Goal: Task Accomplishment & Management: Manage account settings

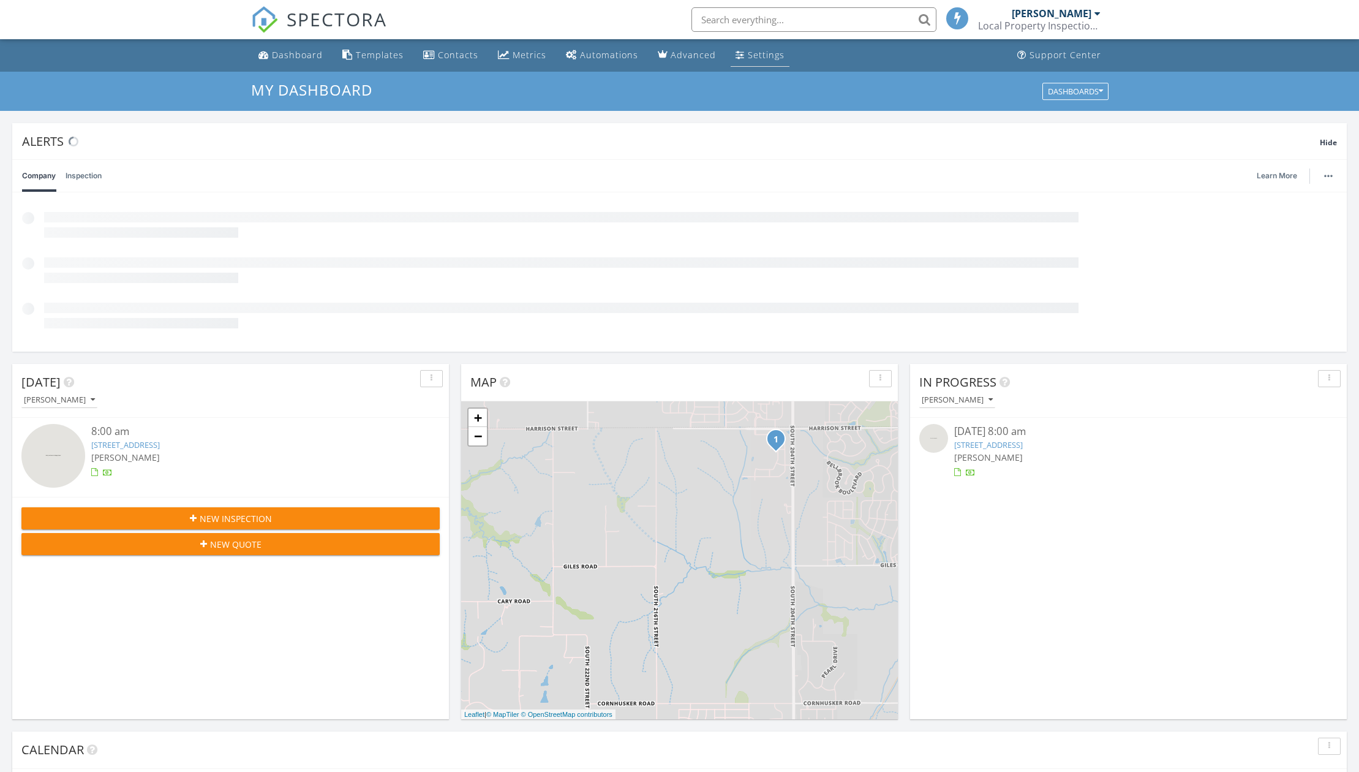
scroll to position [6, 6]
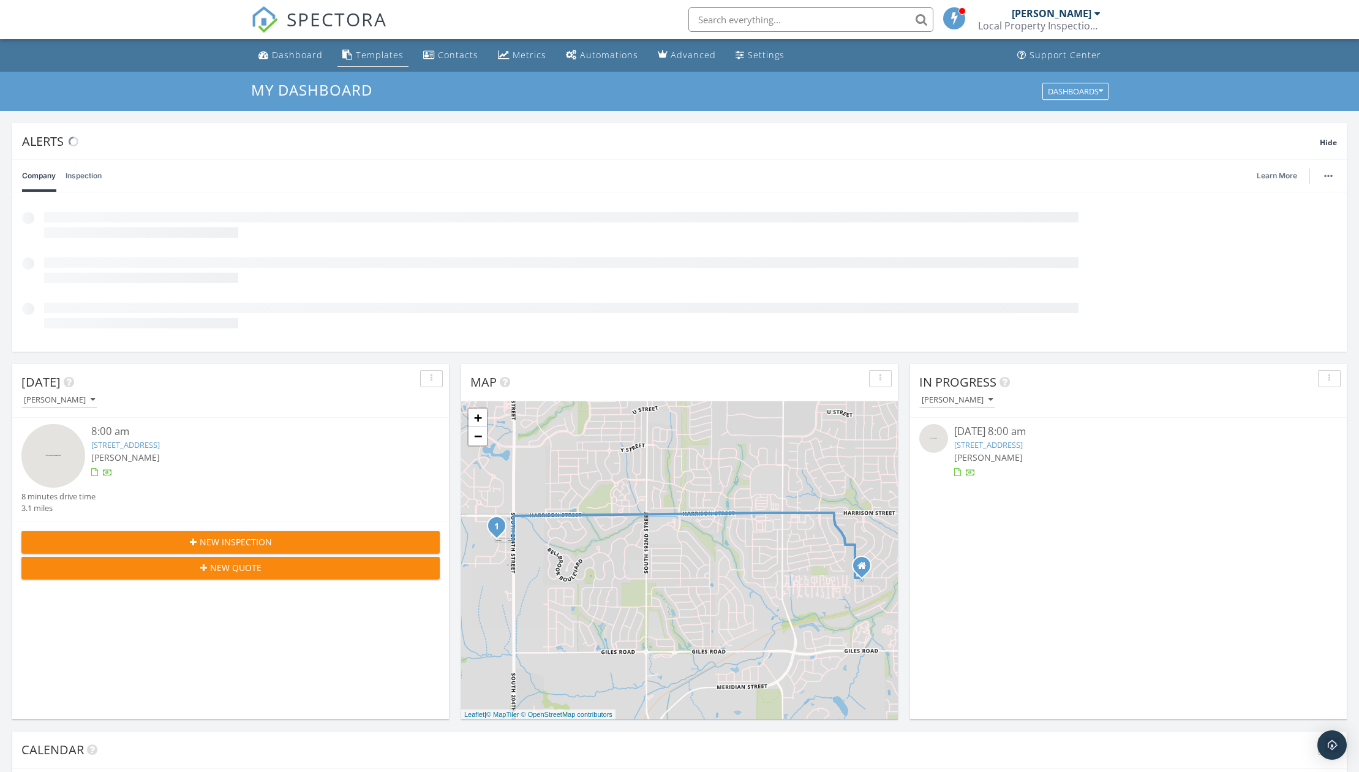
click at [381, 51] on div "Templates" at bounding box center [380, 55] width 48 height 12
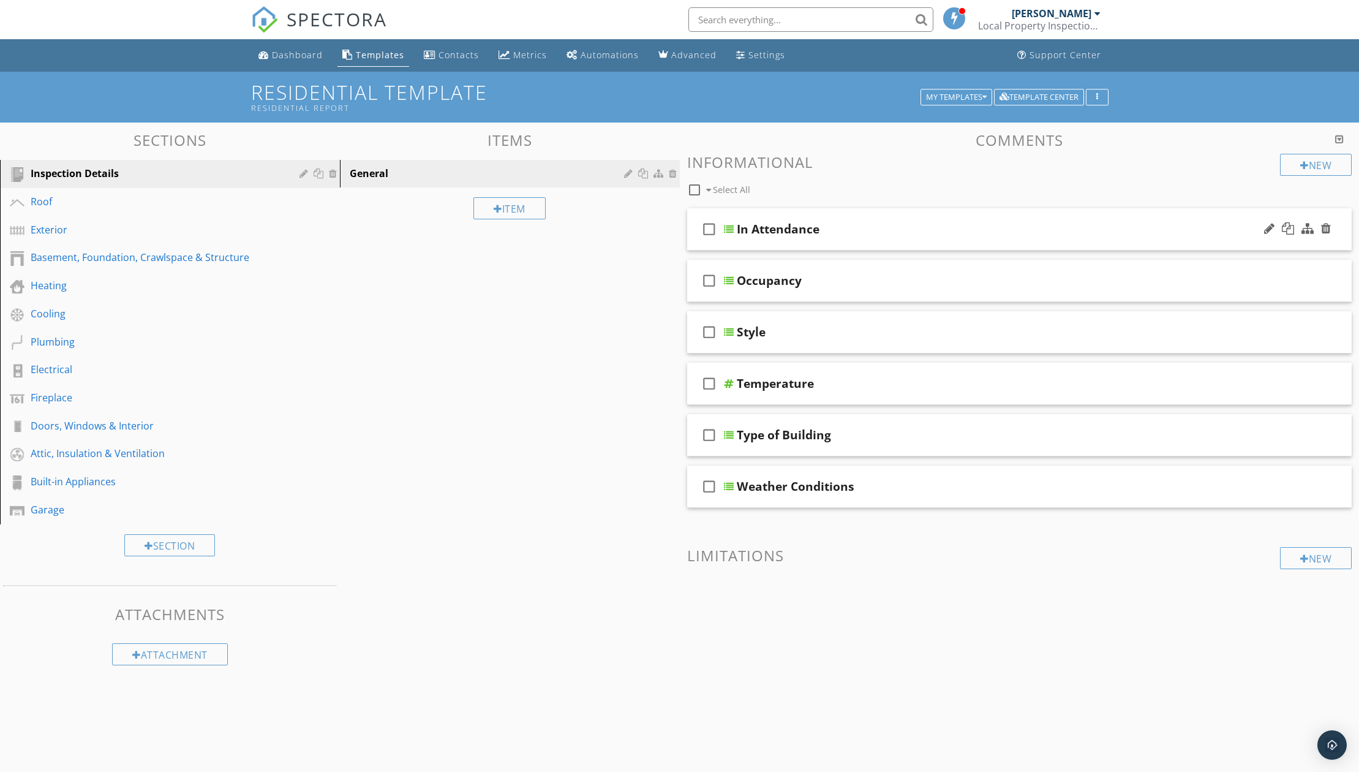
click at [880, 229] on div "In Attendance" at bounding box center [977, 229] width 480 height 15
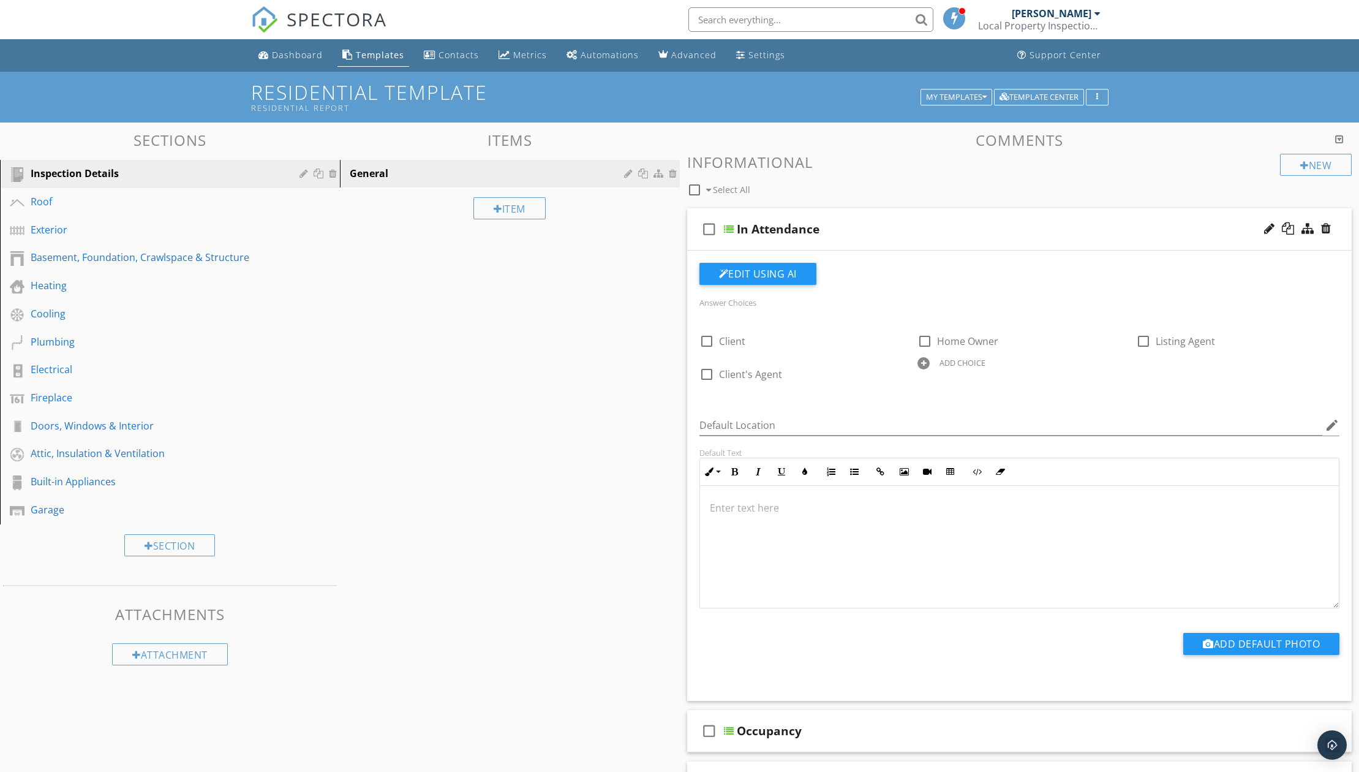
click at [892, 228] on div "In Attendance" at bounding box center [977, 229] width 480 height 15
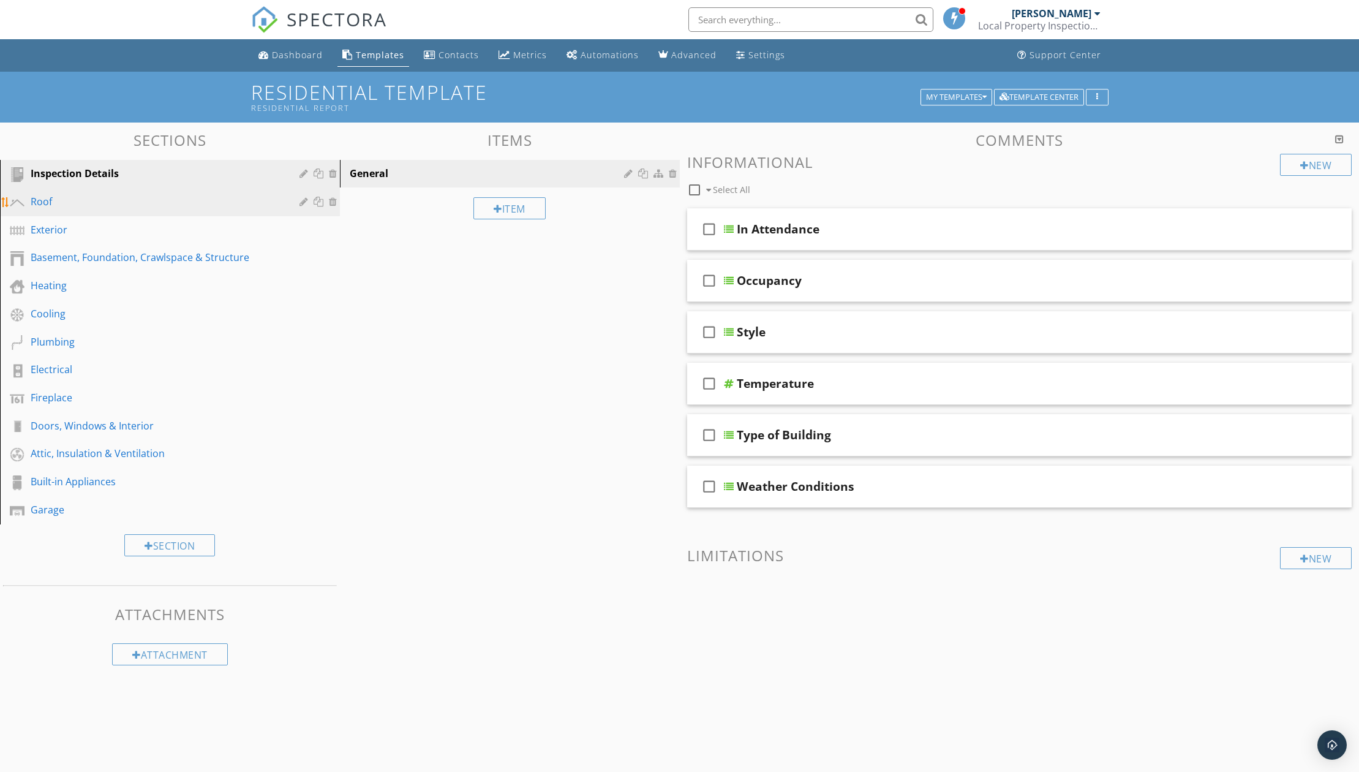
click at [50, 198] on div "Roof" at bounding box center [156, 201] width 251 height 15
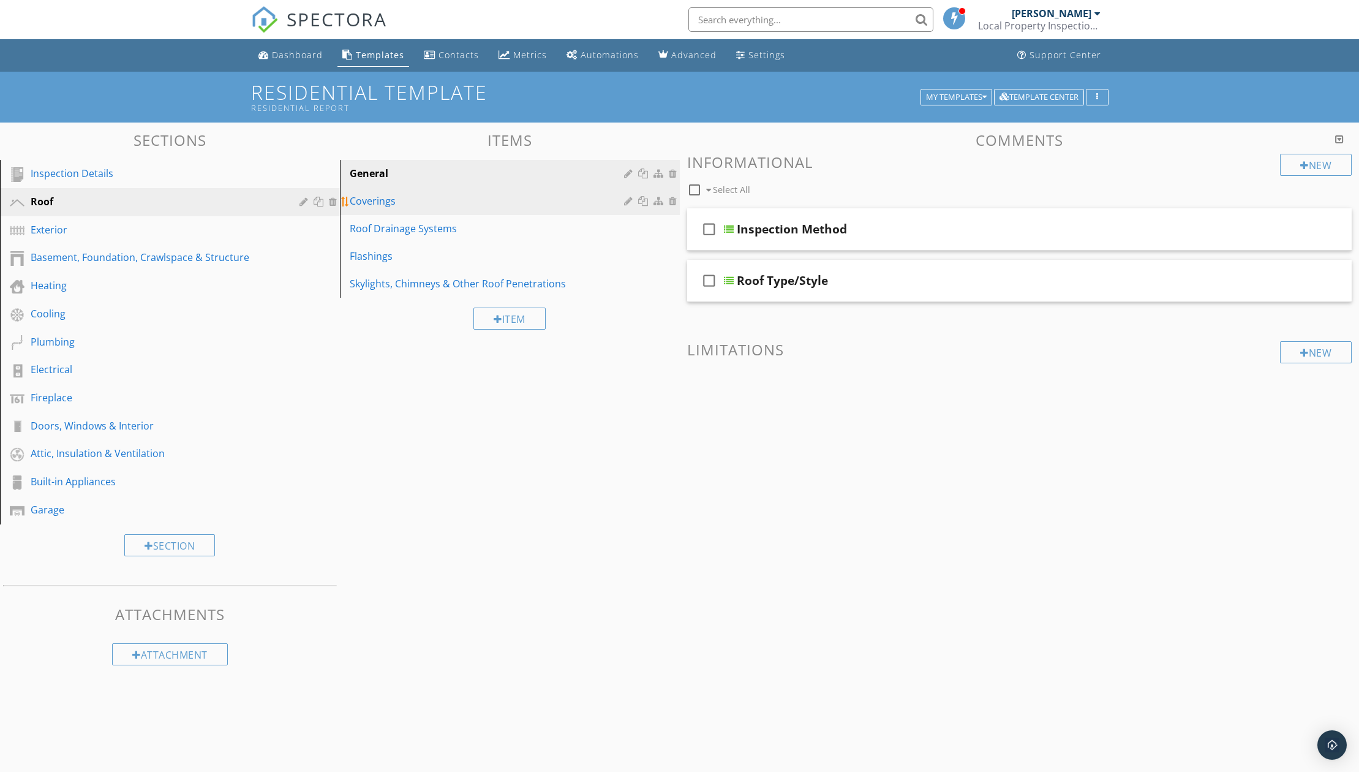
click at [396, 208] on div "Coverings" at bounding box center [489, 201] width 278 height 15
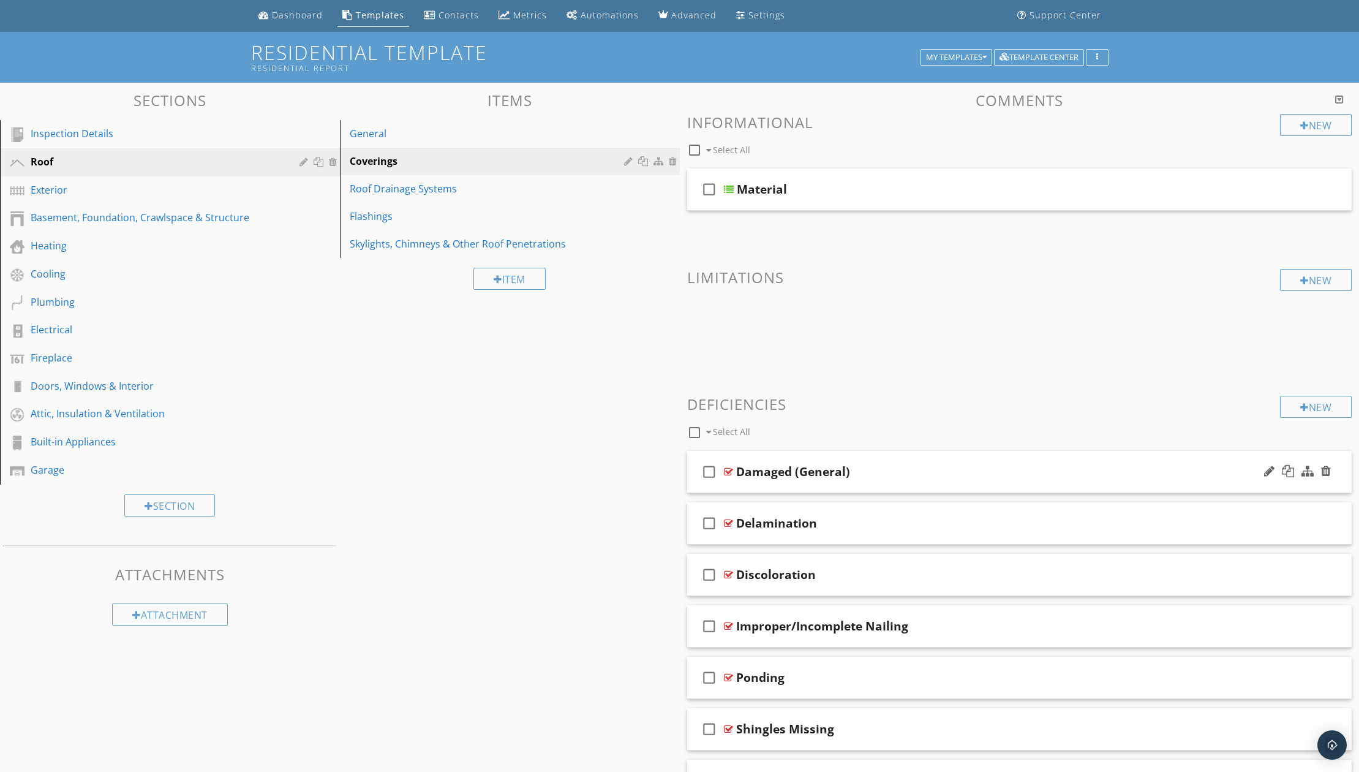
scroll to position [61, 0]
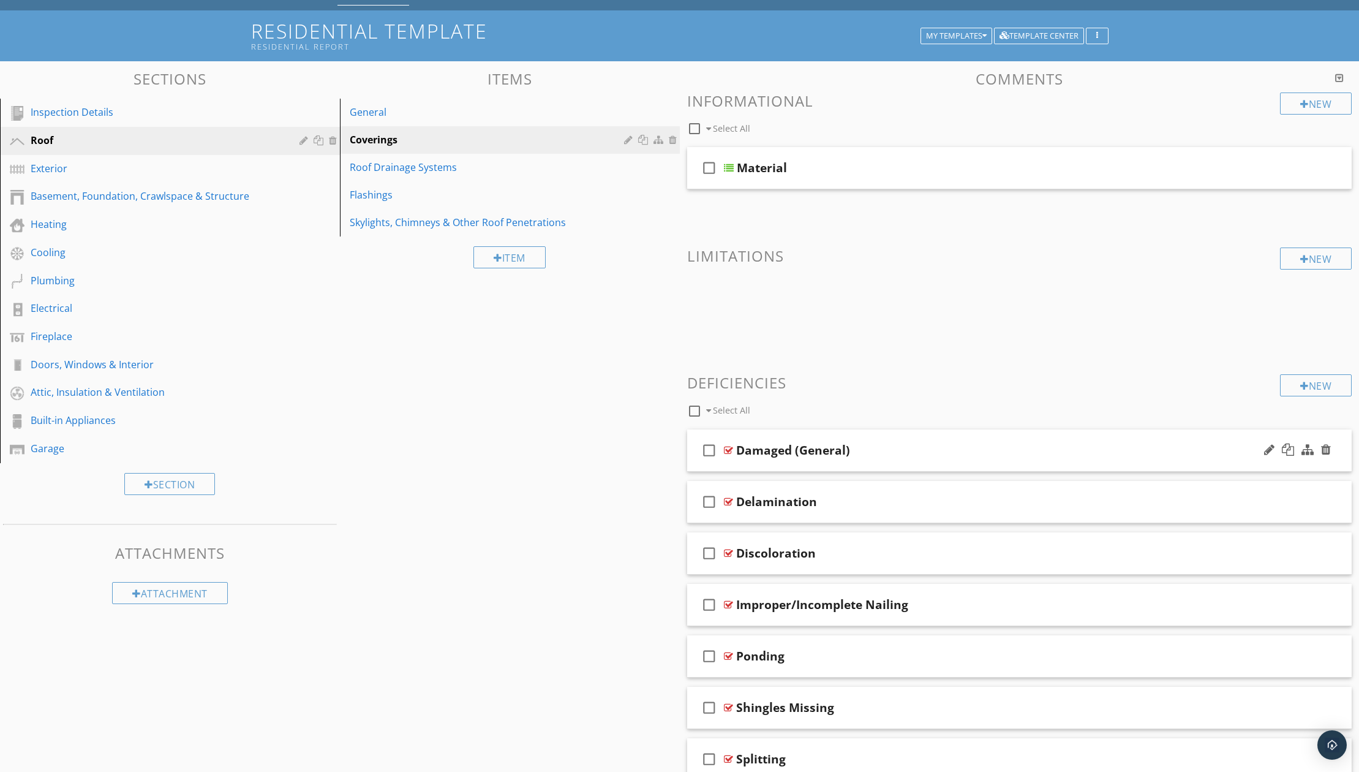
click at [903, 442] on div "check_box_outline_blank Damaged (General)" at bounding box center [1019, 450] width 665 height 42
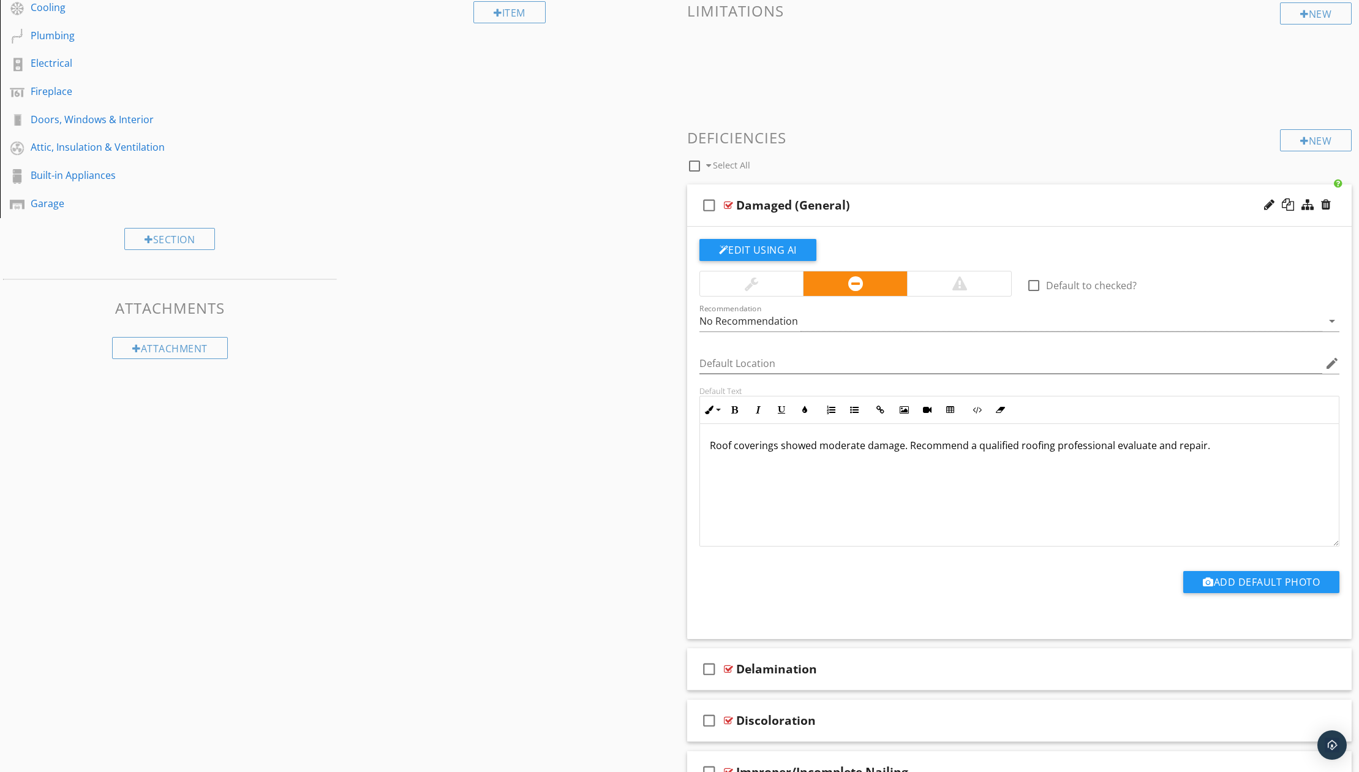
scroll to position [0, 0]
click at [766, 139] on h3 "Deficiencies" at bounding box center [1019, 137] width 665 height 17
click at [853, 168] on div "check_box_outline_blank Select All" at bounding box center [984, 162] width 594 height 23
click at [881, 208] on div "Damaged (General)" at bounding box center [976, 205] width 480 height 15
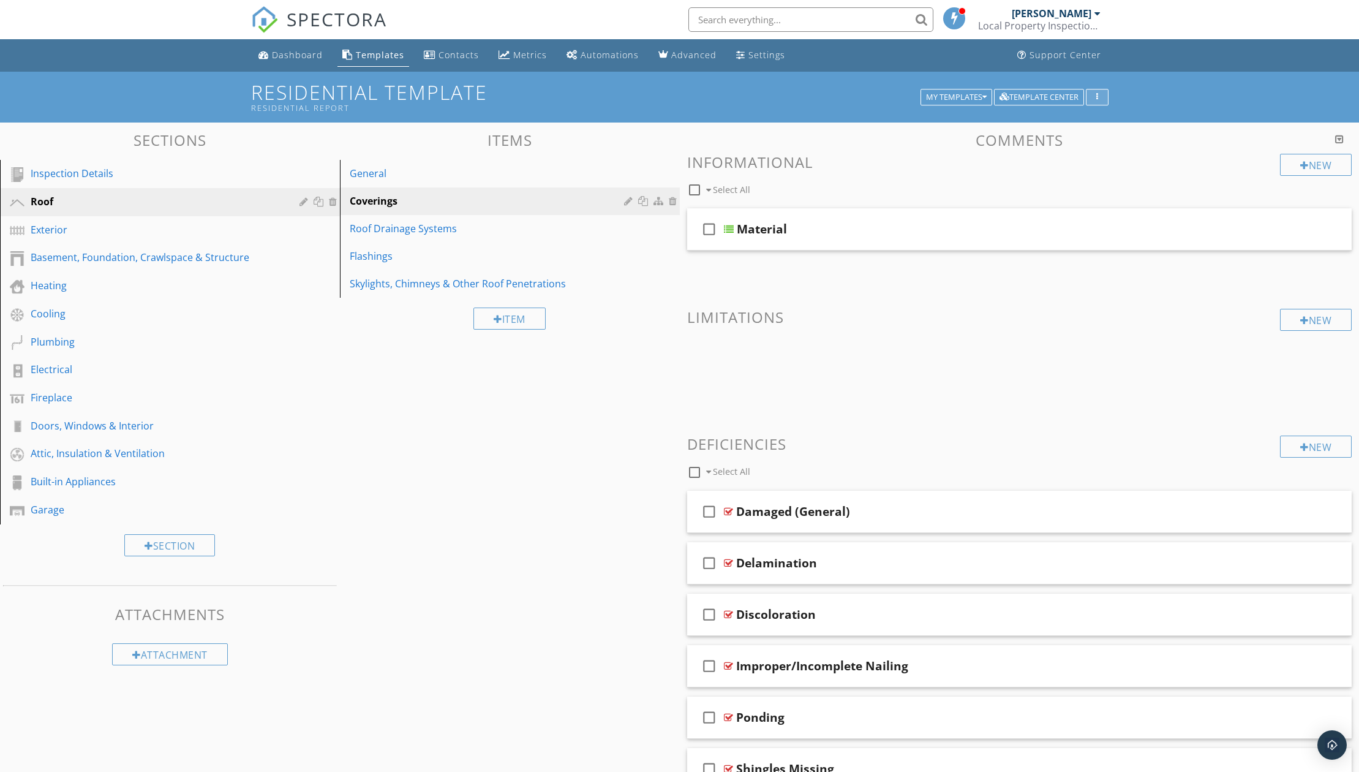
click at [1097, 102] on button "button" at bounding box center [1097, 97] width 23 height 17
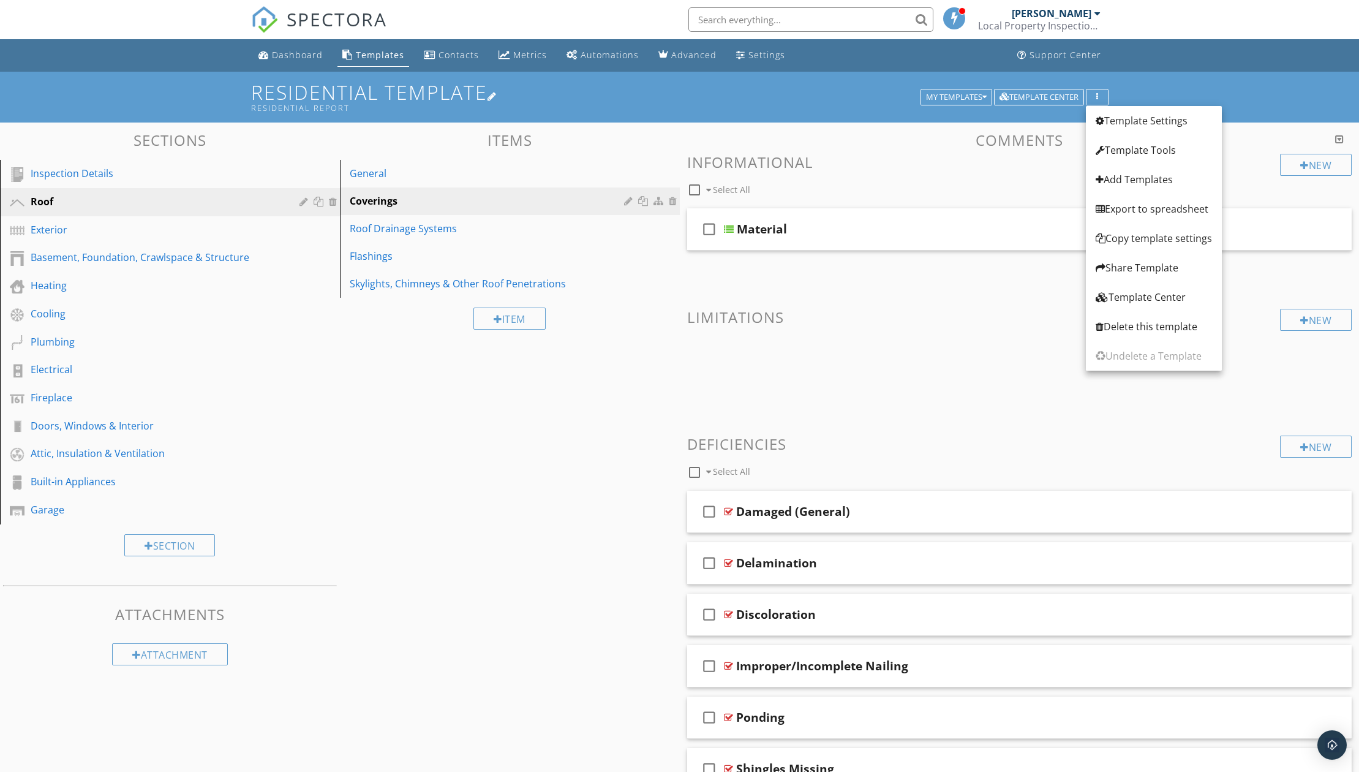
click at [834, 91] on h1 "Residential Template Residential Report" at bounding box center [680, 96] width 858 height 31
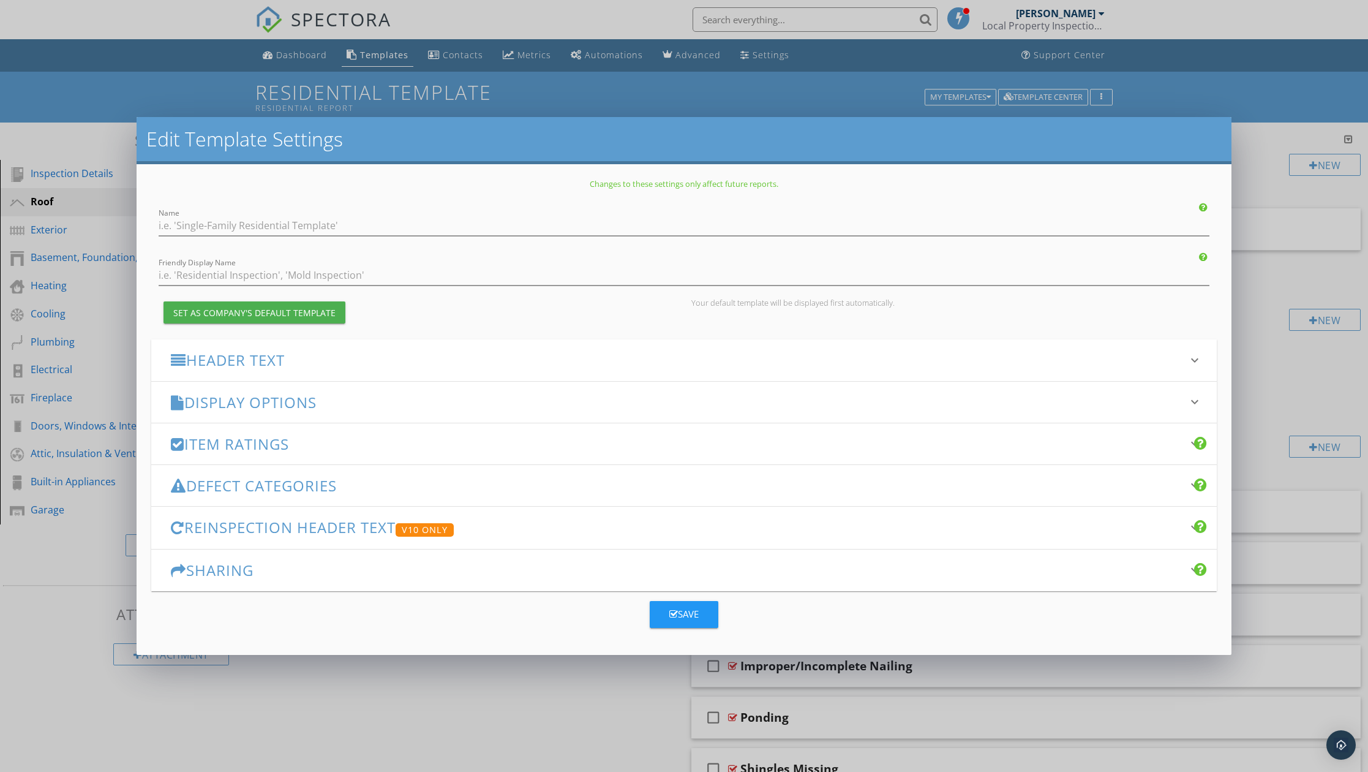
type input "Residential Template"
type input "Residential Report"
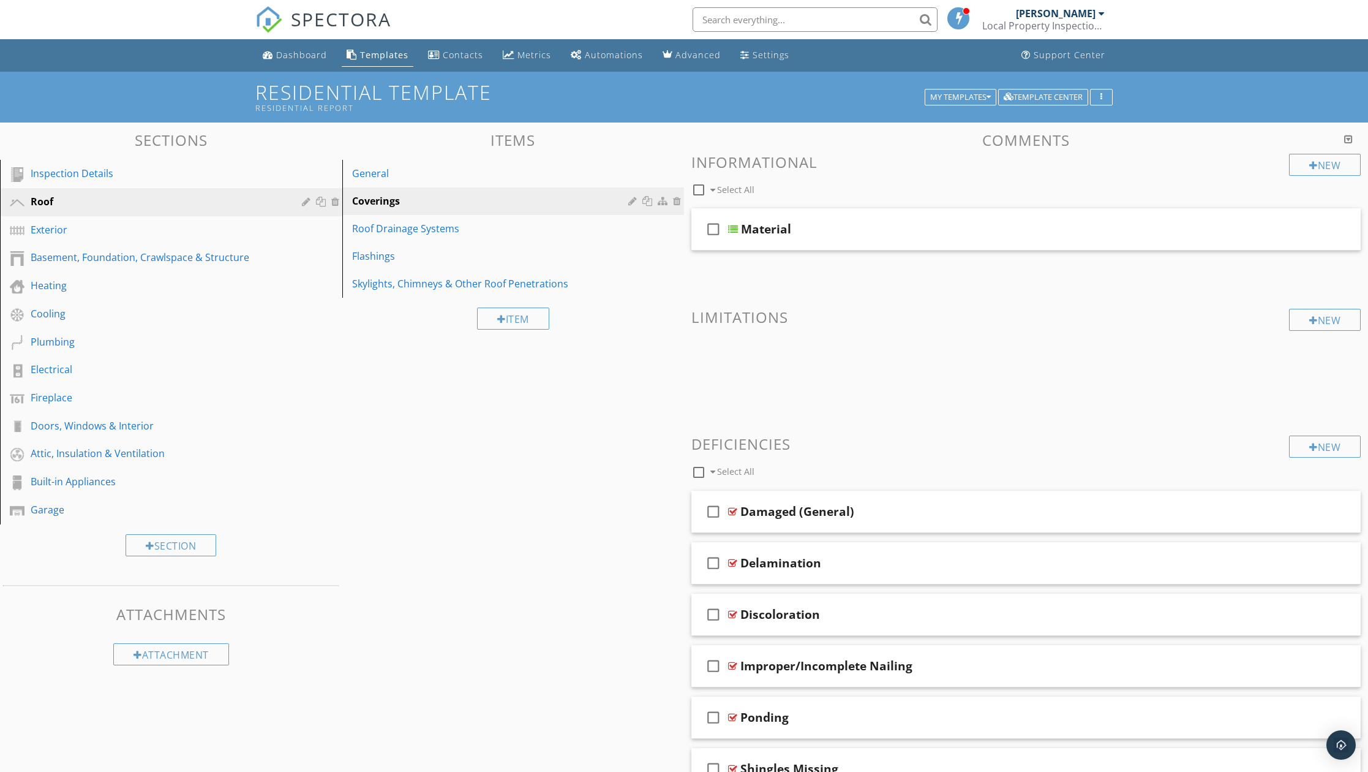
click at [1200, 88] on div at bounding box center [684, 386] width 1368 height 772
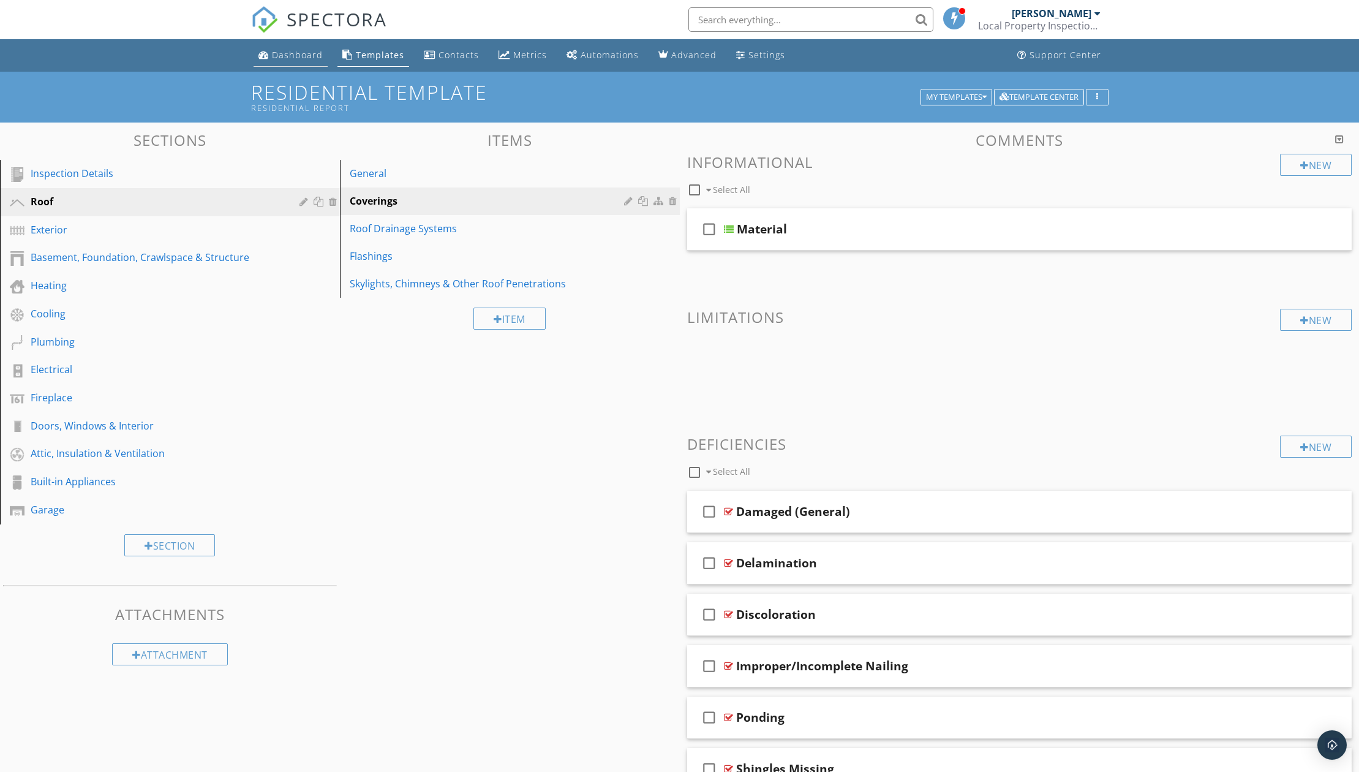
click at [293, 48] on link "Dashboard" at bounding box center [291, 55] width 74 height 23
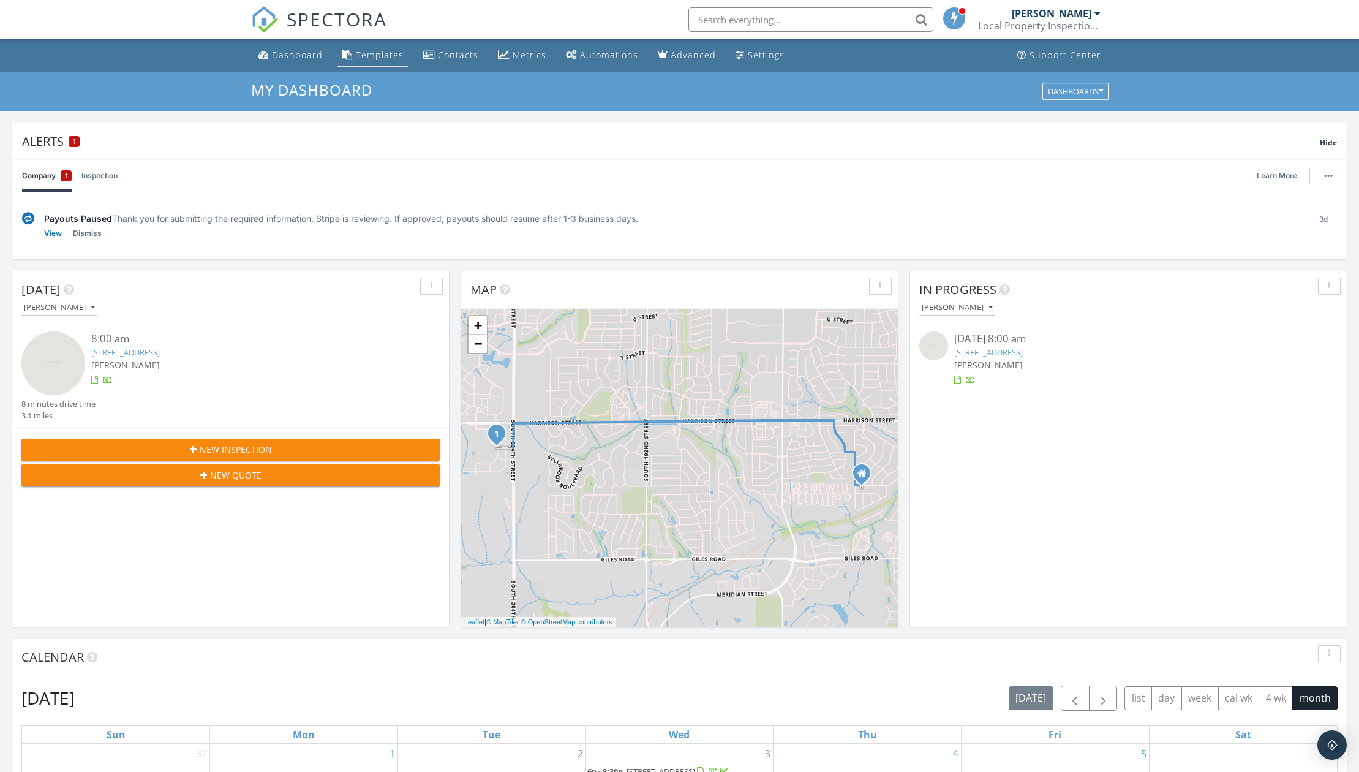
click at [384, 59] on div "Templates" at bounding box center [380, 55] width 48 height 12
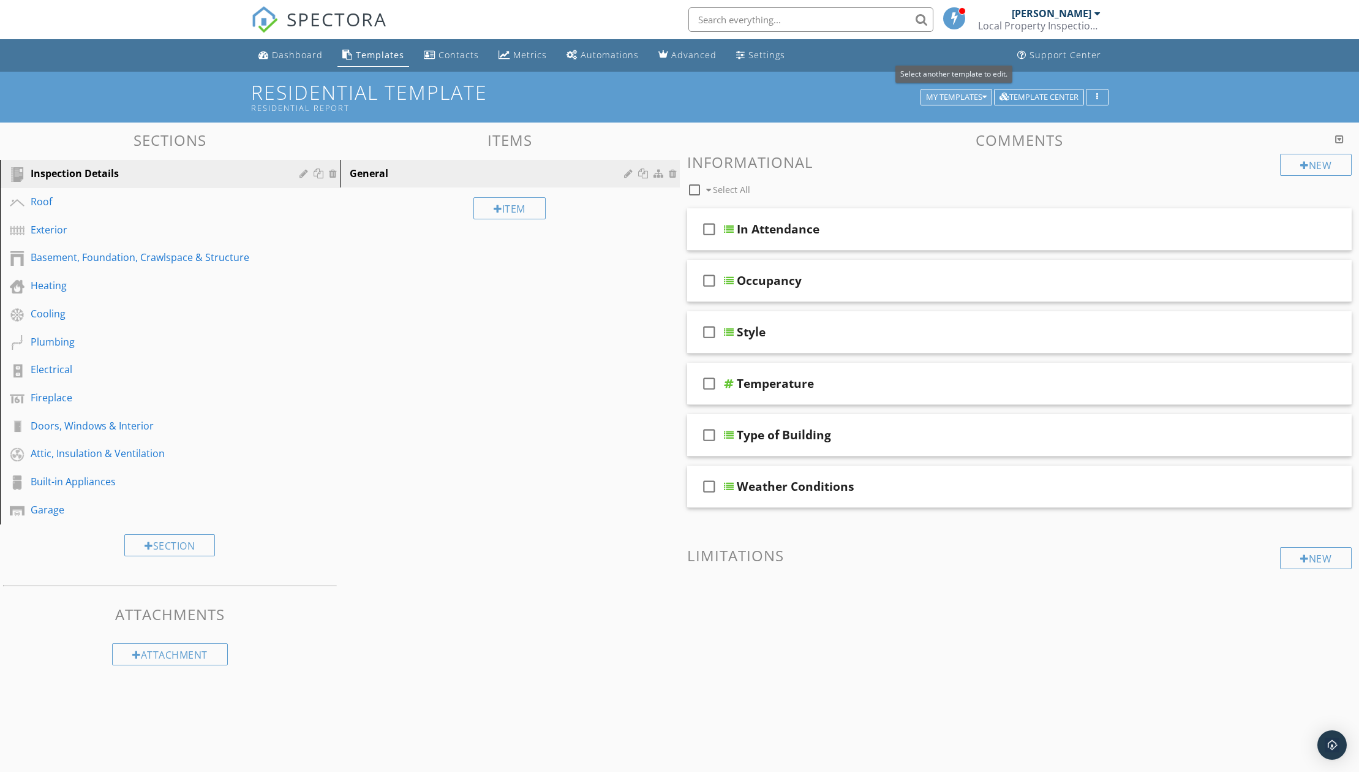
click at [963, 97] on div "My Templates" at bounding box center [956, 97] width 61 height 9
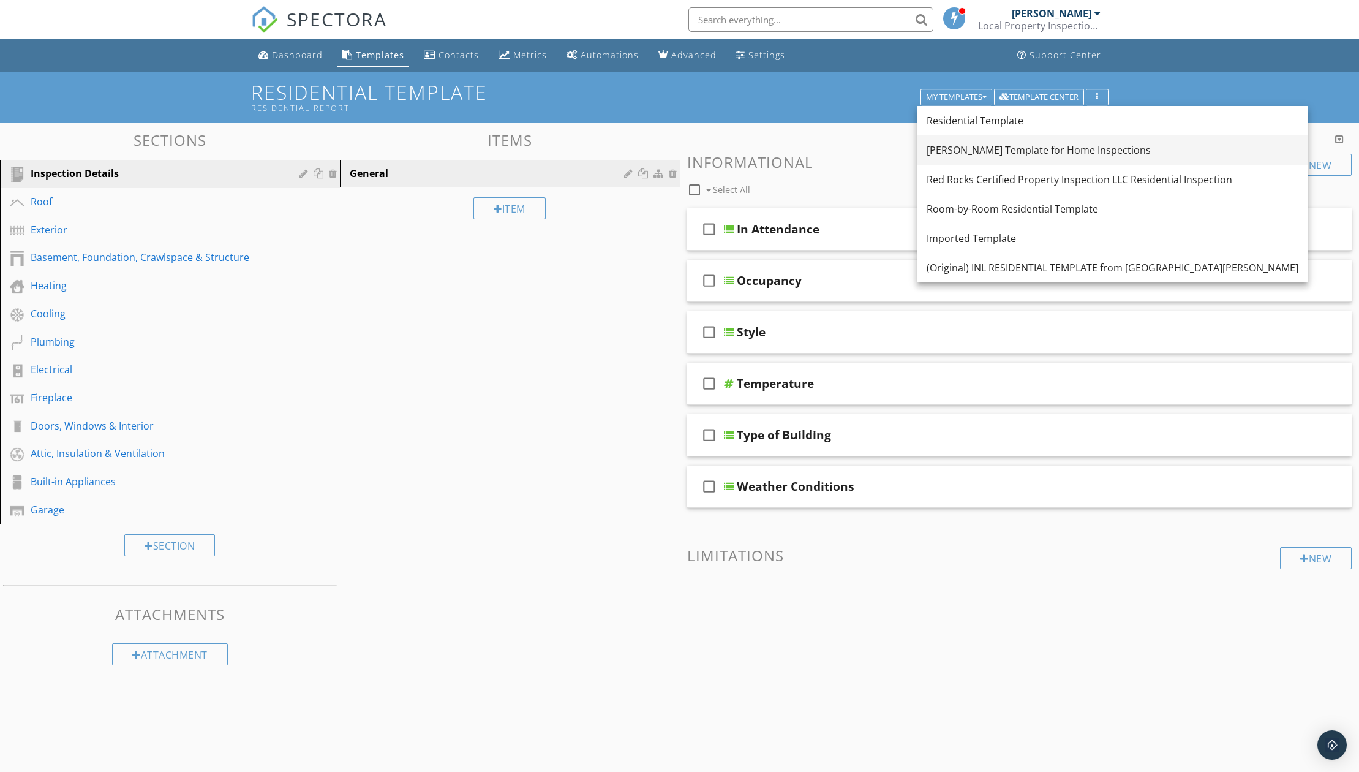
click at [986, 148] on div "[PERSON_NAME] Template for Home Inspections" at bounding box center [1113, 150] width 372 height 15
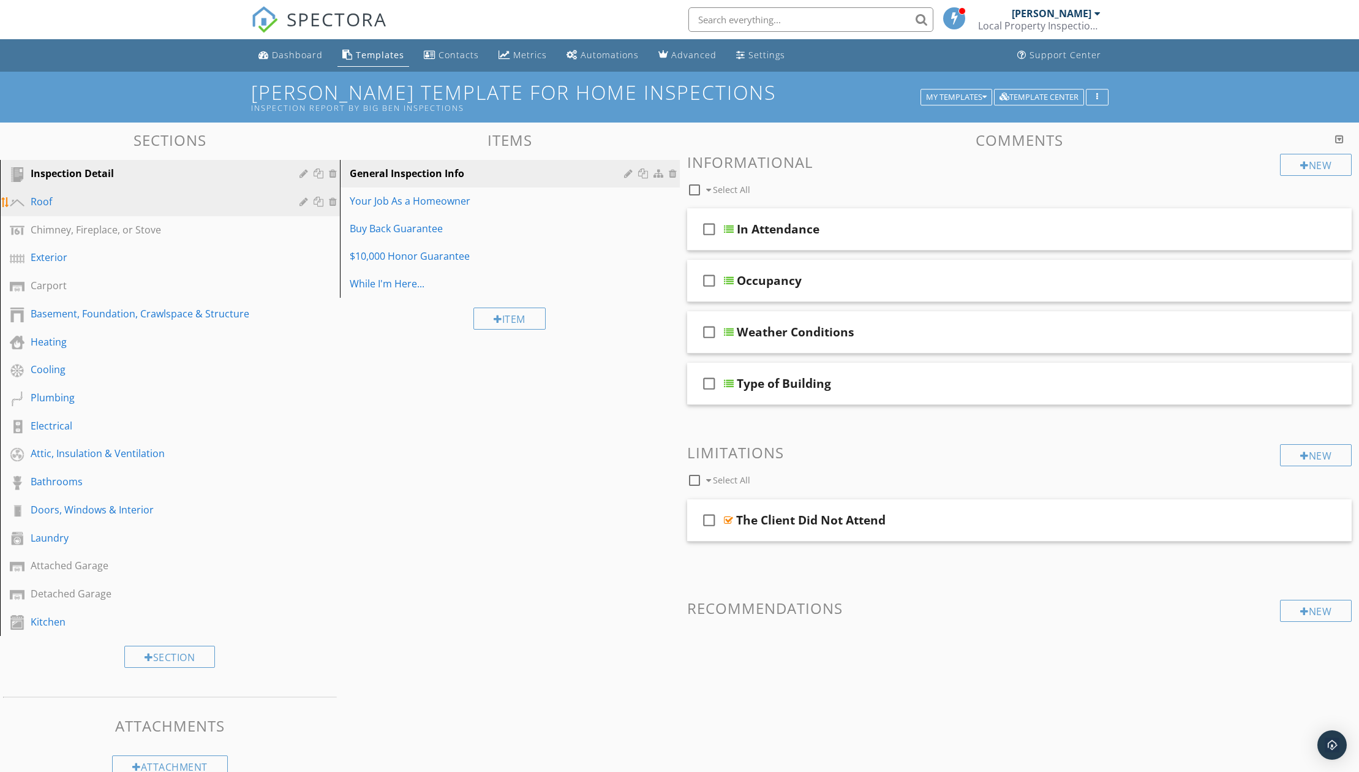
click at [185, 206] on div "Roof" at bounding box center [156, 201] width 251 height 15
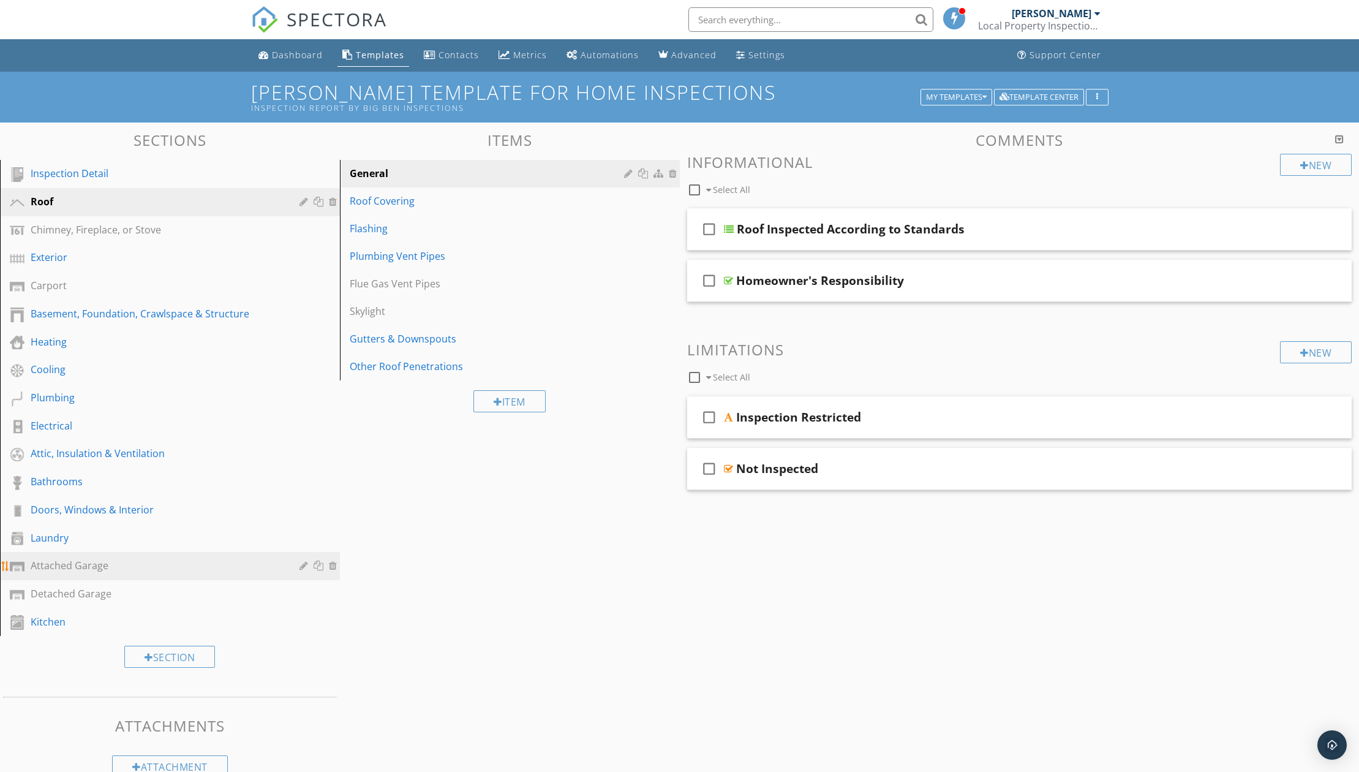
click at [303, 567] on div at bounding box center [306, 565] width 12 height 10
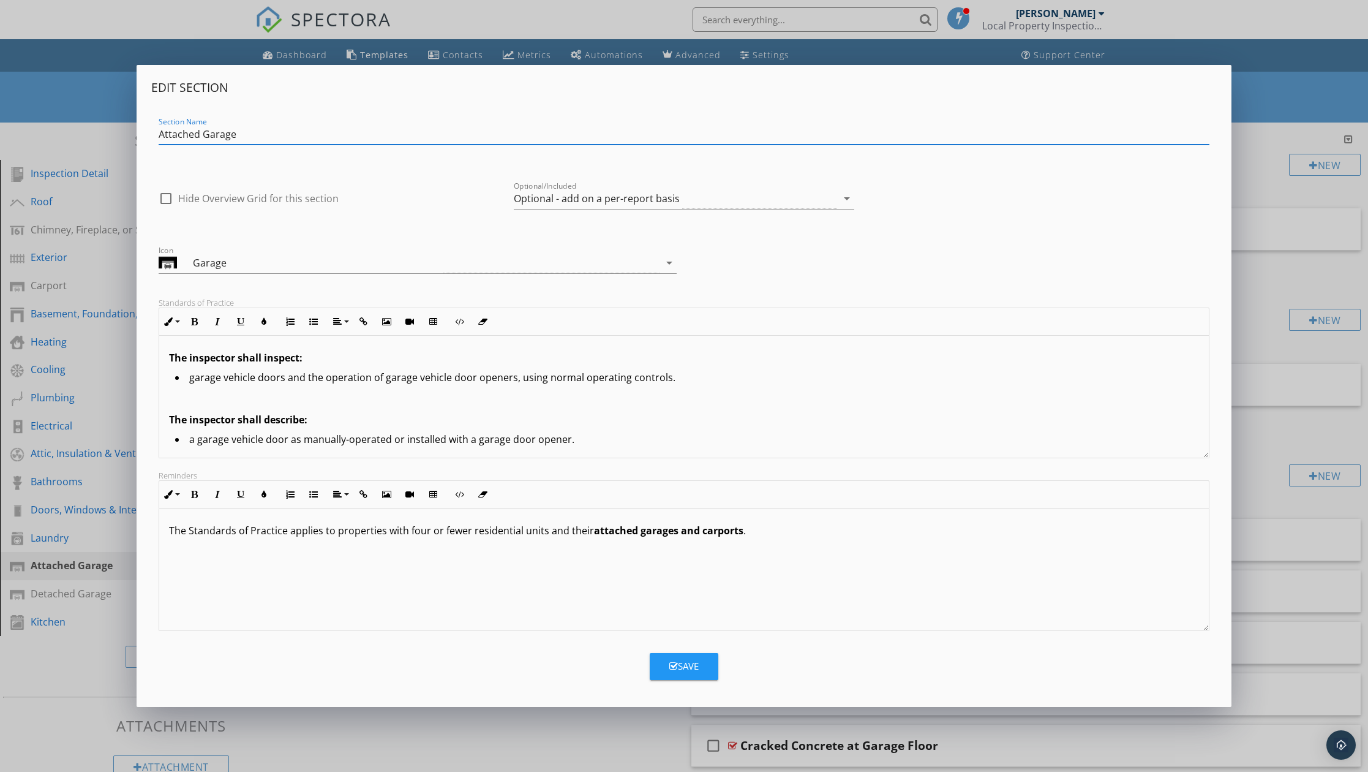
click at [1278, 186] on div "Edit Section Section Name Attached Garage check_box_outline_blank Hide Overview…" at bounding box center [684, 386] width 1368 height 772
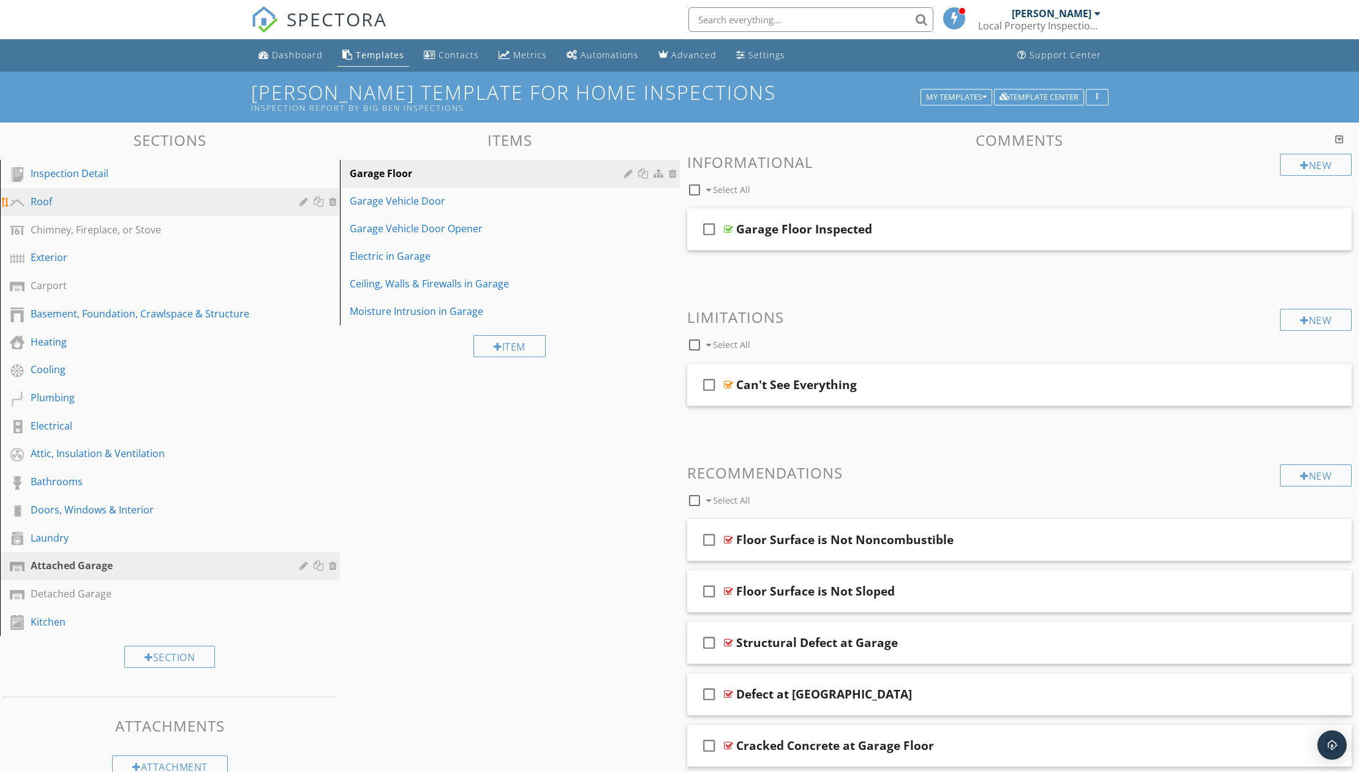
click at [70, 208] on div "Roof" at bounding box center [156, 201] width 251 height 15
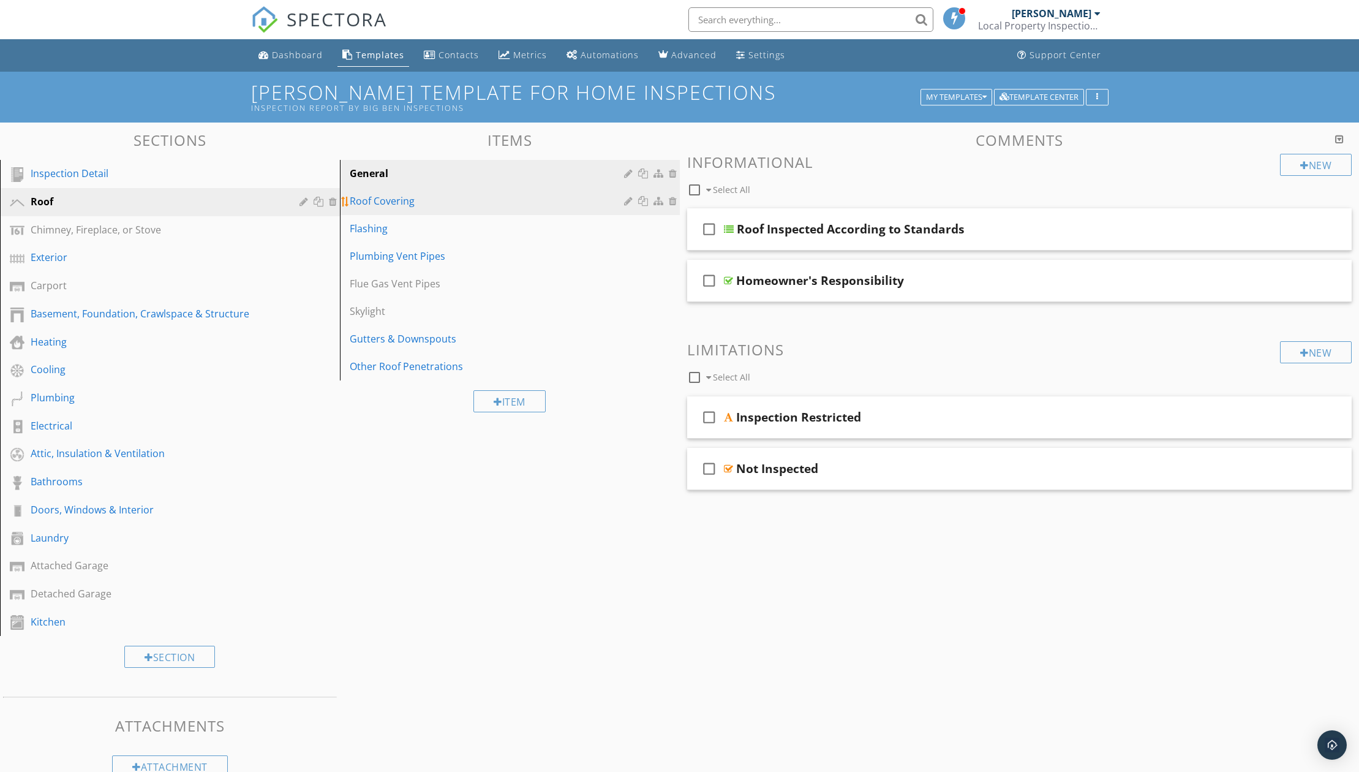
click at [398, 209] on link "Roof Covering" at bounding box center [512, 200] width 336 height 27
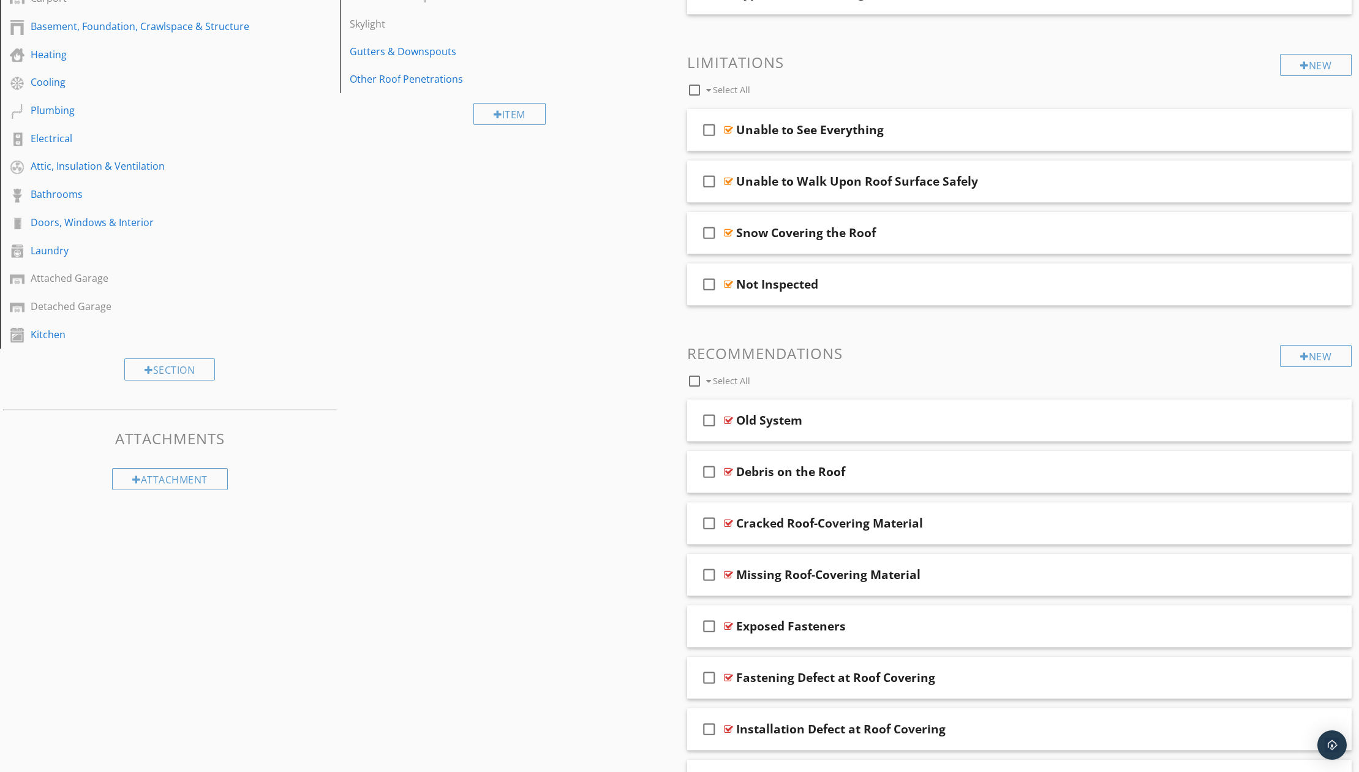
scroll to position [306, 0]
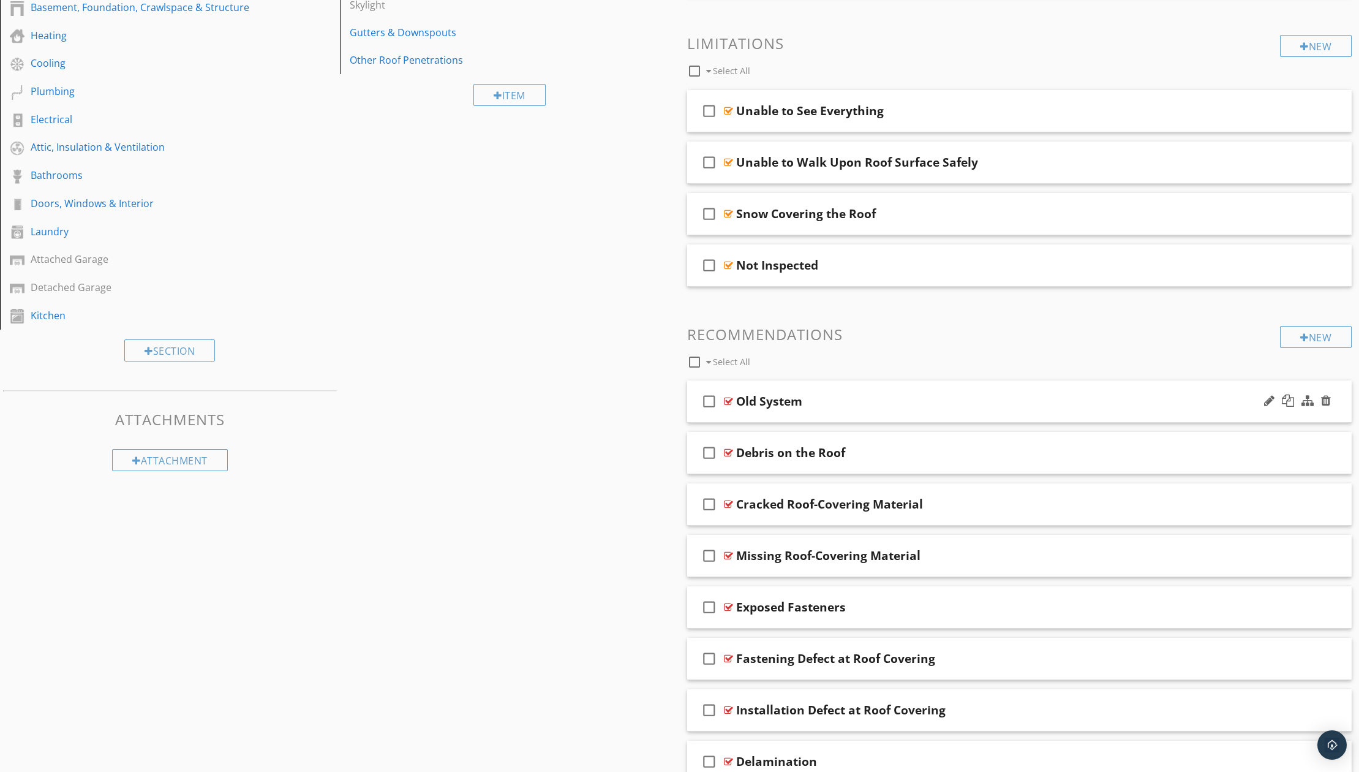
click at [842, 399] on div "Old System" at bounding box center [976, 401] width 480 height 15
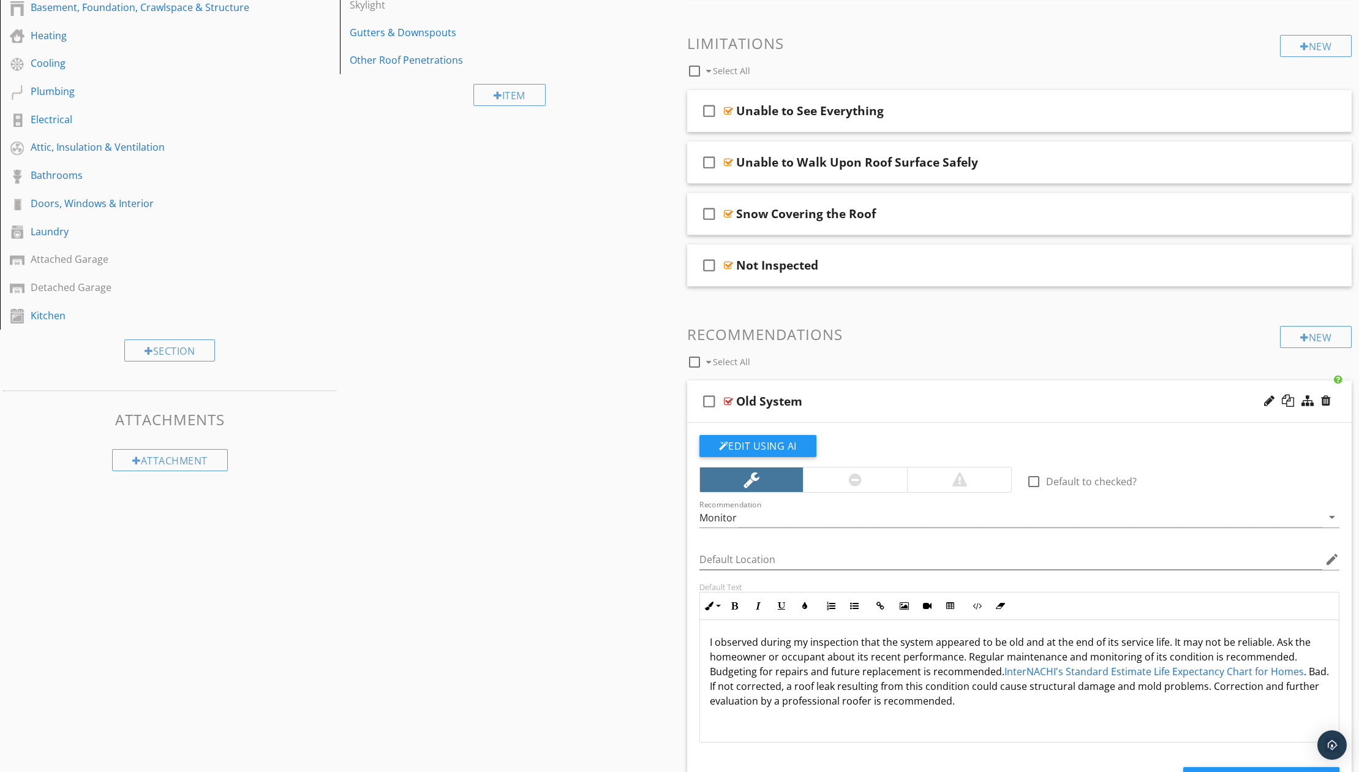
click at [842, 399] on div "Old System" at bounding box center [976, 401] width 480 height 15
type textarea "<p>I observed during my inspection that the system appeared to be old and at th…"
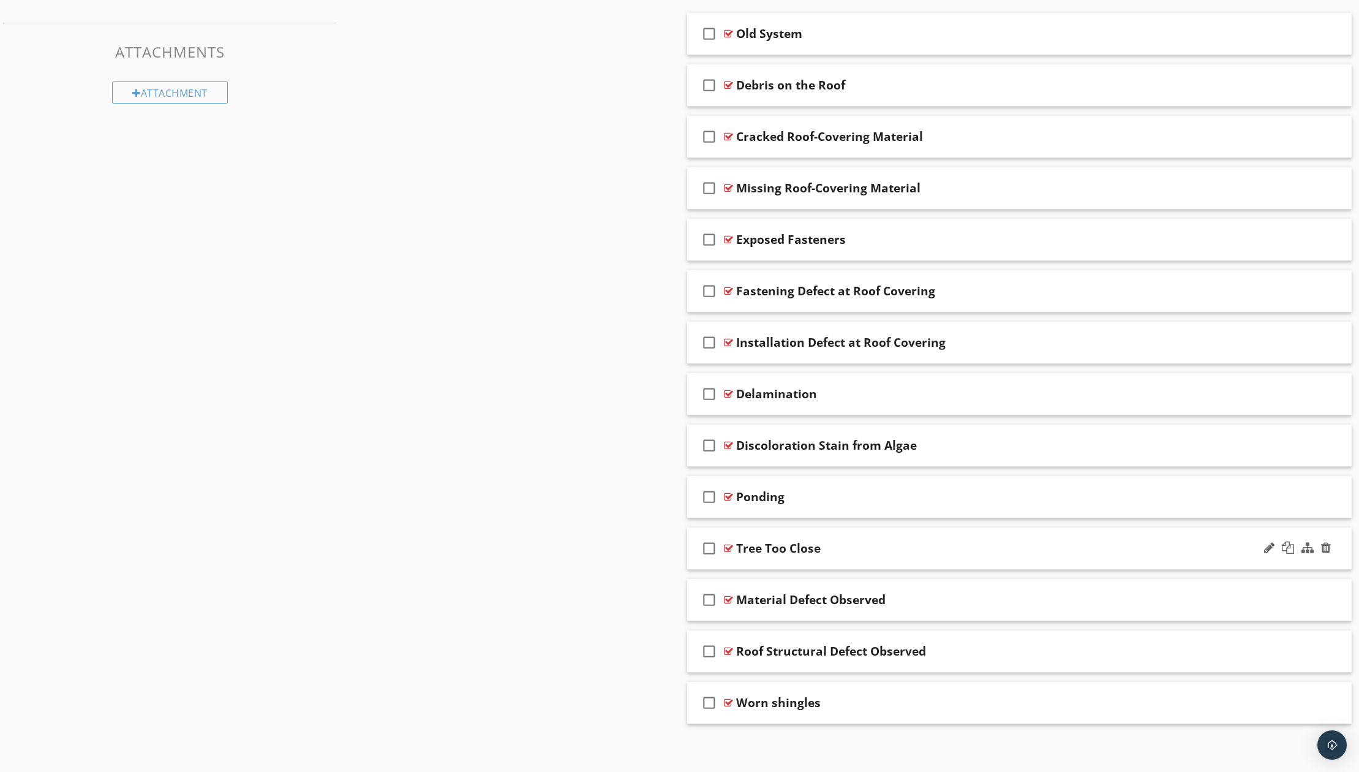
scroll to position [677, 0]
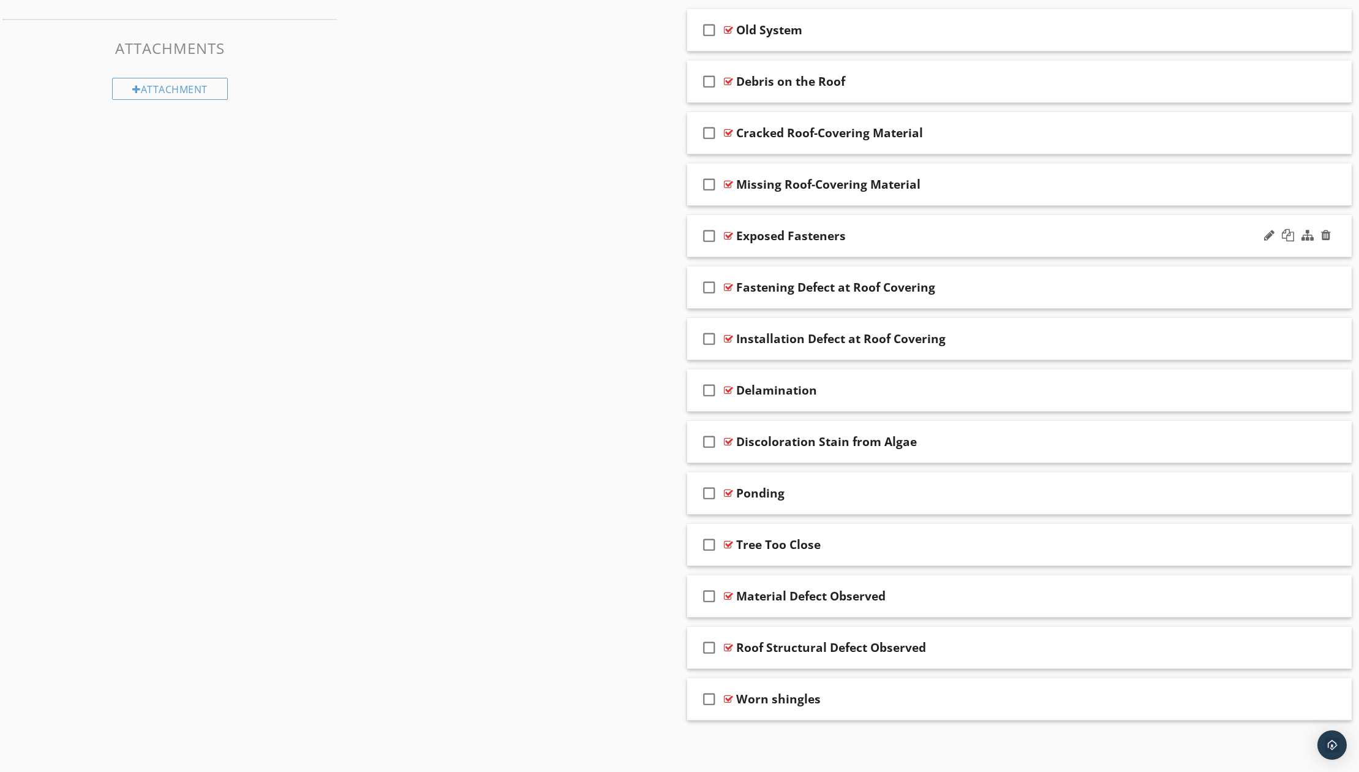
click at [828, 233] on div "Exposed Fasteners" at bounding box center [791, 235] width 110 height 15
click at [703, 236] on icon "check_box_outline_blank" at bounding box center [709, 235] width 20 height 29
click at [870, 243] on div "Exposed Fasteners" at bounding box center [976, 235] width 480 height 15
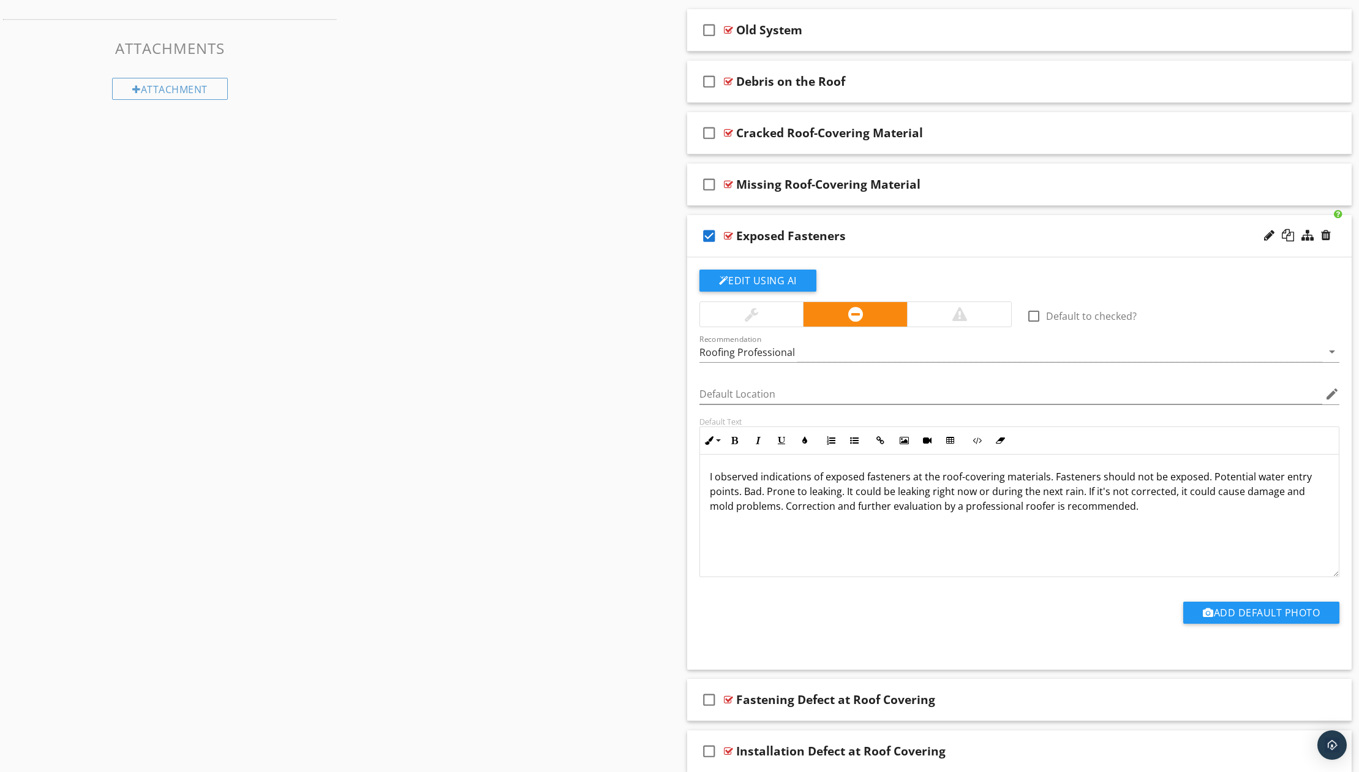
click at [869, 318] on div at bounding box center [855, 314] width 104 height 25
click at [711, 236] on icon "check_box" at bounding box center [709, 235] width 20 height 29
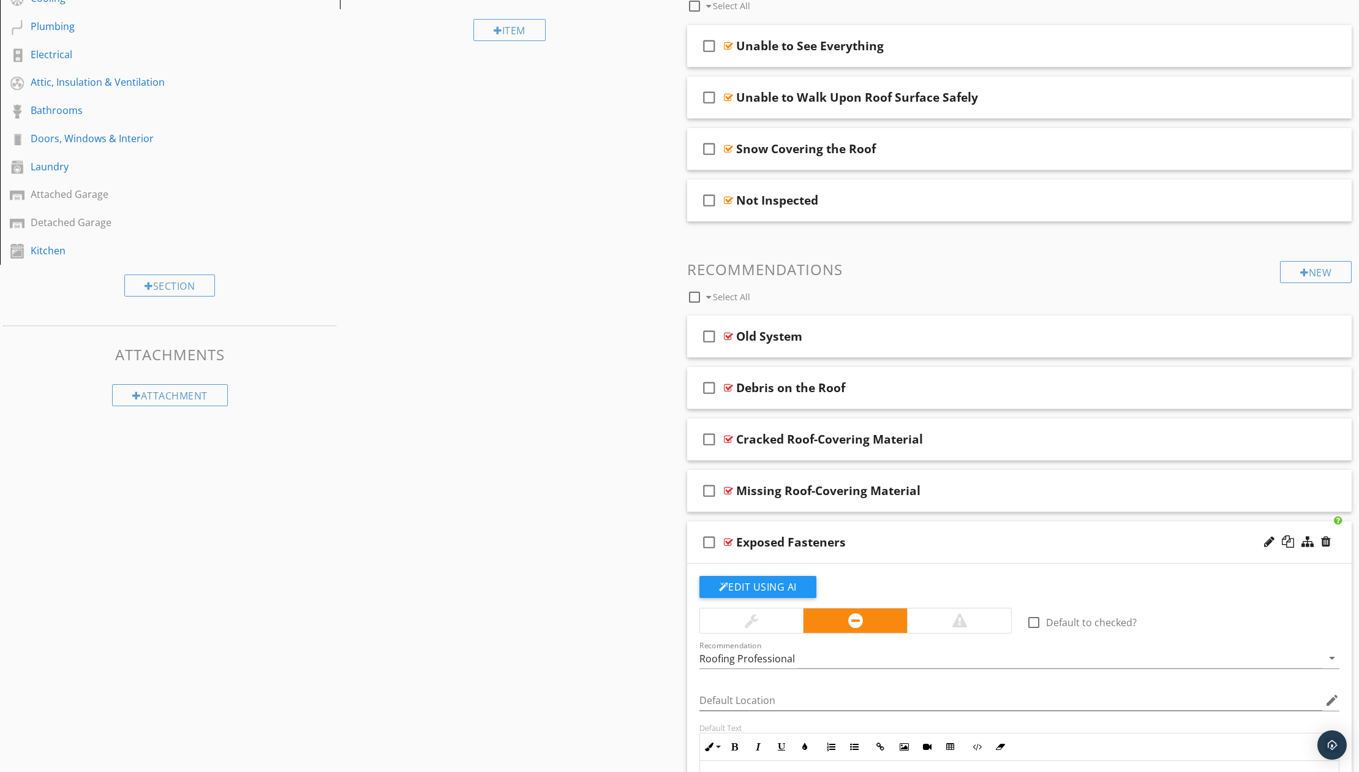
click at [644, 318] on div "Sections Inspection Detail Roof Chimney, Fireplace, or Stove Exterior Carport B…" at bounding box center [679, 614] width 1359 height 1727
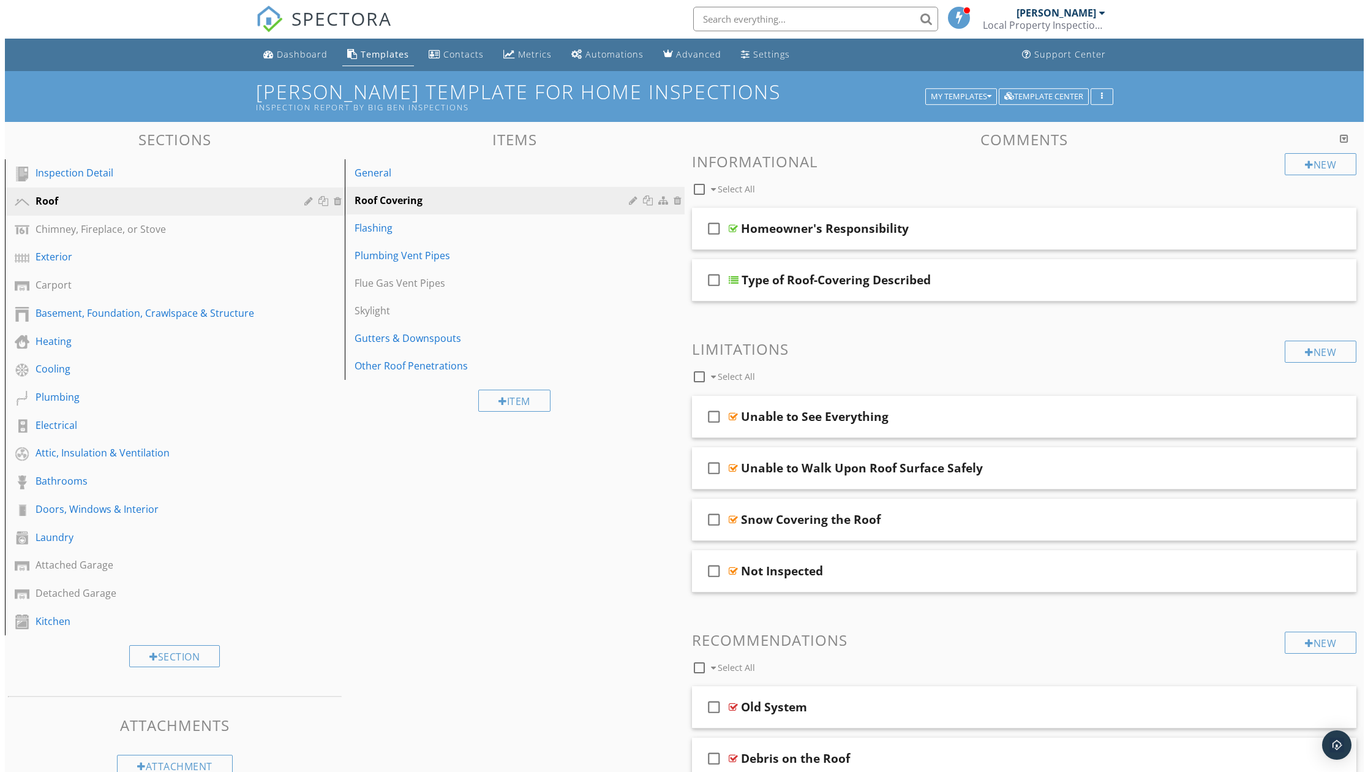
scroll to position [0, 0]
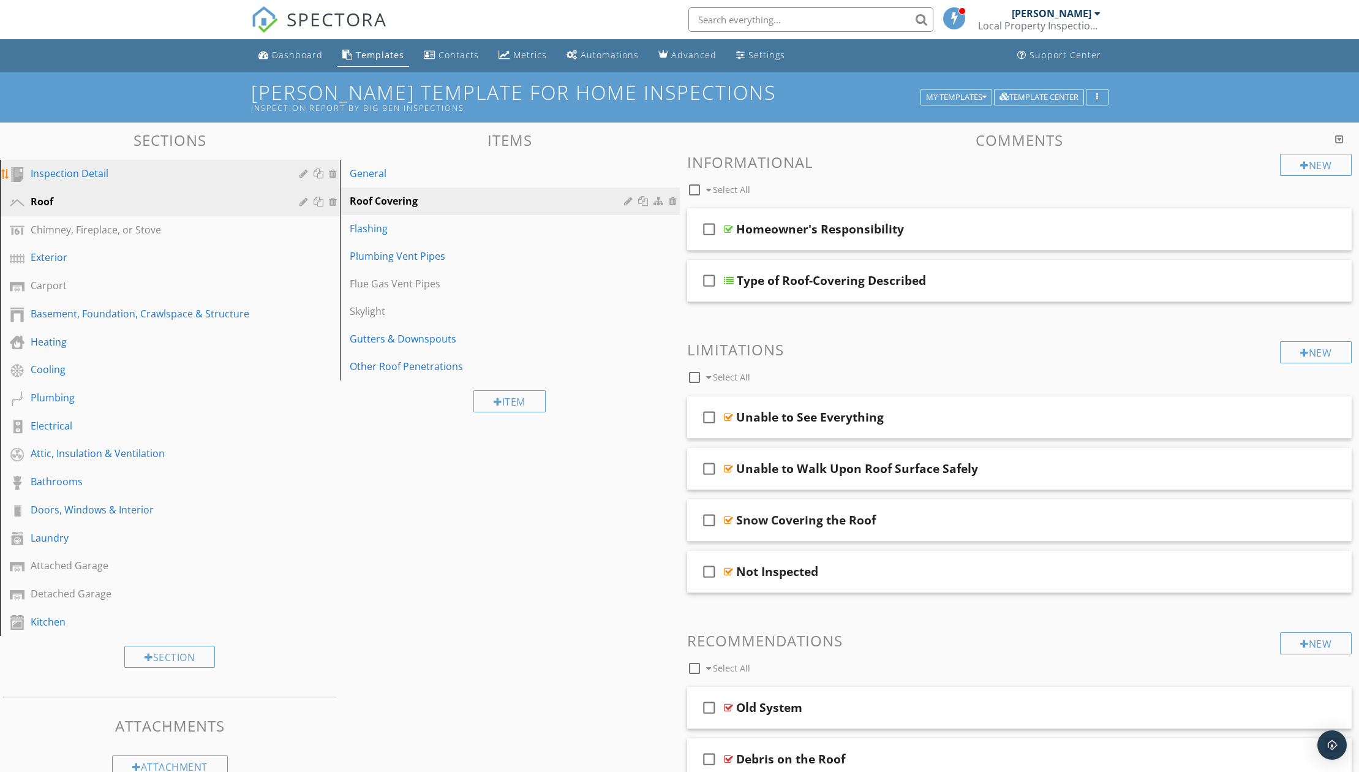
click at [115, 172] on div "Inspection Detail" at bounding box center [156, 173] width 251 height 15
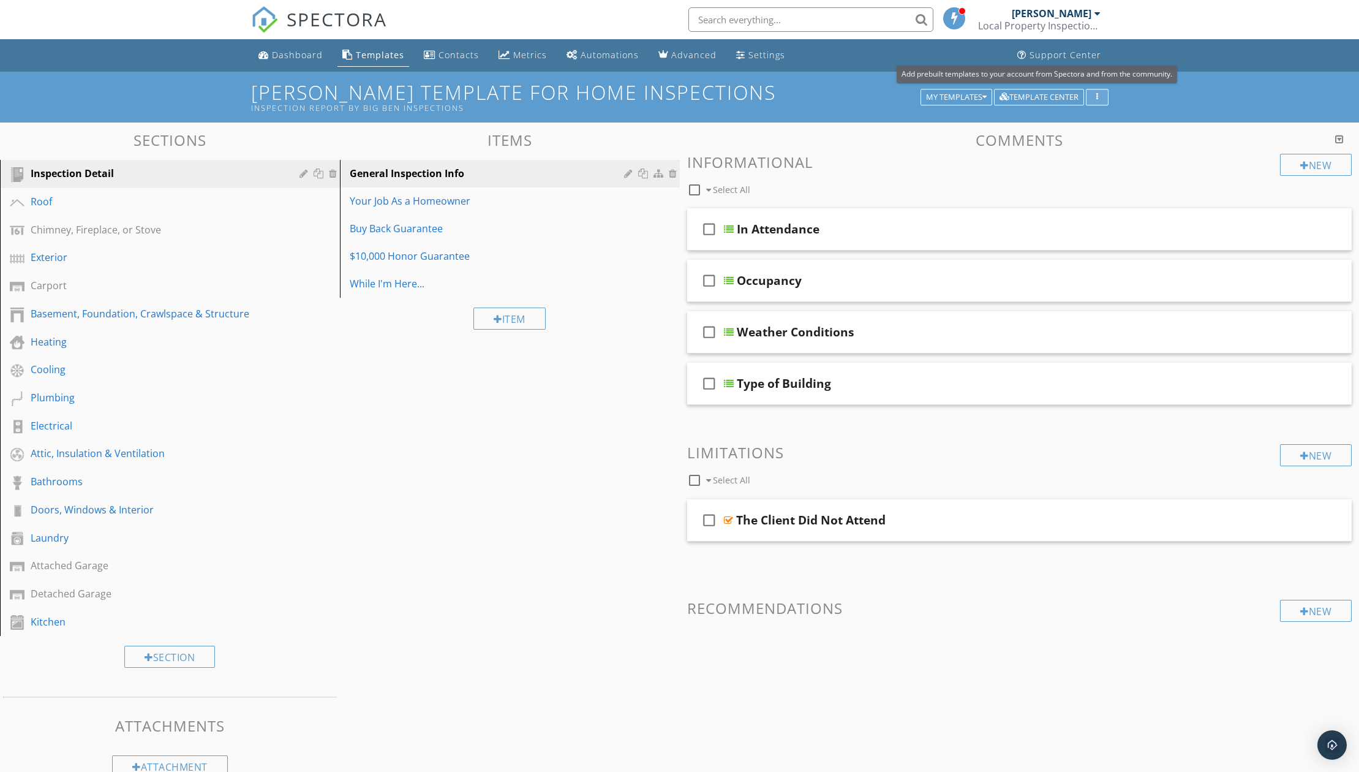
click at [1101, 91] on button "button" at bounding box center [1097, 97] width 23 height 17
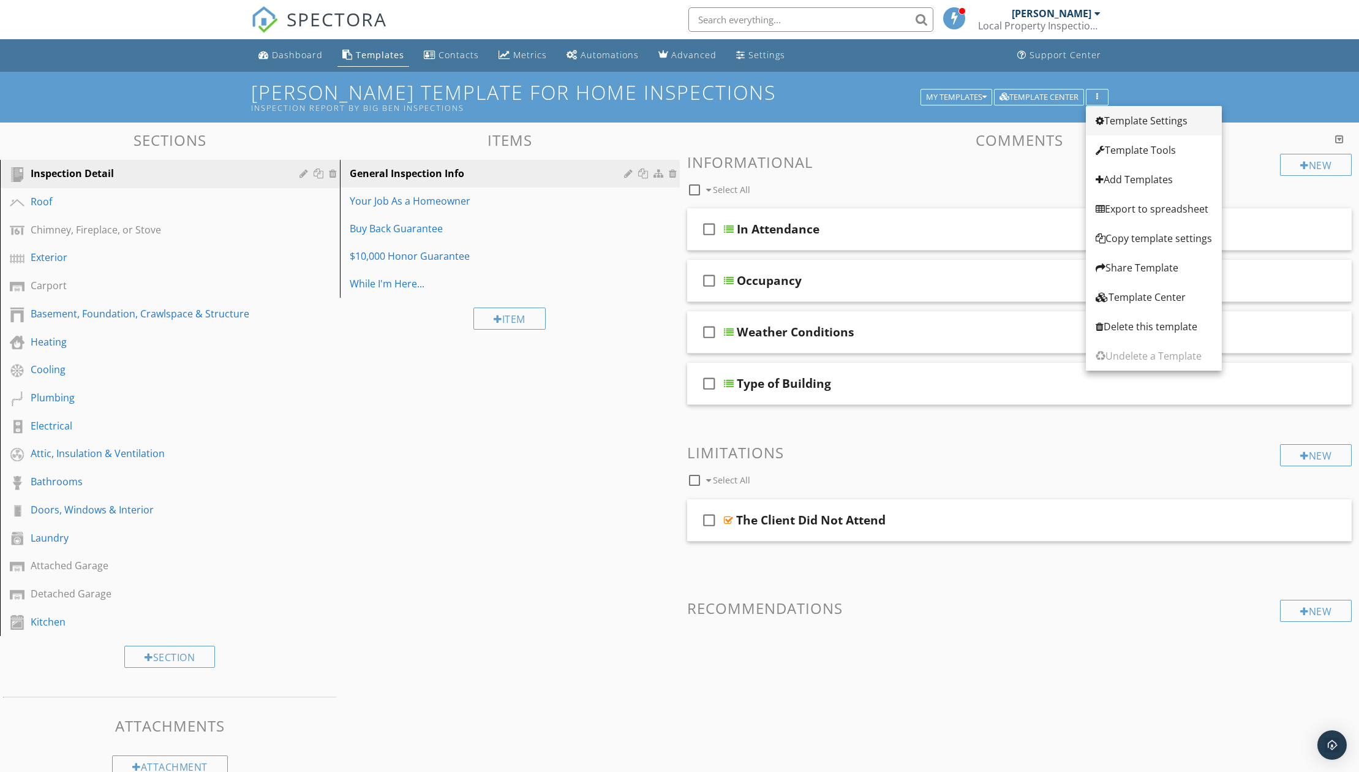
click at [1154, 117] on div "Template Settings" at bounding box center [1154, 120] width 116 height 15
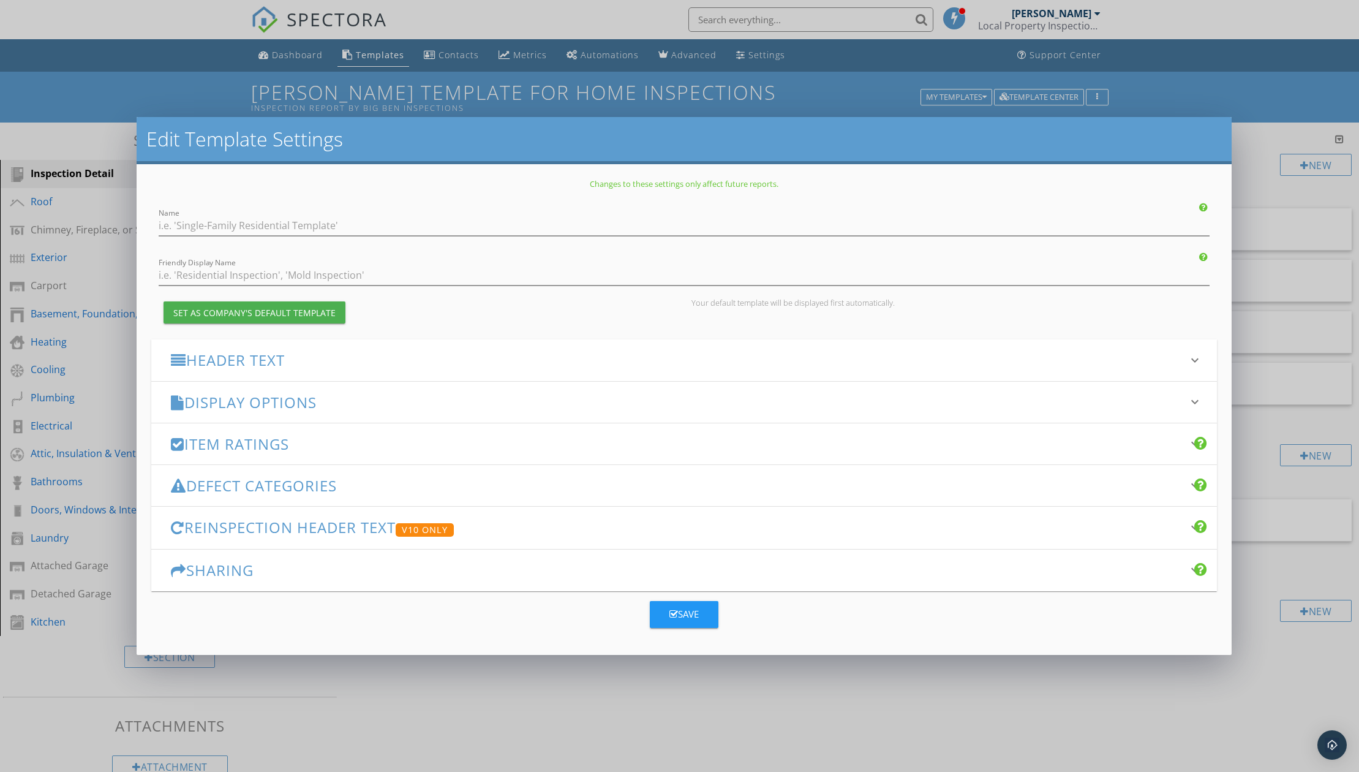
type input "[PERSON_NAME] Template for Home Inspections"
type input "Inspection Report by Big Ben Inspections"
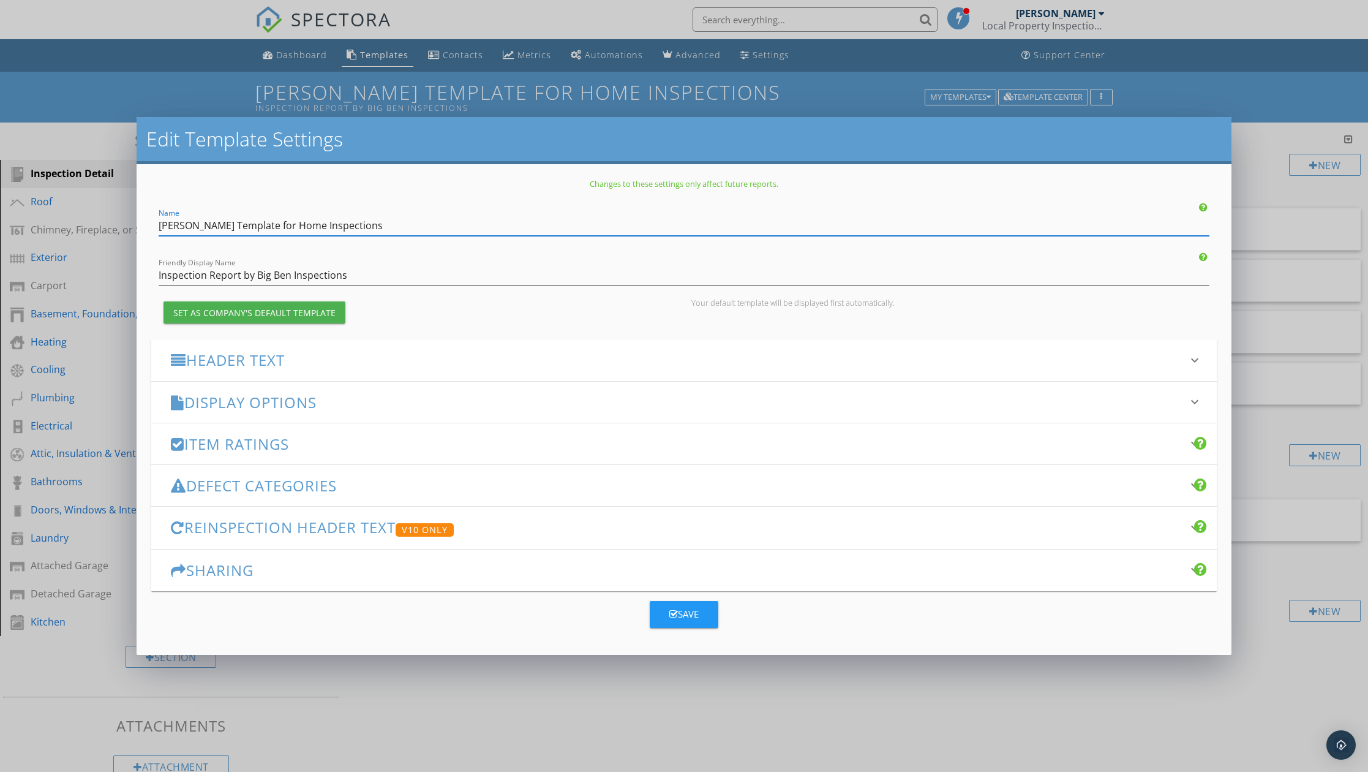
click at [379, 411] on div "Display Options keyboard_arrow_down" at bounding box center [683, 402] width 1065 height 41
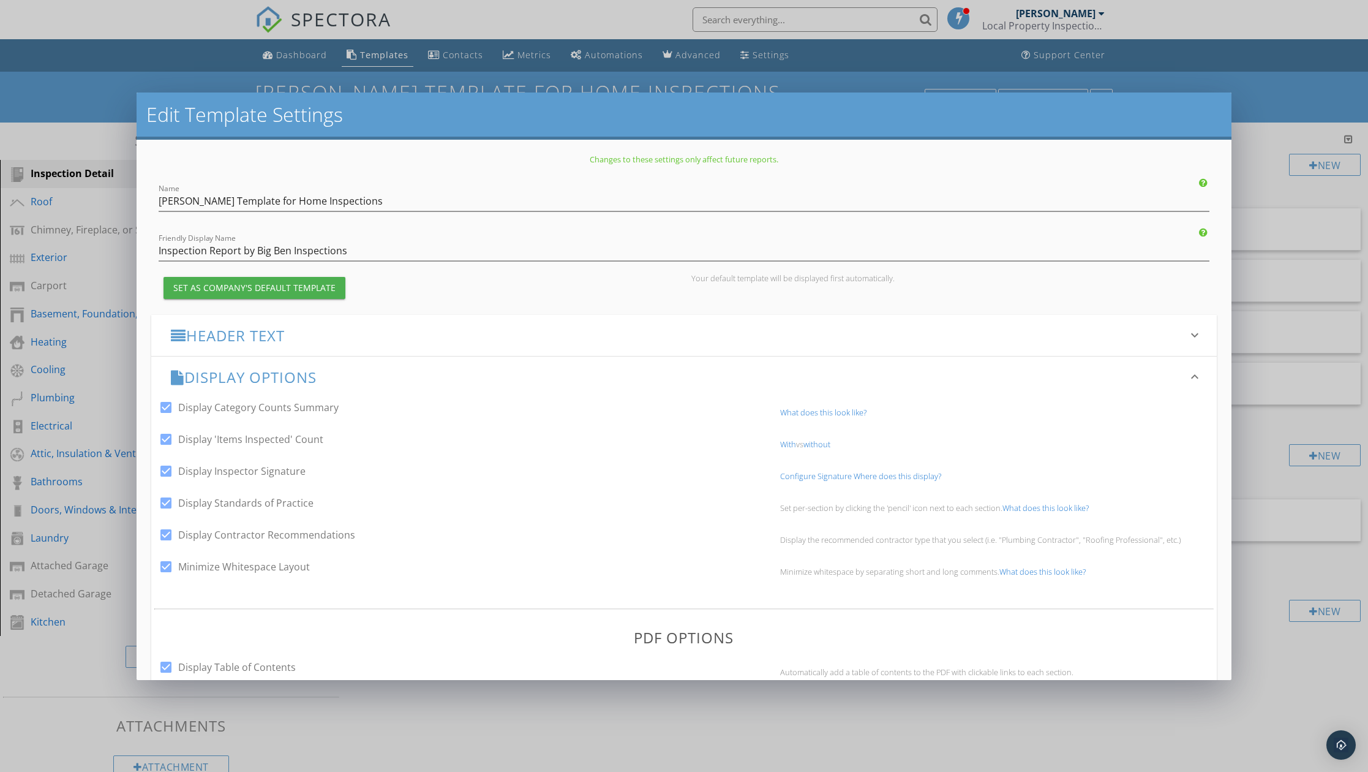
click at [375, 374] on h3 "Display Options" at bounding box center [676, 377] width 1011 height 17
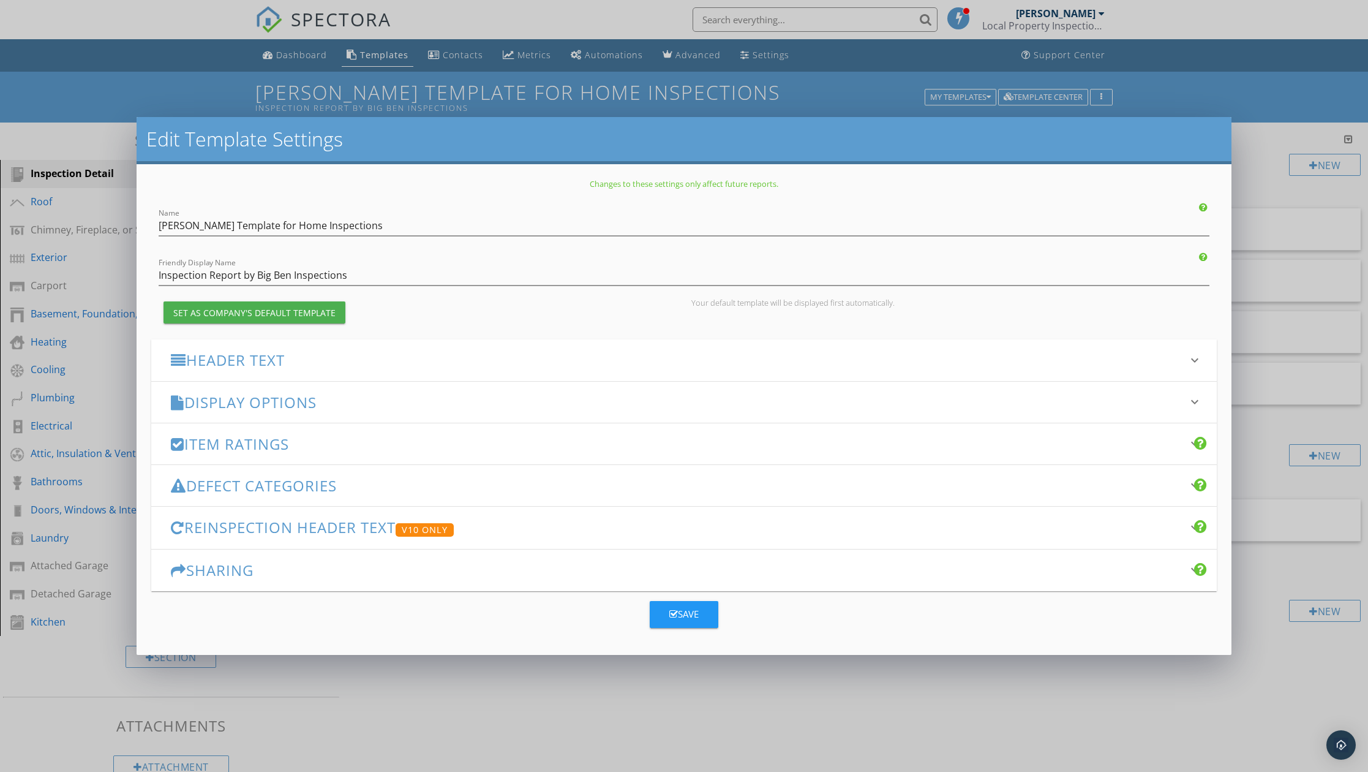
click at [360, 443] on h3 "Item Ratings" at bounding box center [676, 444] width 1011 height 17
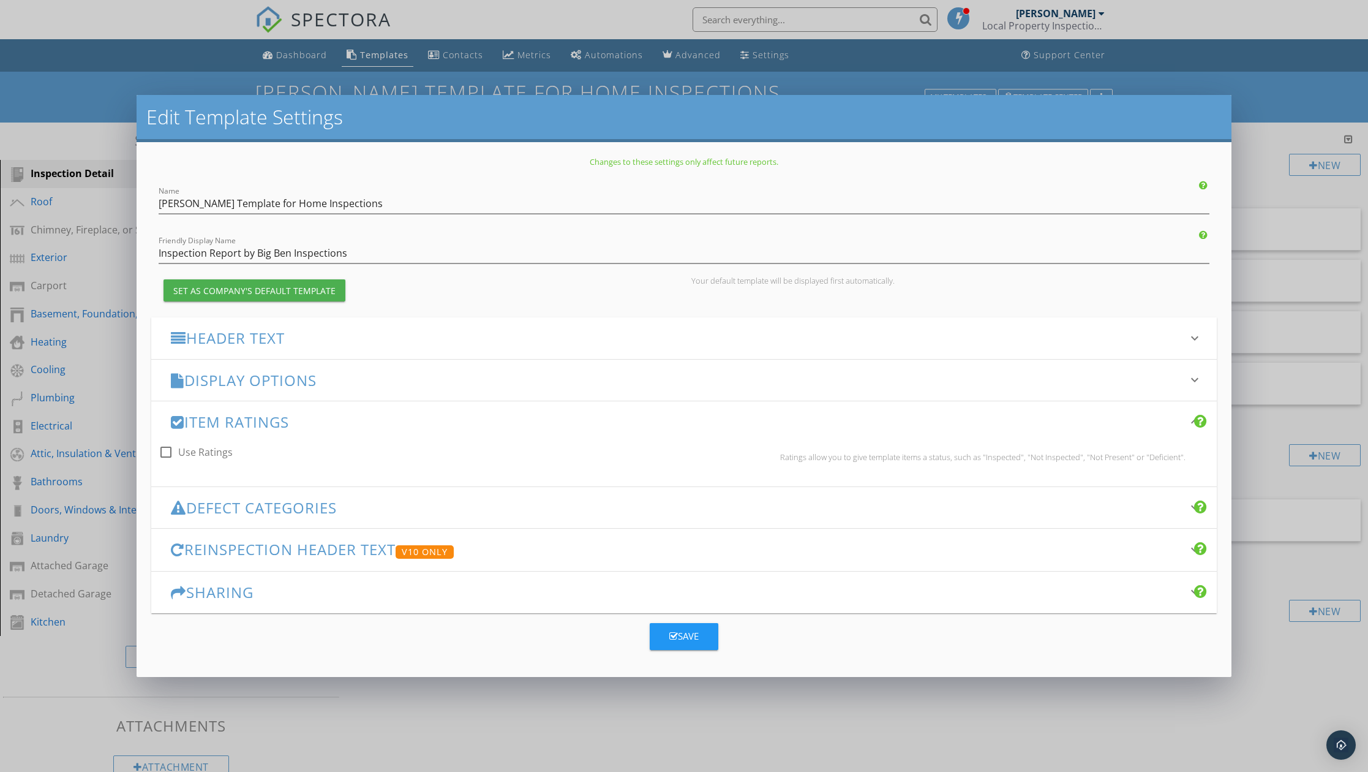
click at [379, 415] on h3 "Item Ratings" at bounding box center [676, 421] width 1011 height 17
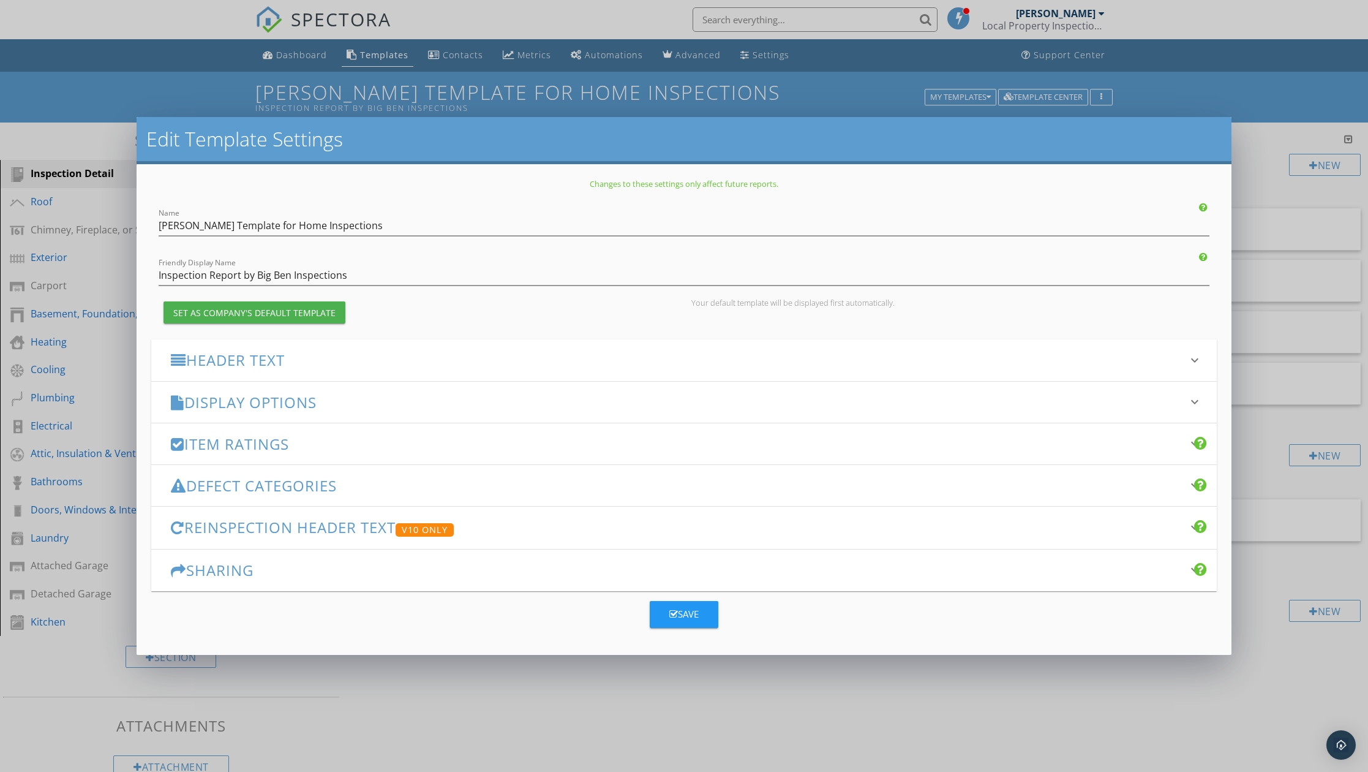
click at [388, 489] on h3 "Defect Categories" at bounding box center [676, 485] width 1011 height 17
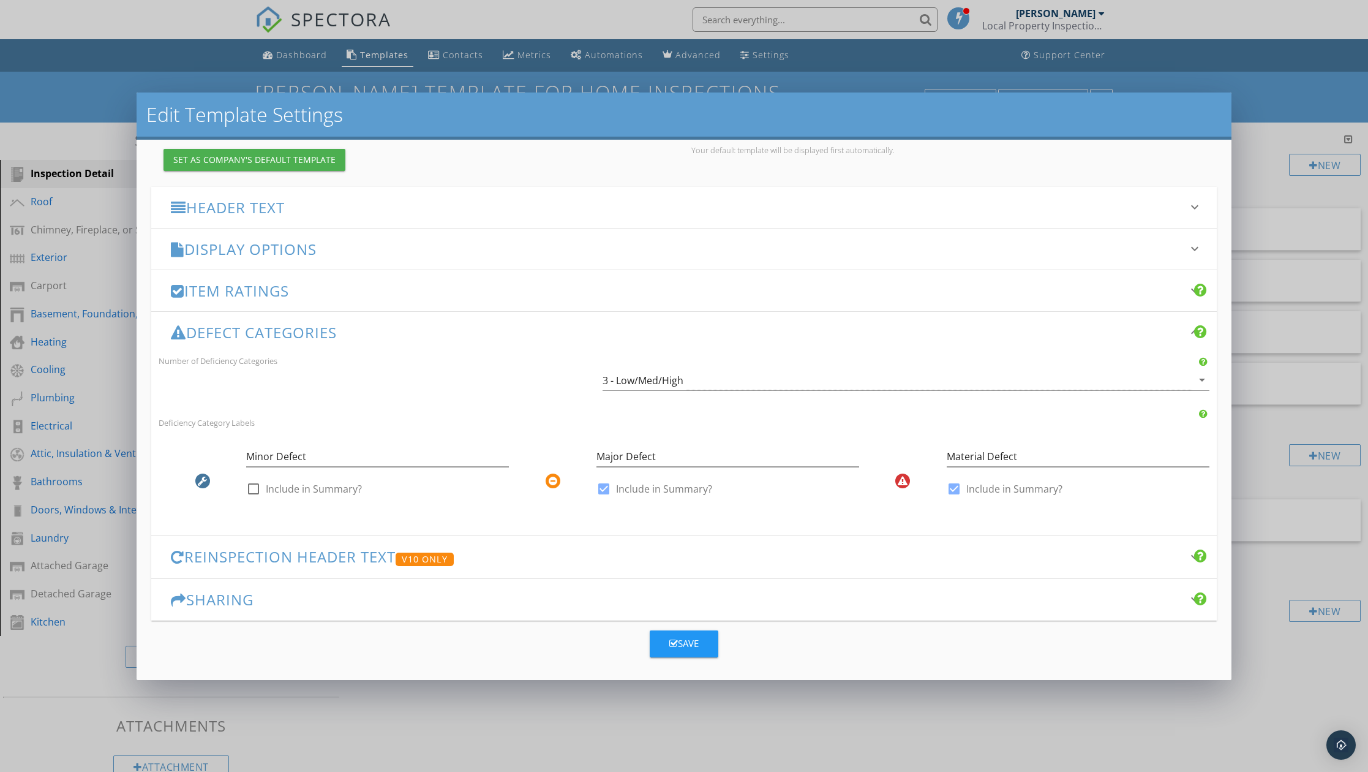
scroll to position [132, 0]
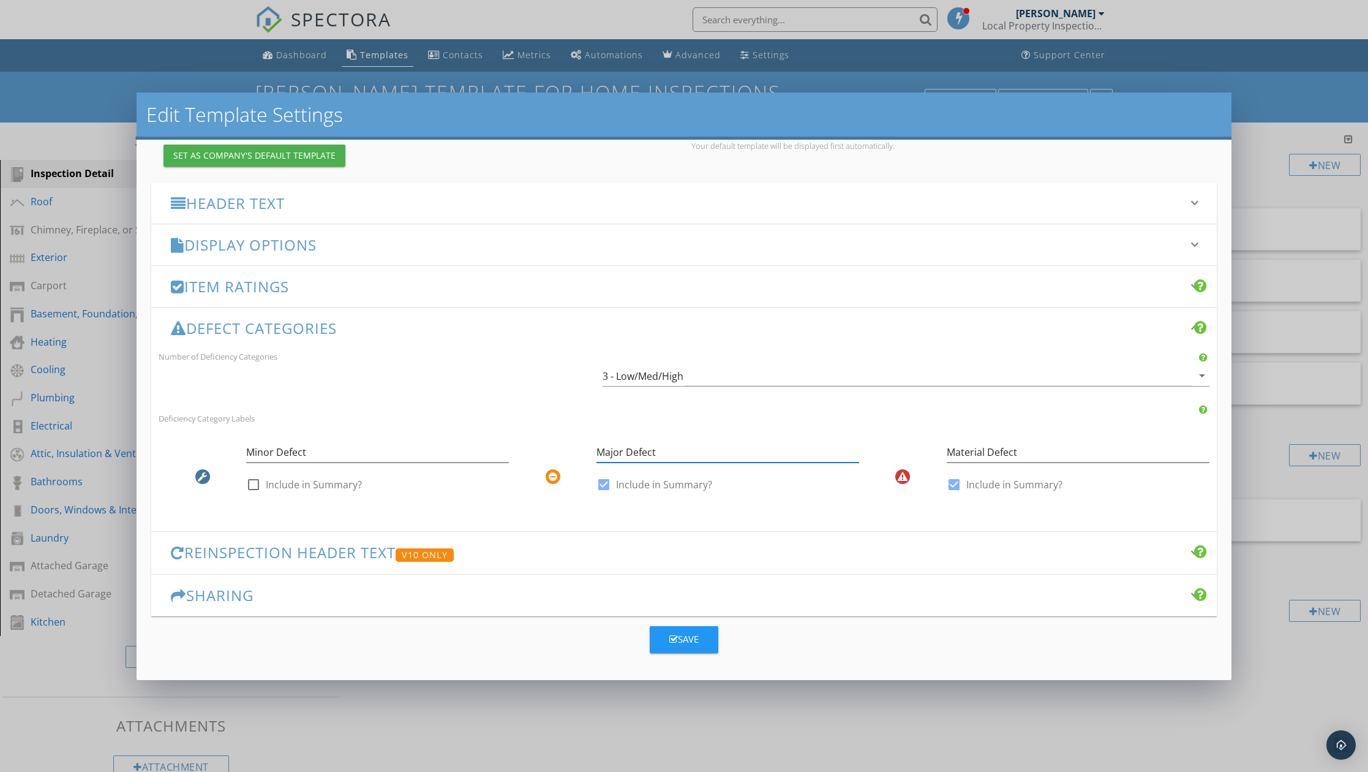
click at [722, 447] on input "Major Defect" at bounding box center [728, 452] width 263 height 20
click at [718, 450] on input "Major Defect" at bounding box center [728, 452] width 263 height 20
click at [686, 377] on div "3 - Low/Med/High" at bounding box center [898, 376] width 590 height 20
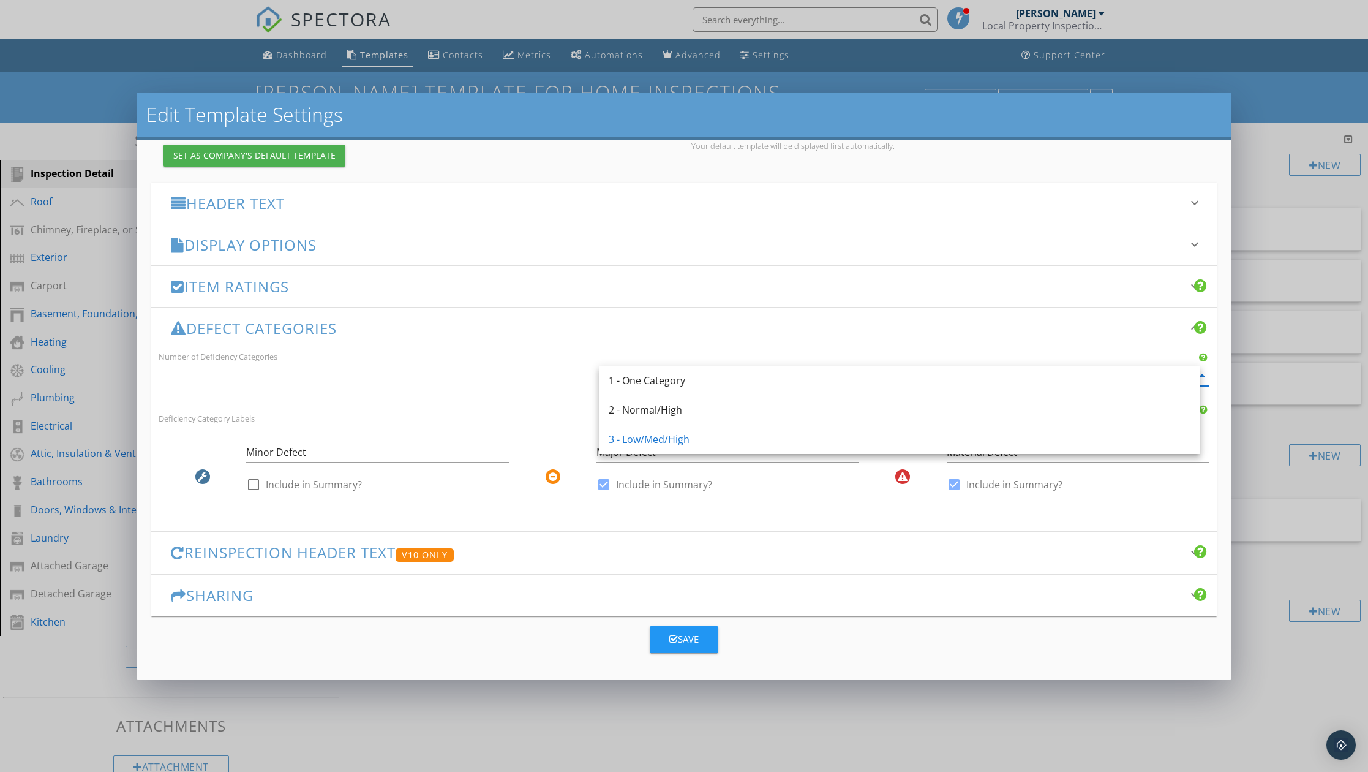
click at [485, 386] on div "Number of Deficiency Categories 3 - Low/Med/High arrow_drop_down" at bounding box center [683, 374] width 1065 height 50
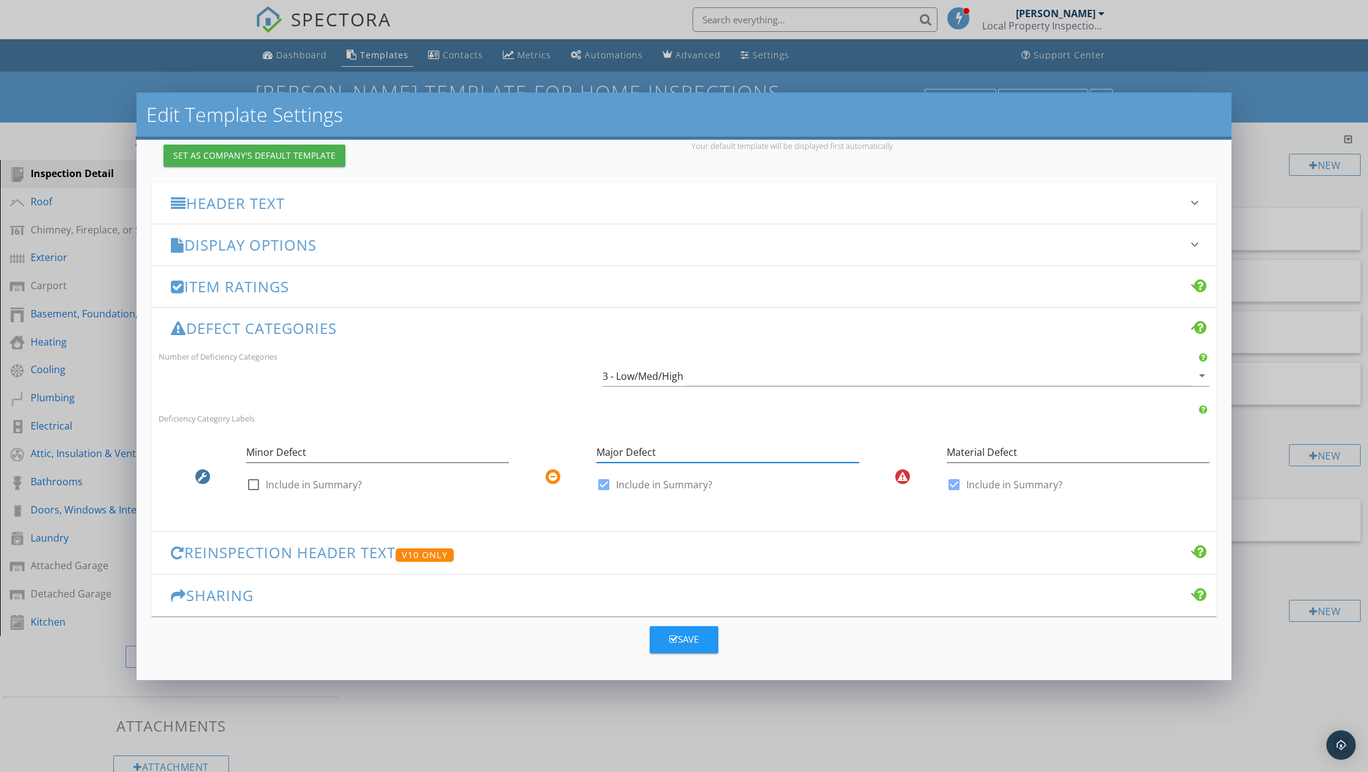
drag, startPoint x: 660, startPoint y: 450, endPoint x: 593, endPoint y: 447, distance: 67.4
click at [597, 447] on input "Major Defect" at bounding box center [728, 452] width 263 height 20
type input "Minor Defect"
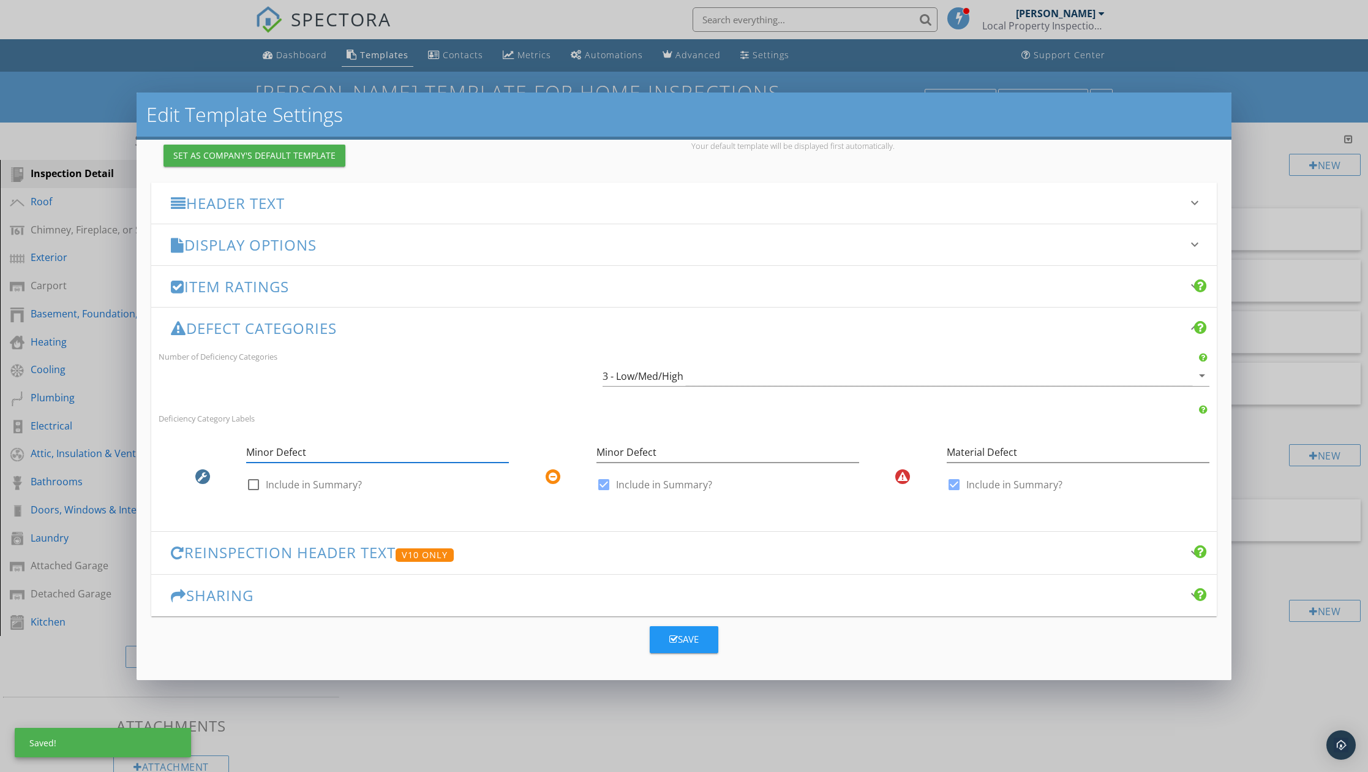
drag, startPoint x: 360, startPoint y: 453, endPoint x: 228, endPoint y: 453, distance: 131.1
click at [228, 453] on div "Minor Defect check_box_outline_blank Include in Summary?" at bounding box center [334, 471] width 350 height 72
type input "Maintenance Item"
click at [254, 484] on div at bounding box center [253, 484] width 21 height 21
checkbox input "true"
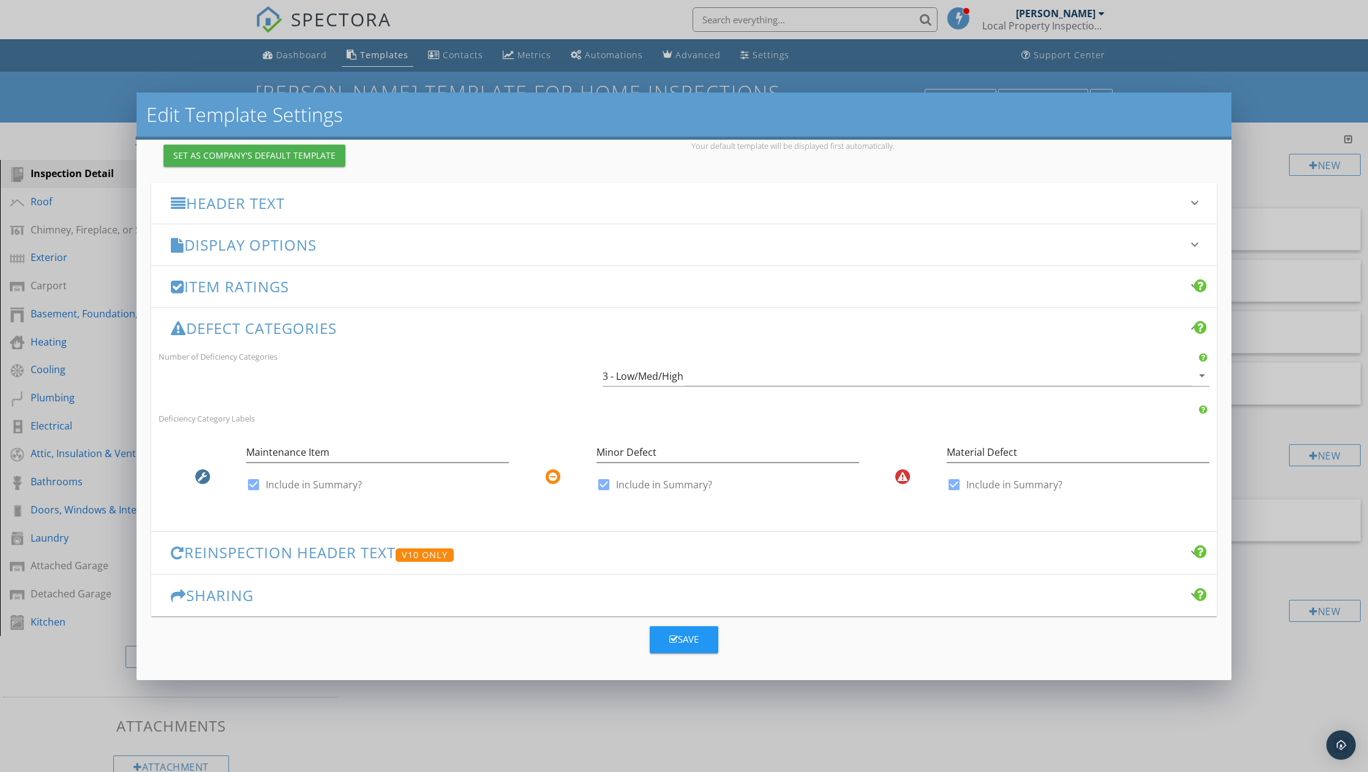
click at [402, 328] on h3 "Defect Categories" at bounding box center [676, 328] width 1011 height 17
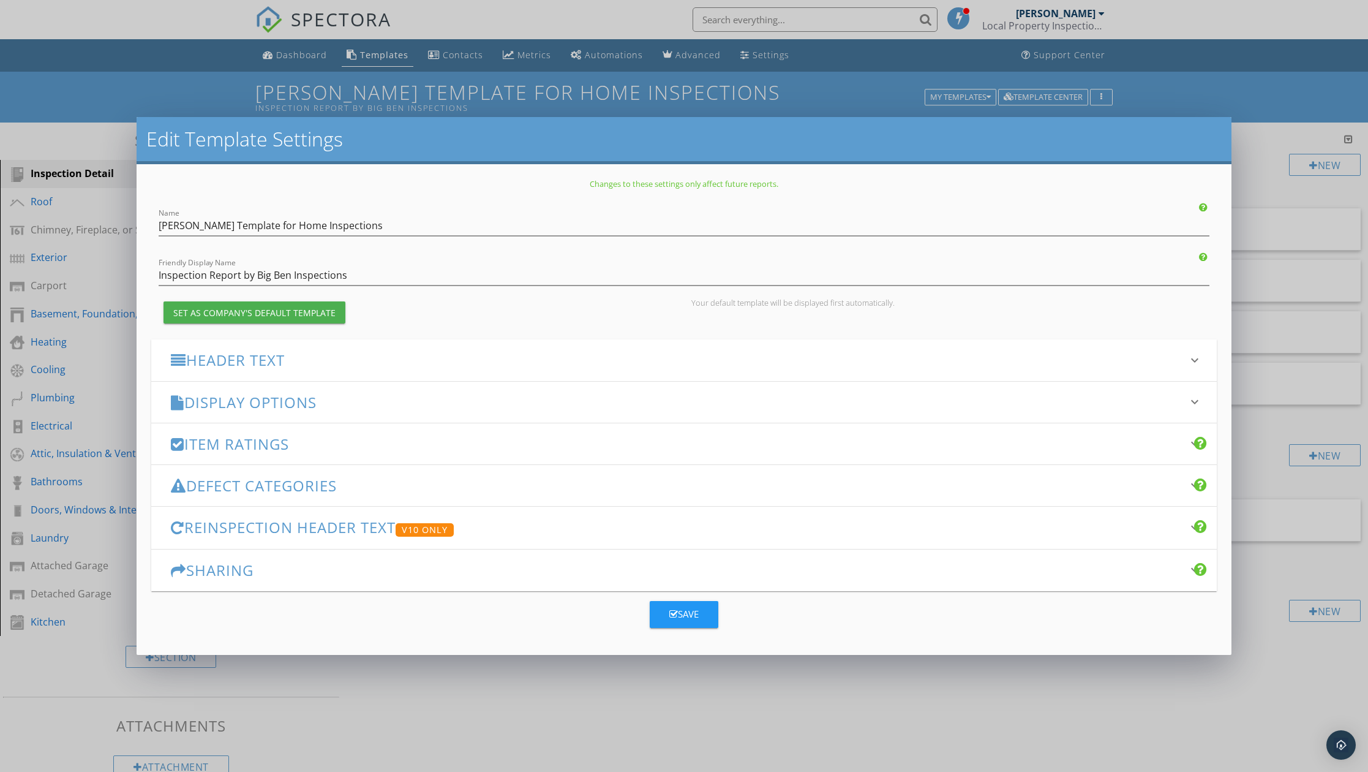
click at [559, 532] on h3 "Reinspection Header Text V10 Only" at bounding box center [676, 528] width 1011 height 18
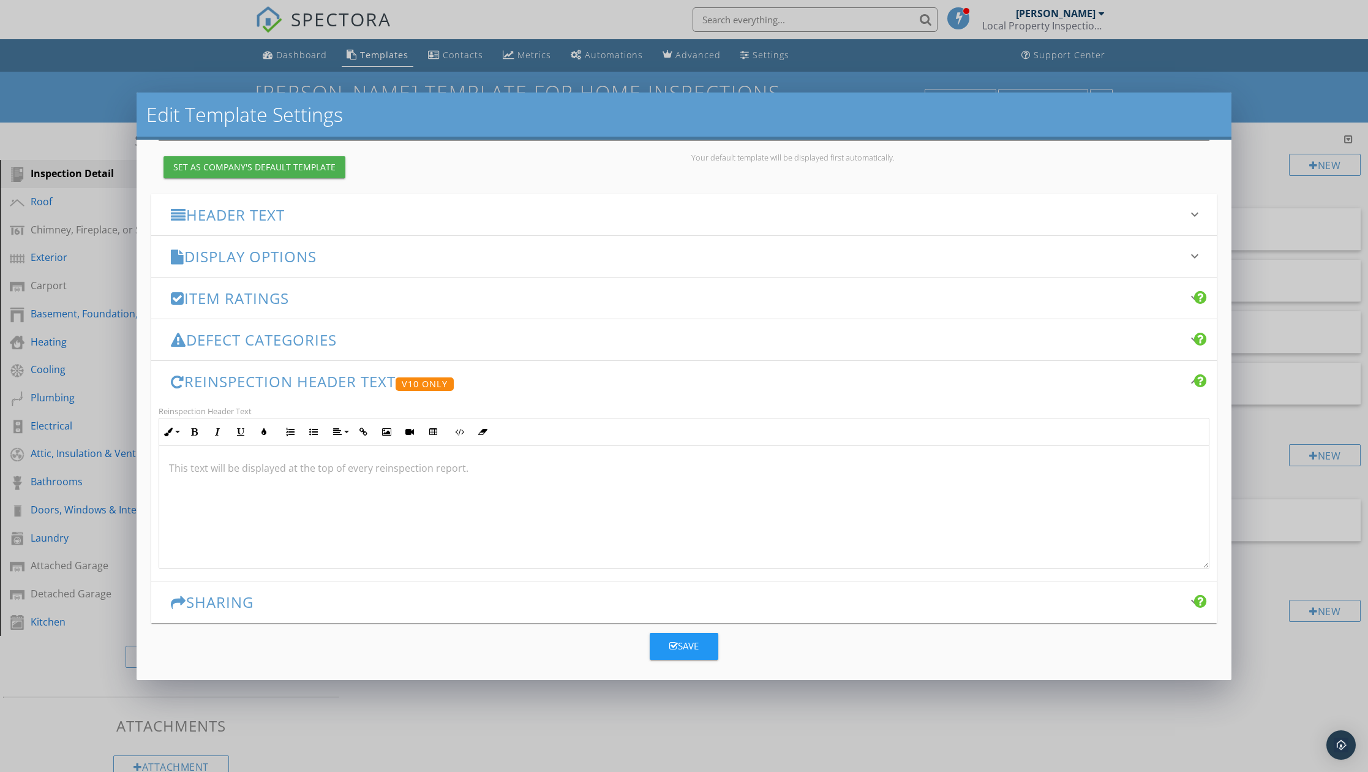
scroll to position [127, 0]
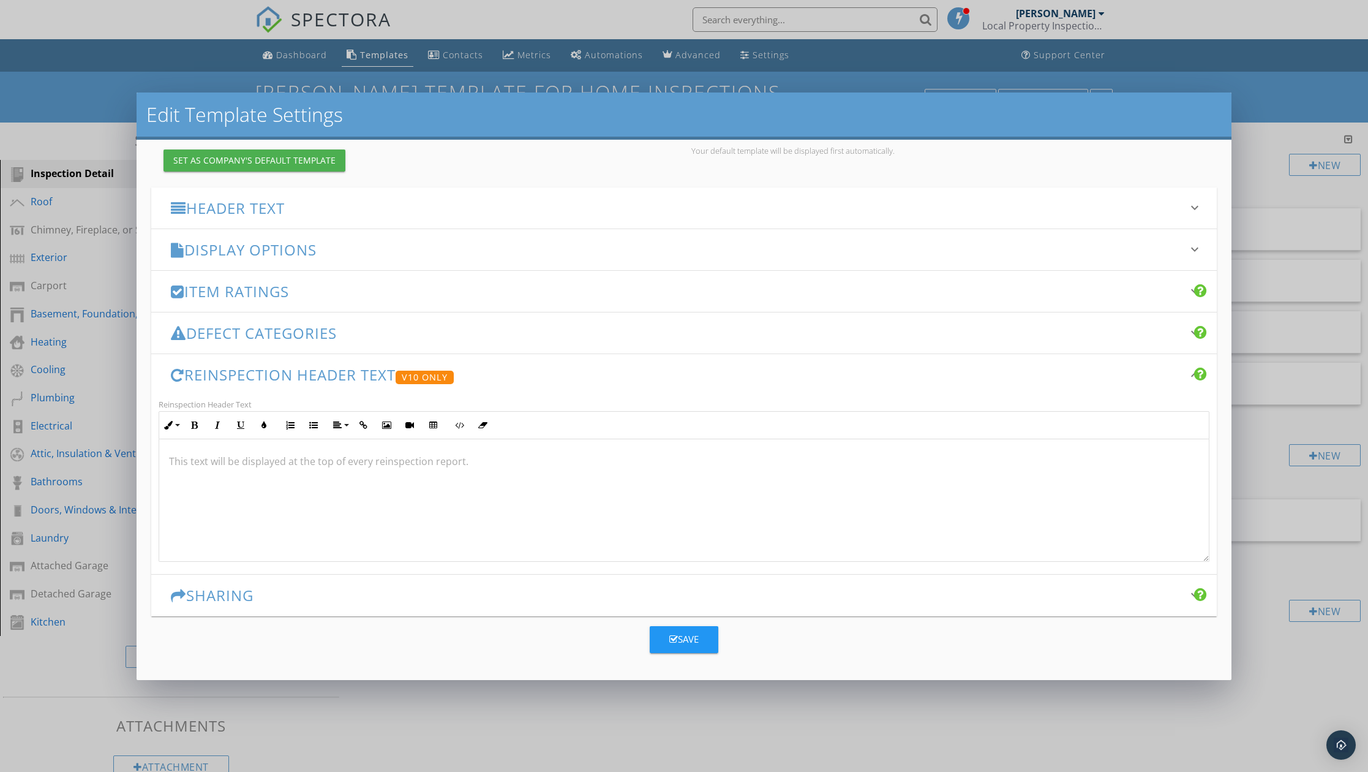
click at [533, 374] on h3 "Reinspection Header Text V10 Only" at bounding box center [676, 375] width 1011 height 18
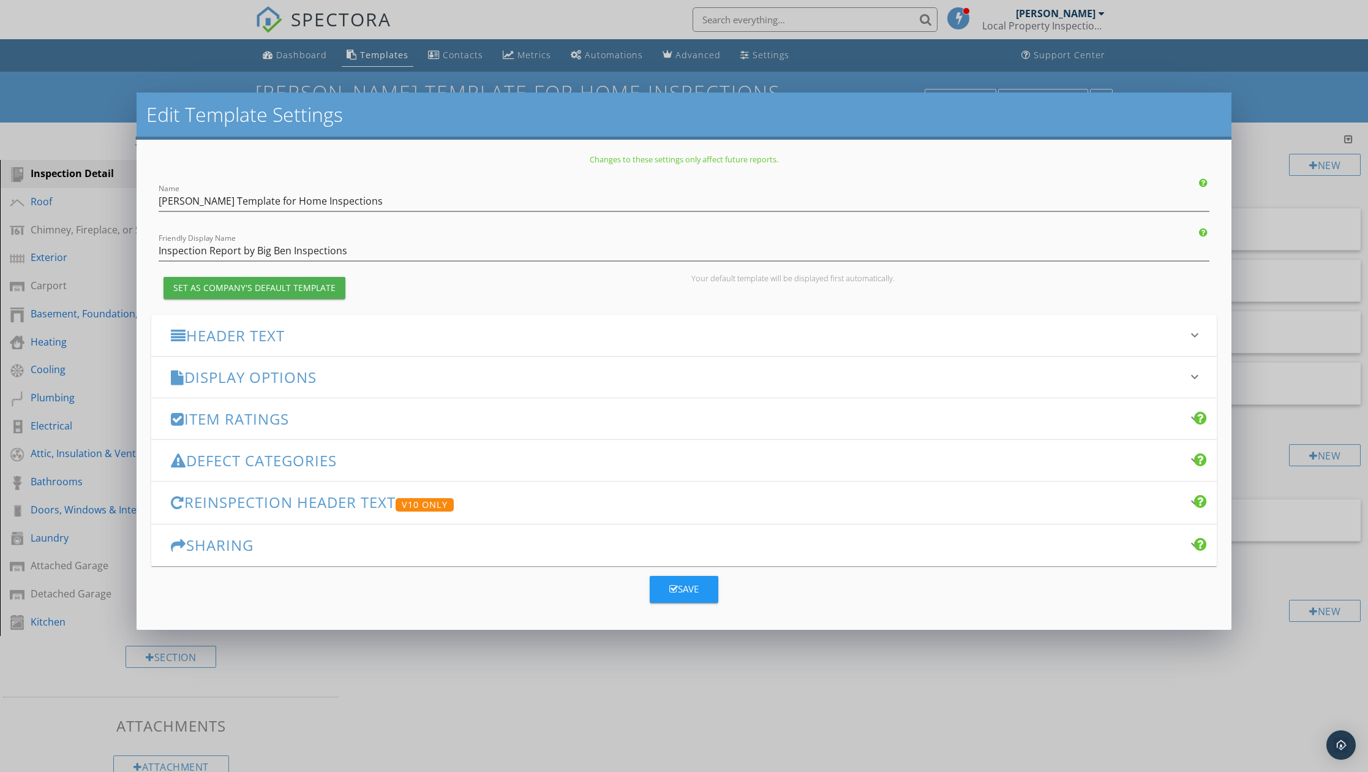
scroll to position [0, 0]
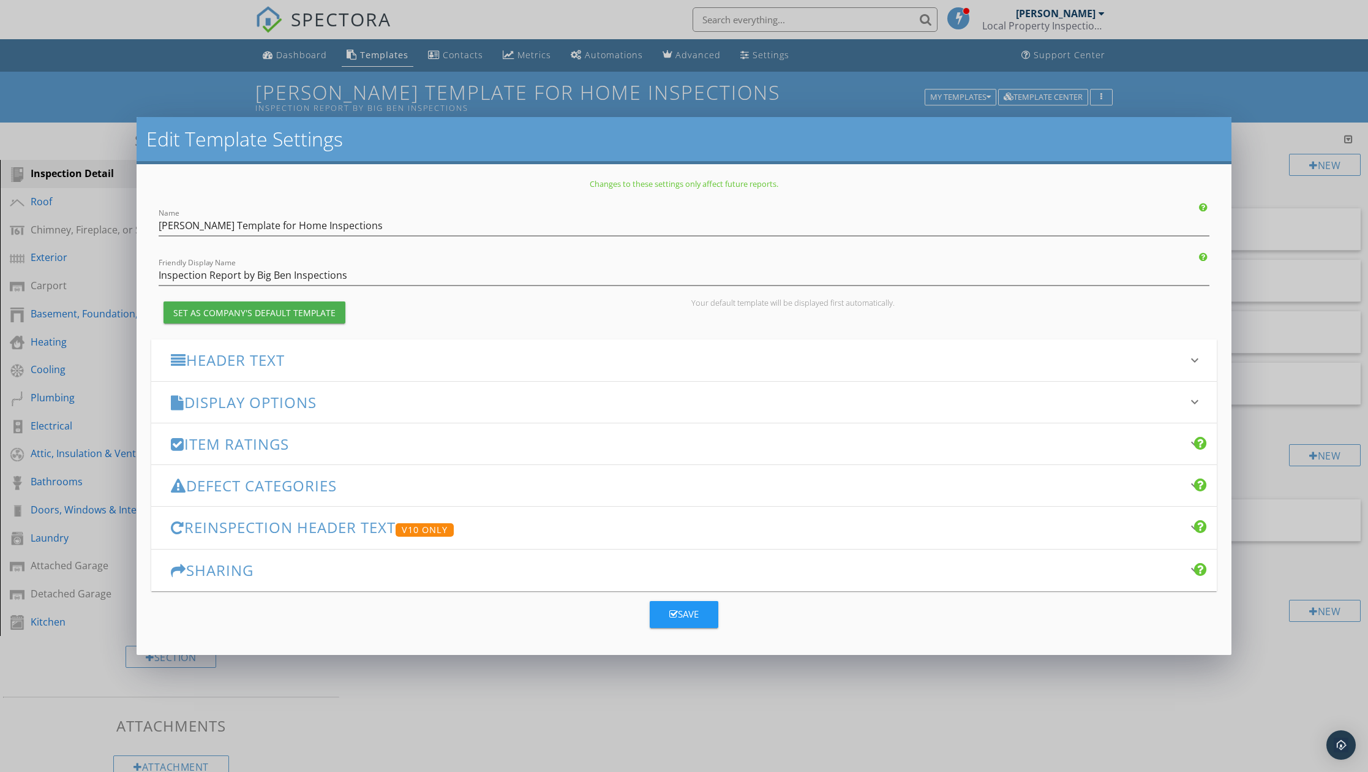
click at [491, 569] on h3 "Sharing" at bounding box center [676, 570] width 1011 height 17
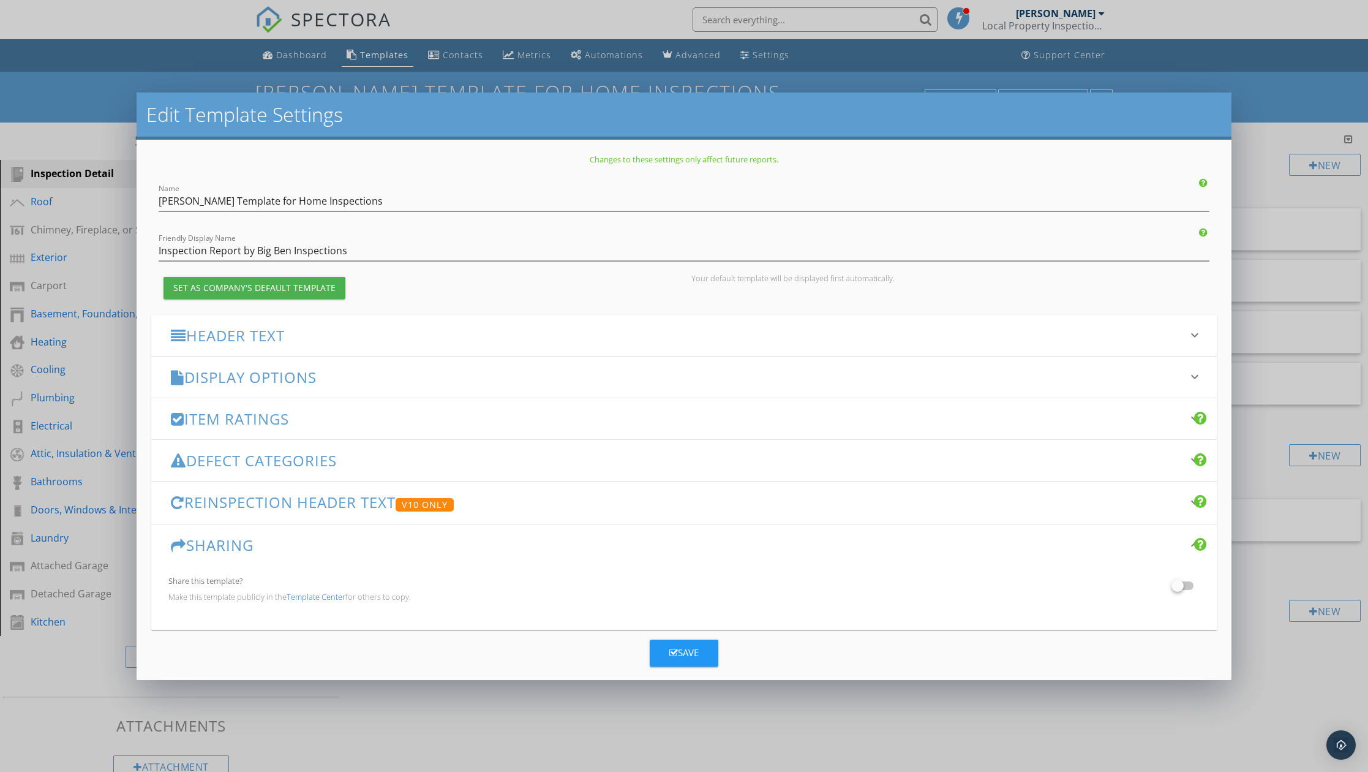
scroll to position [13, 0]
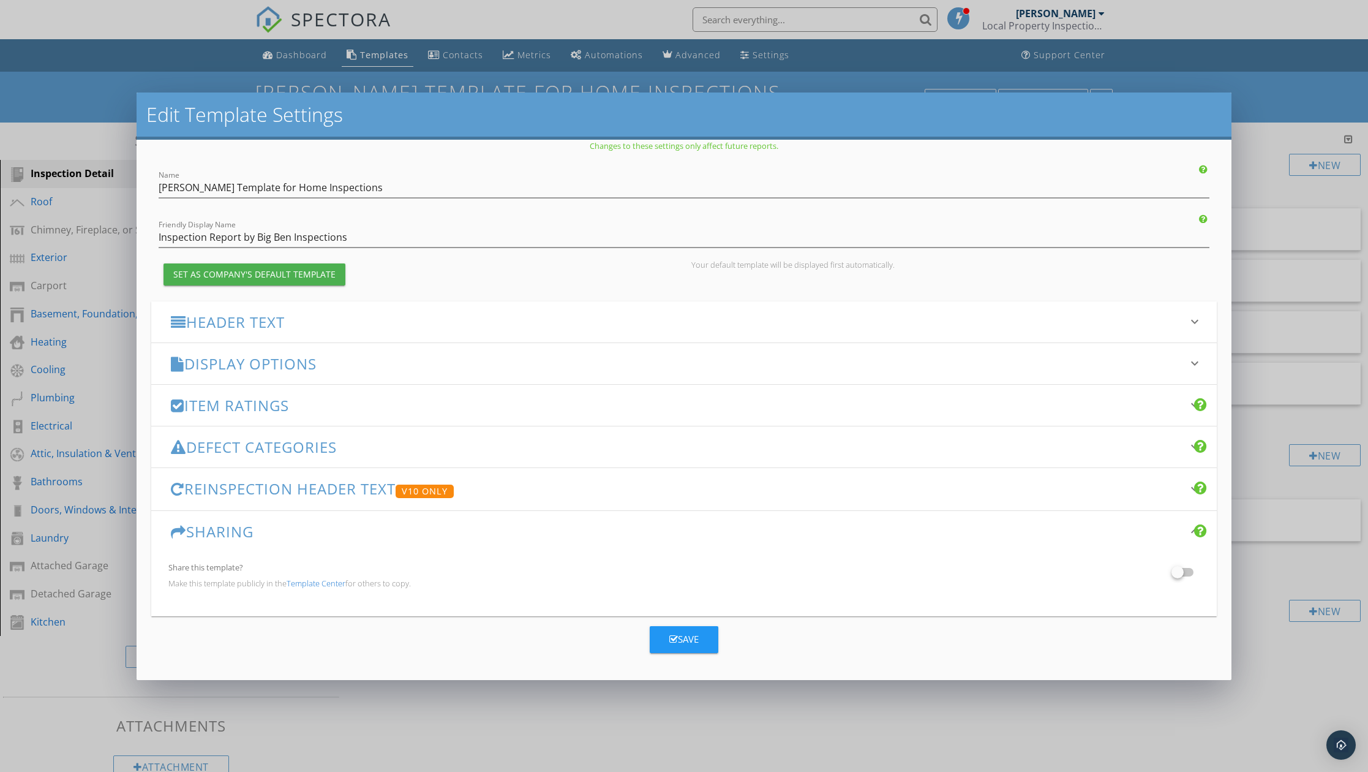
click at [460, 529] on h3 "Sharing" at bounding box center [676, 531] width 1011 height 17
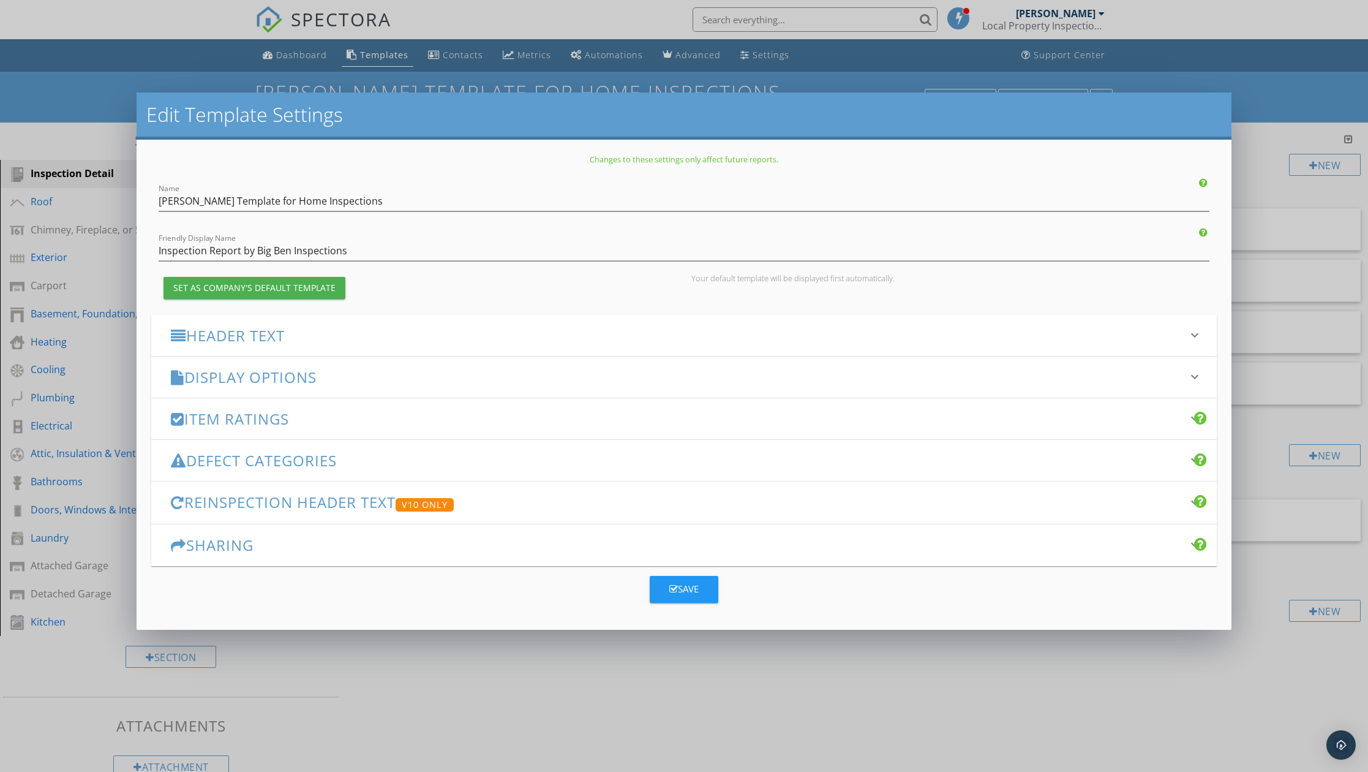
scroll to position [0, 0]
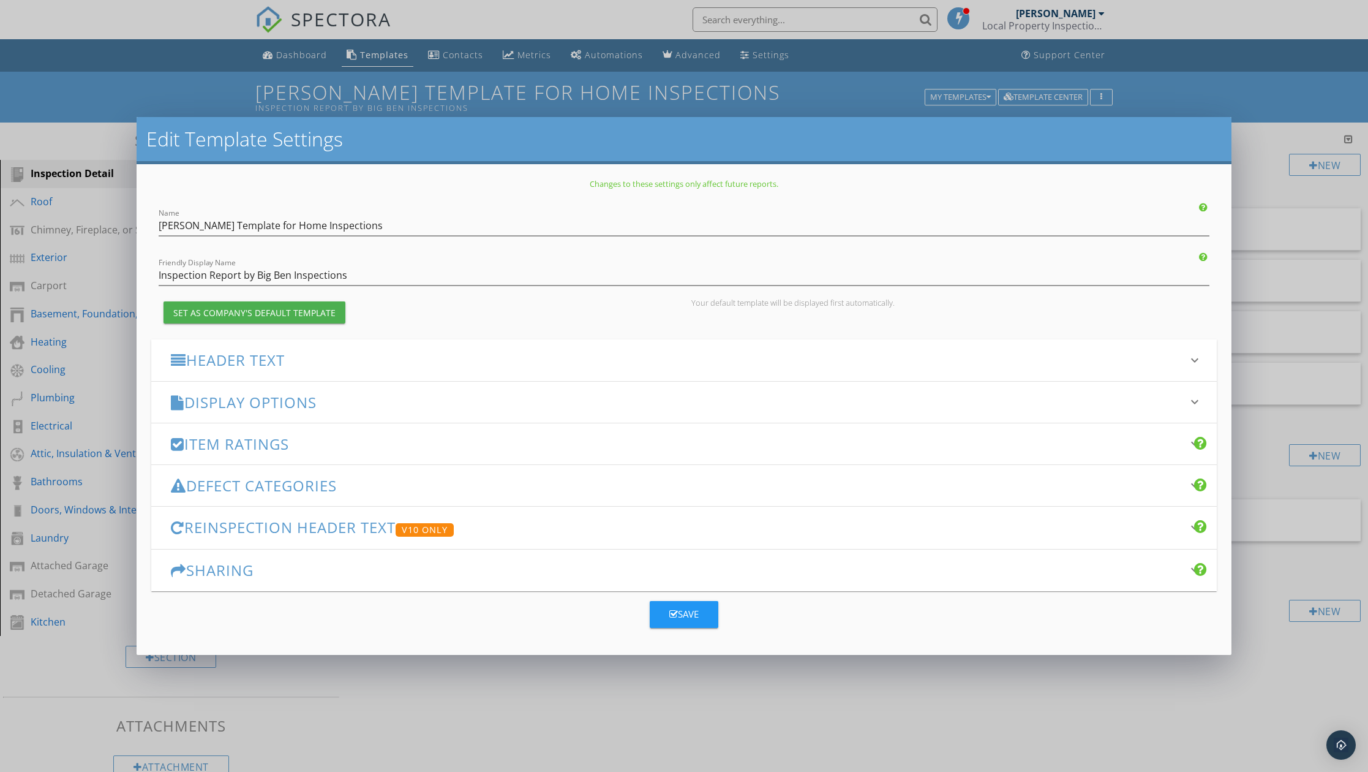
click at [402, 485] on h3 "Defect Categories" at bounding box center [676, 485] width 1011 height 17
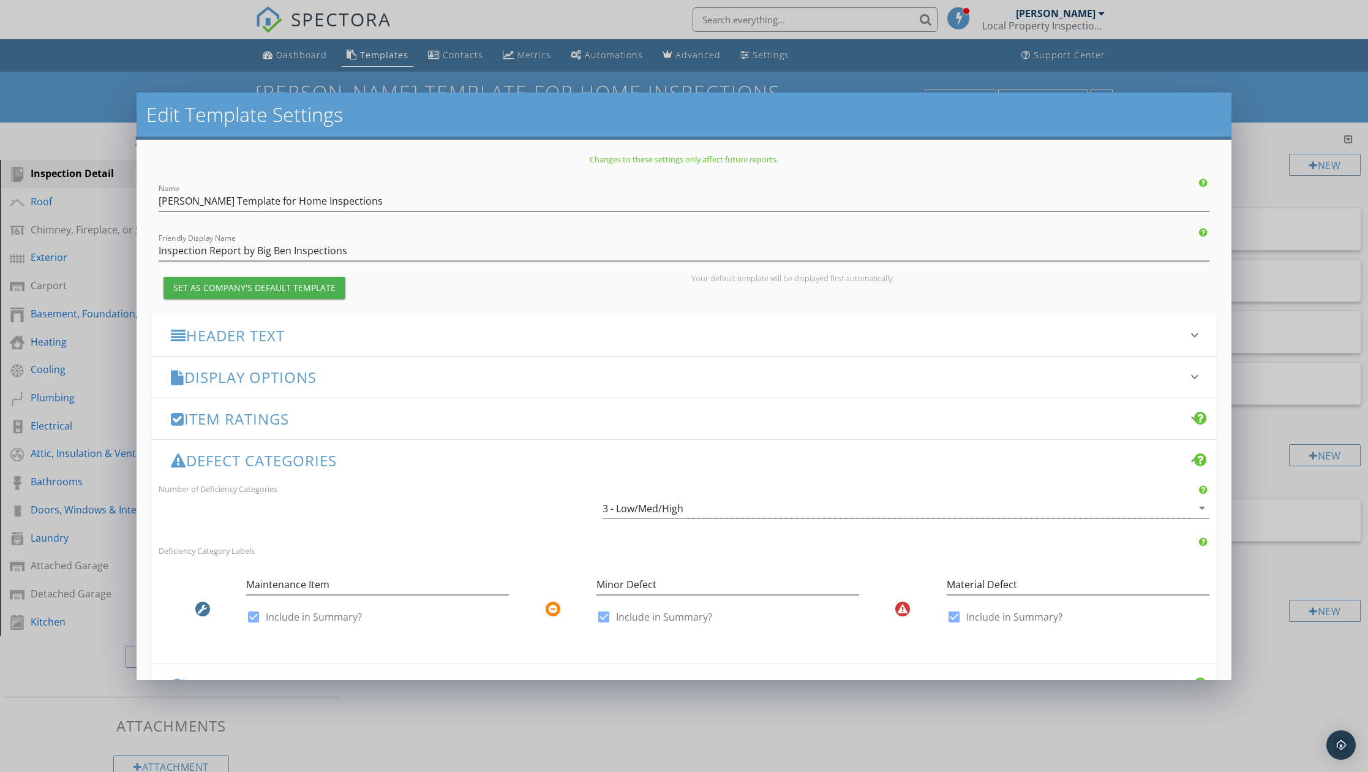
click at [404, 418] on h3 "Item Ratings" at bounding box center [676, 418] width 1011 height 17
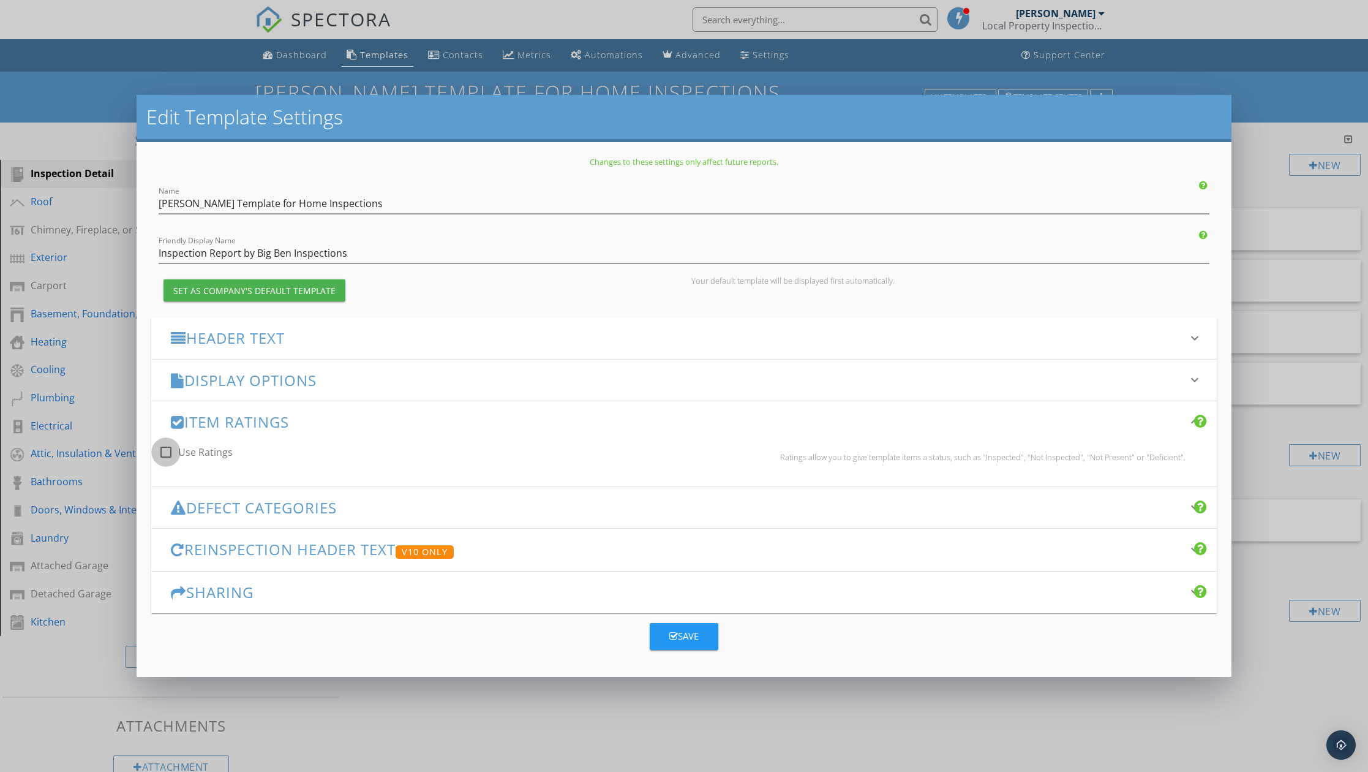
click at [168, 451] on div at bounding box center [166, 452] width 21 height 21
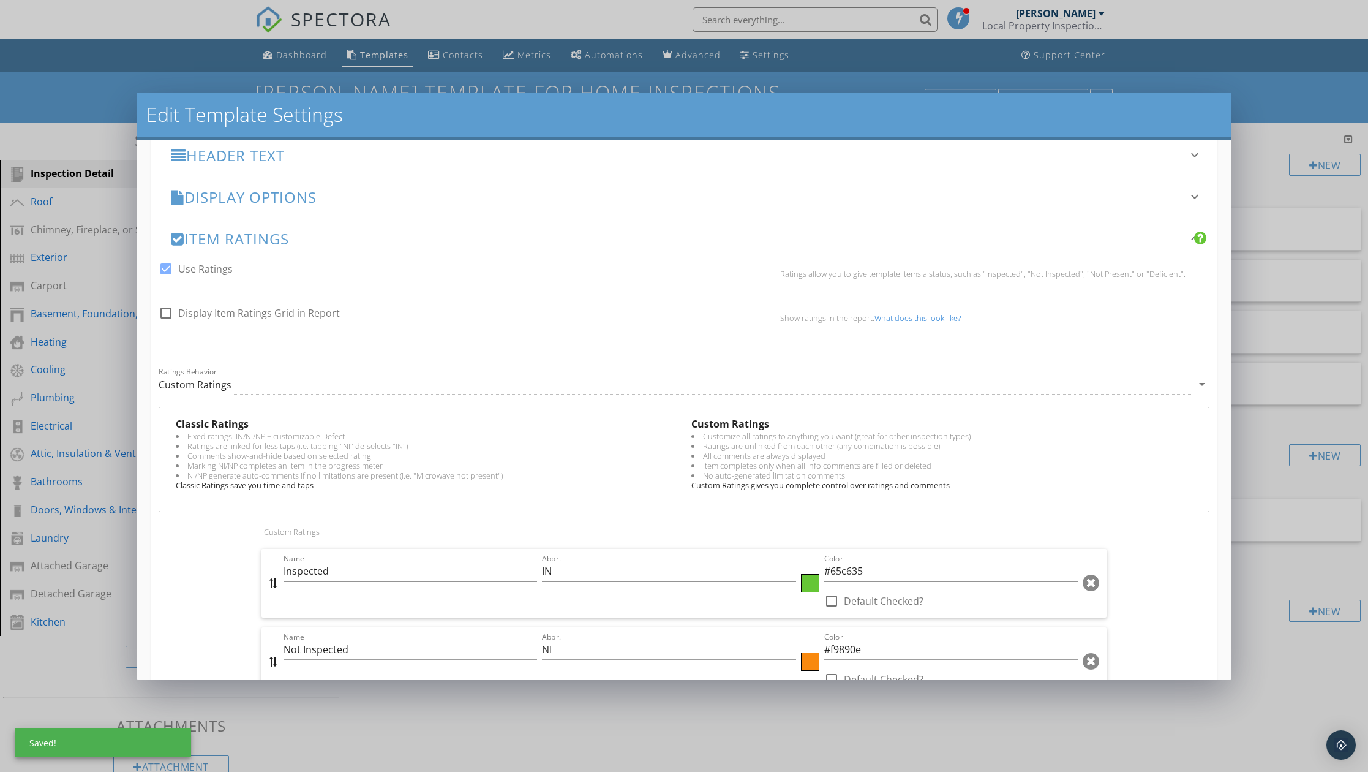
scroll to position [184, 0]
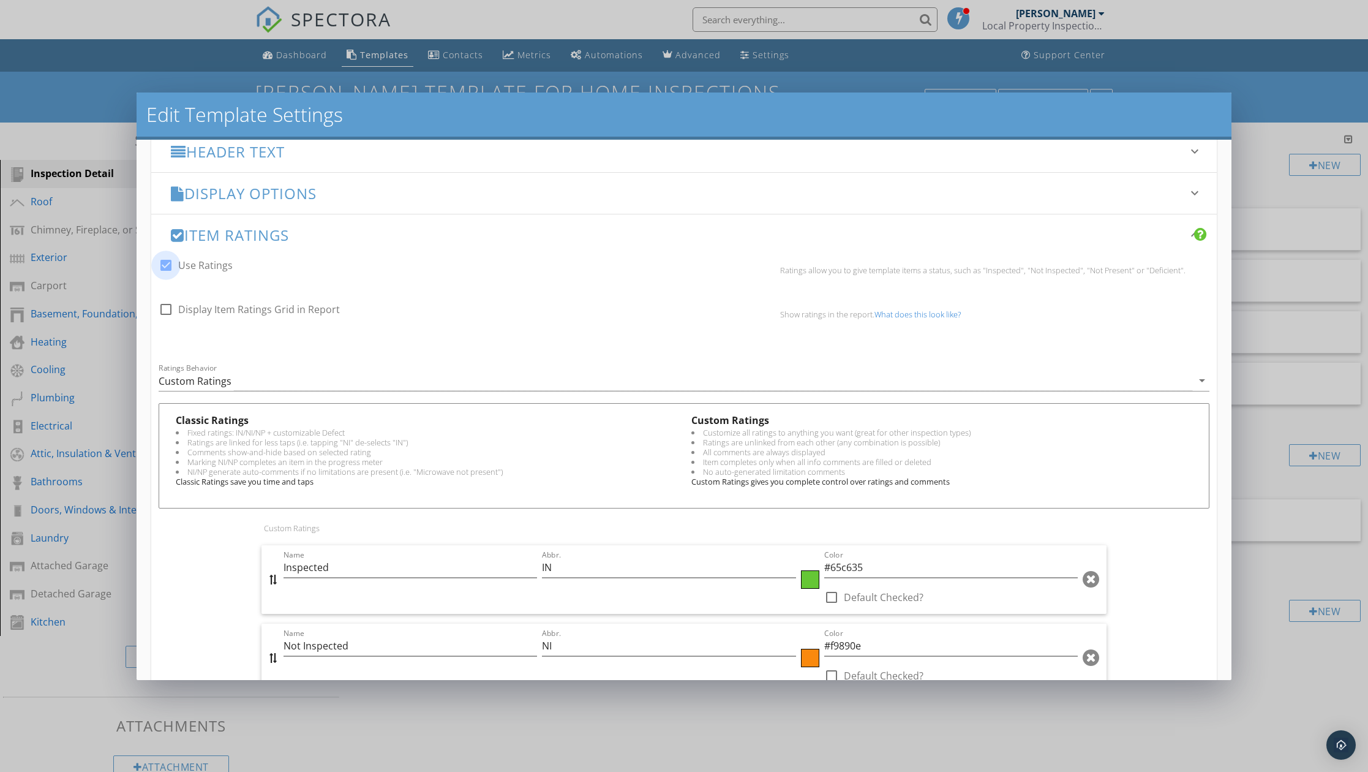
click at [167, 269] on div at bounding box center [166, 265] width 21 height 21
checkbox input "false"
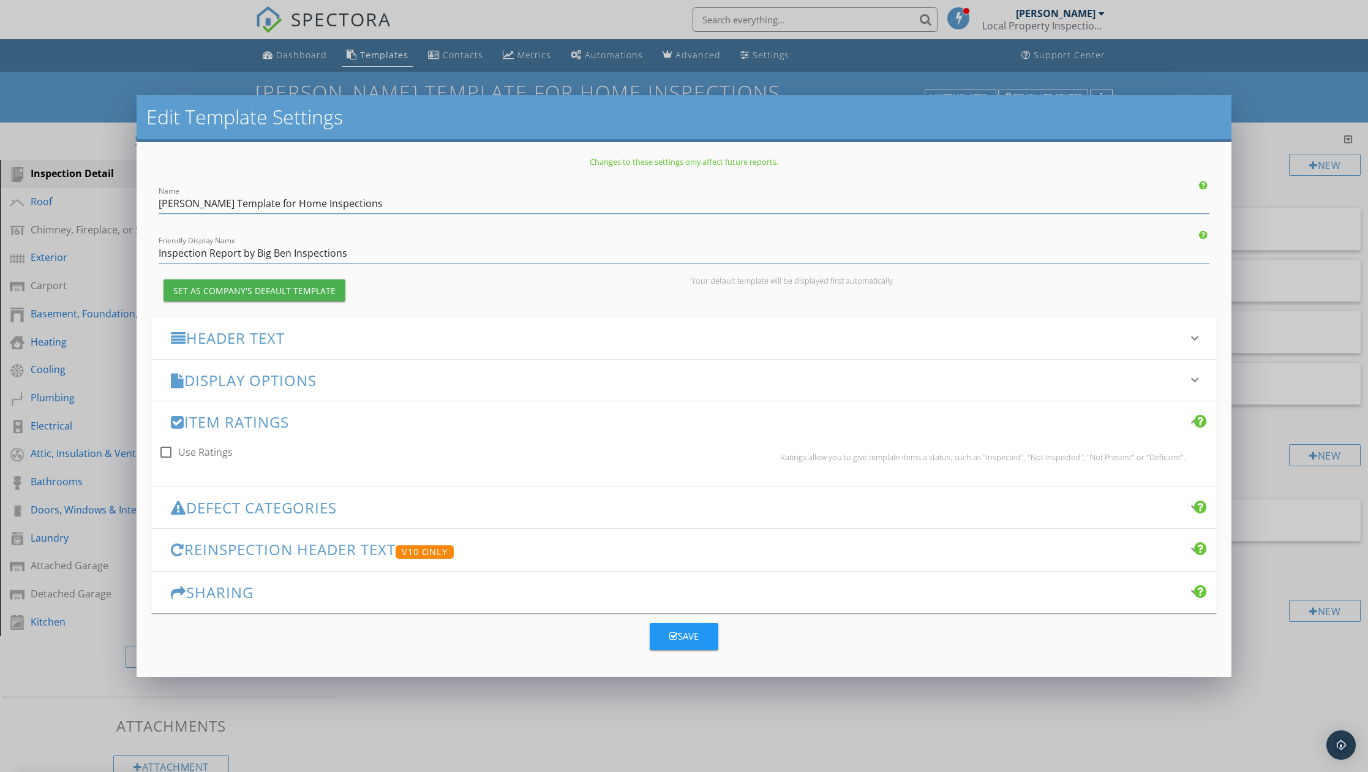
scroll to position [0, 0]
click at [372, 383] on h3 "Display Options" at bounding box center [676, 380] width 1011 height 17
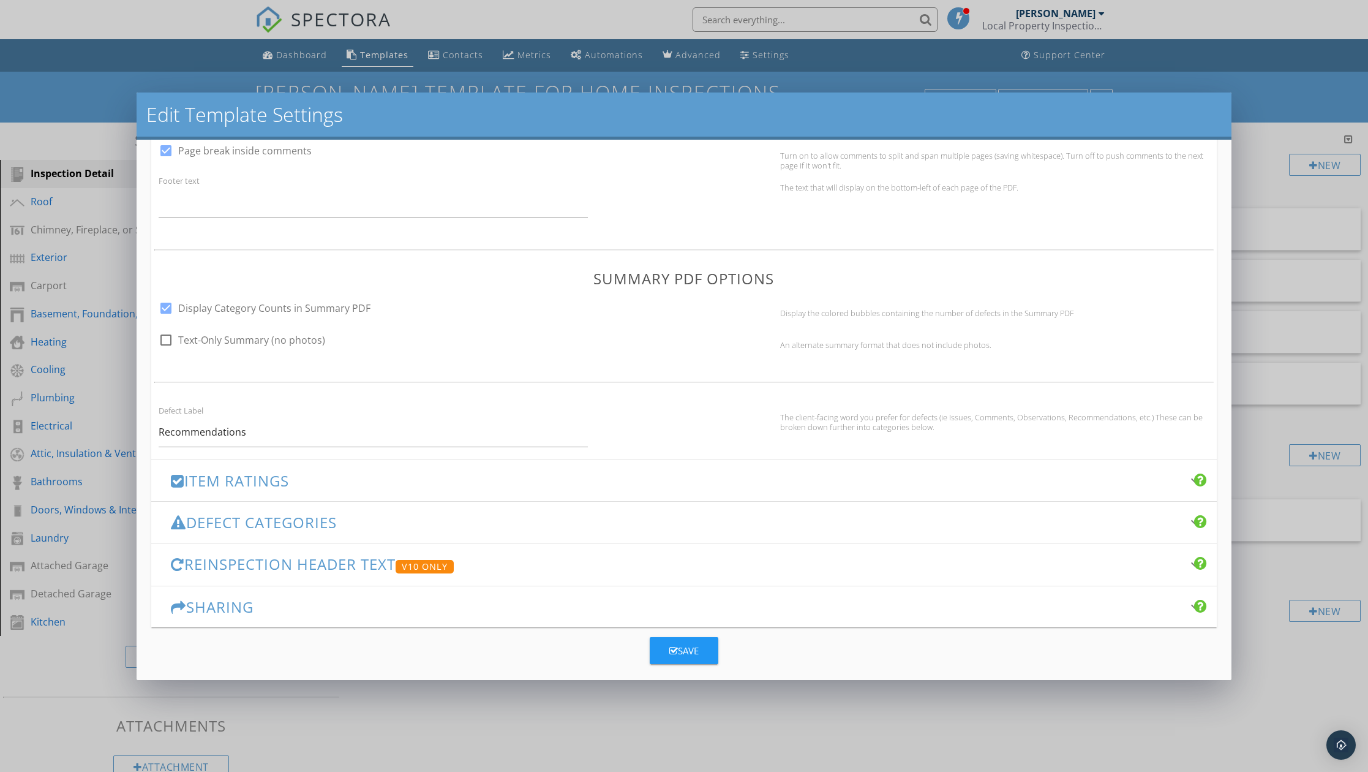
scroll to position [623, 0]
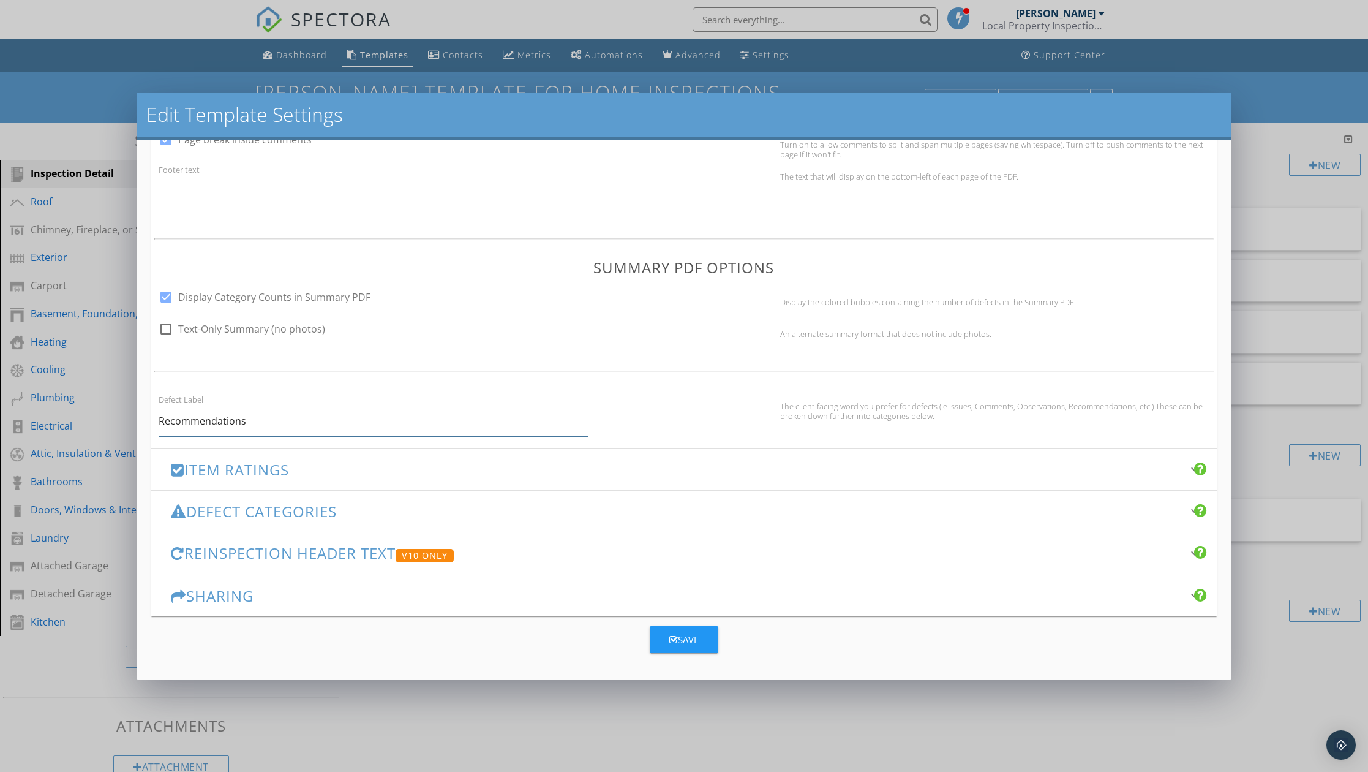
click at [320, 426] on input "Recommendations" at bounding box center [373, 421] width 429 height 30
drag, startPoint x: 276, startPoint y: 424, endPoint x: 124, endPoint y: 423, distance: 152.5
click at [124, 423] on div "Edit Template Settings Changes to these settings only affect future reports. Na…" at bounding box center [684, 386] width 1368 height 772
type input "Observations"
click at [515, 472] on h3 "Item Ratings" at bounding box center [676, 469] width 1011 height 17
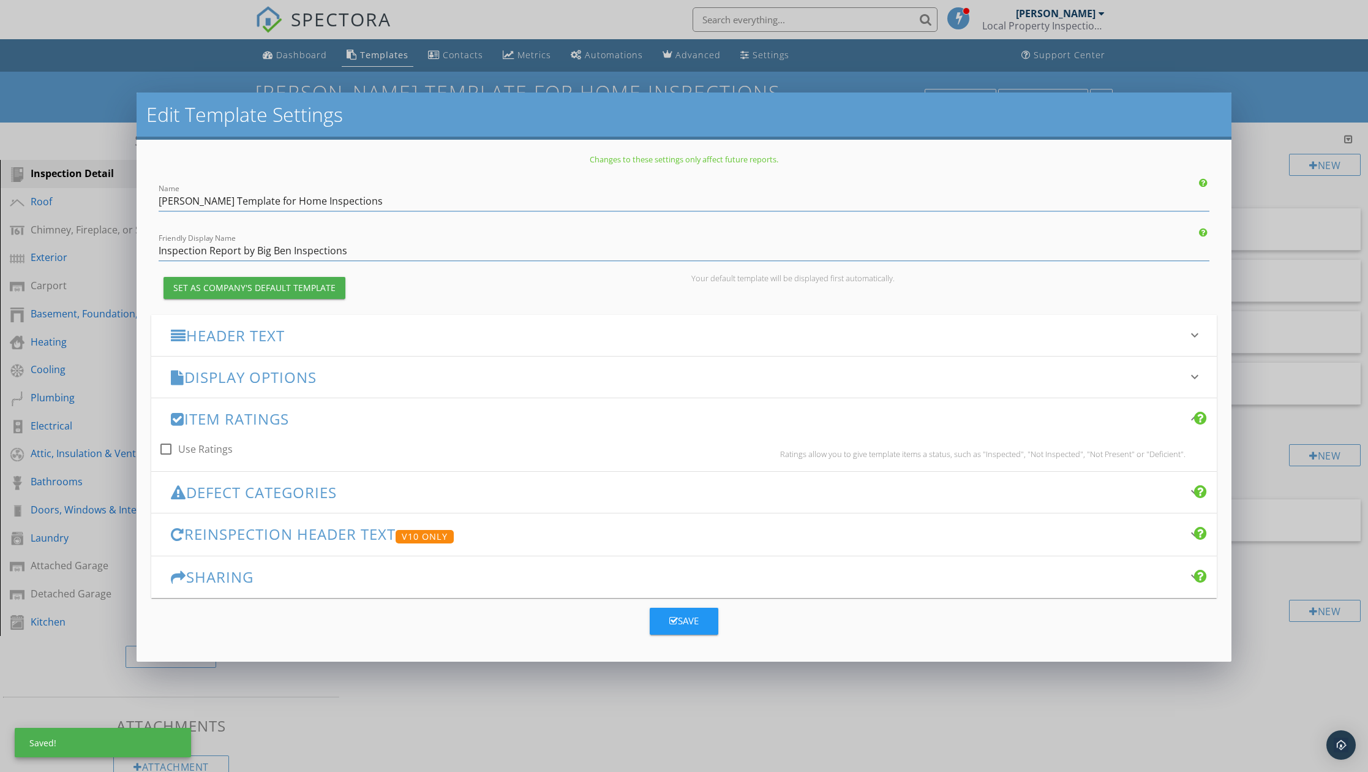
scroll to position [0, 0]
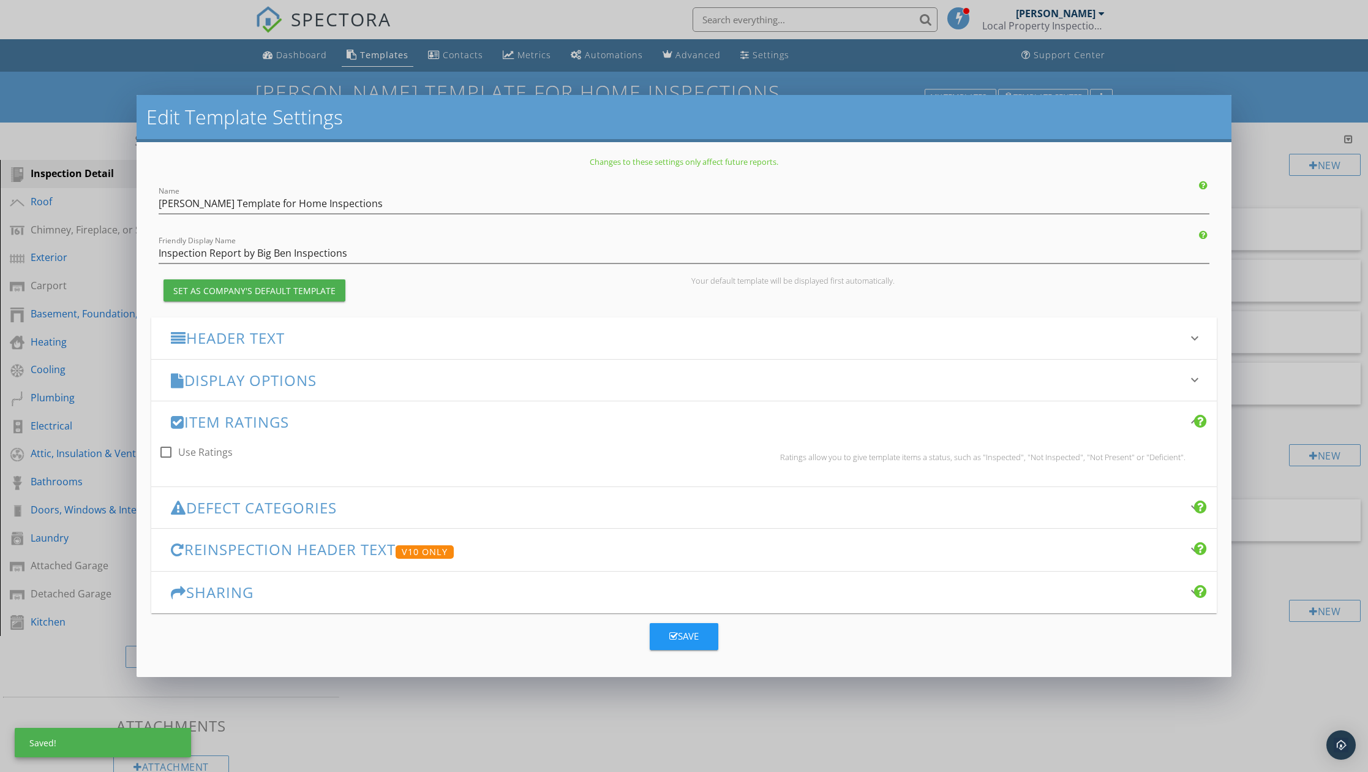
click at [478, 515] on h3 "Defect Categories" at bounding box center [676, 507] width 1011 height 17
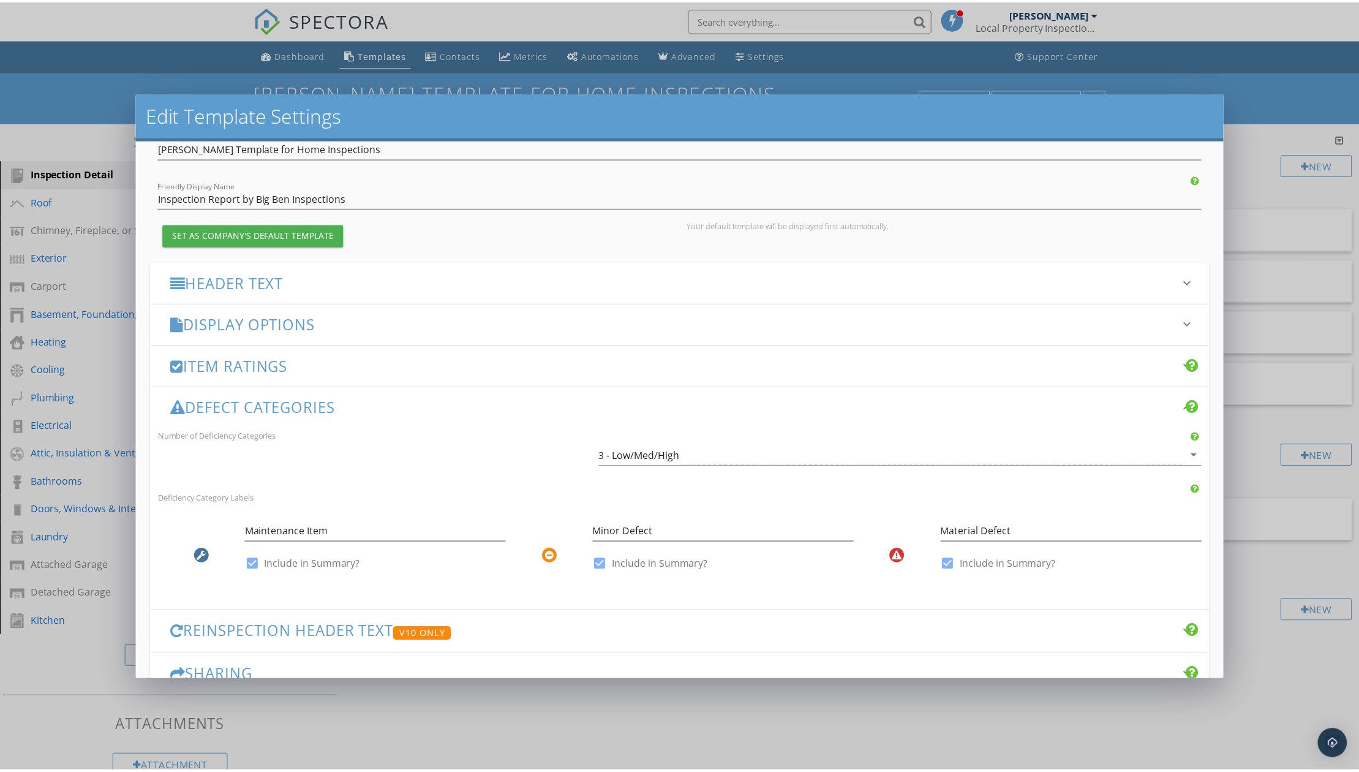
scroll to position [123, 0]
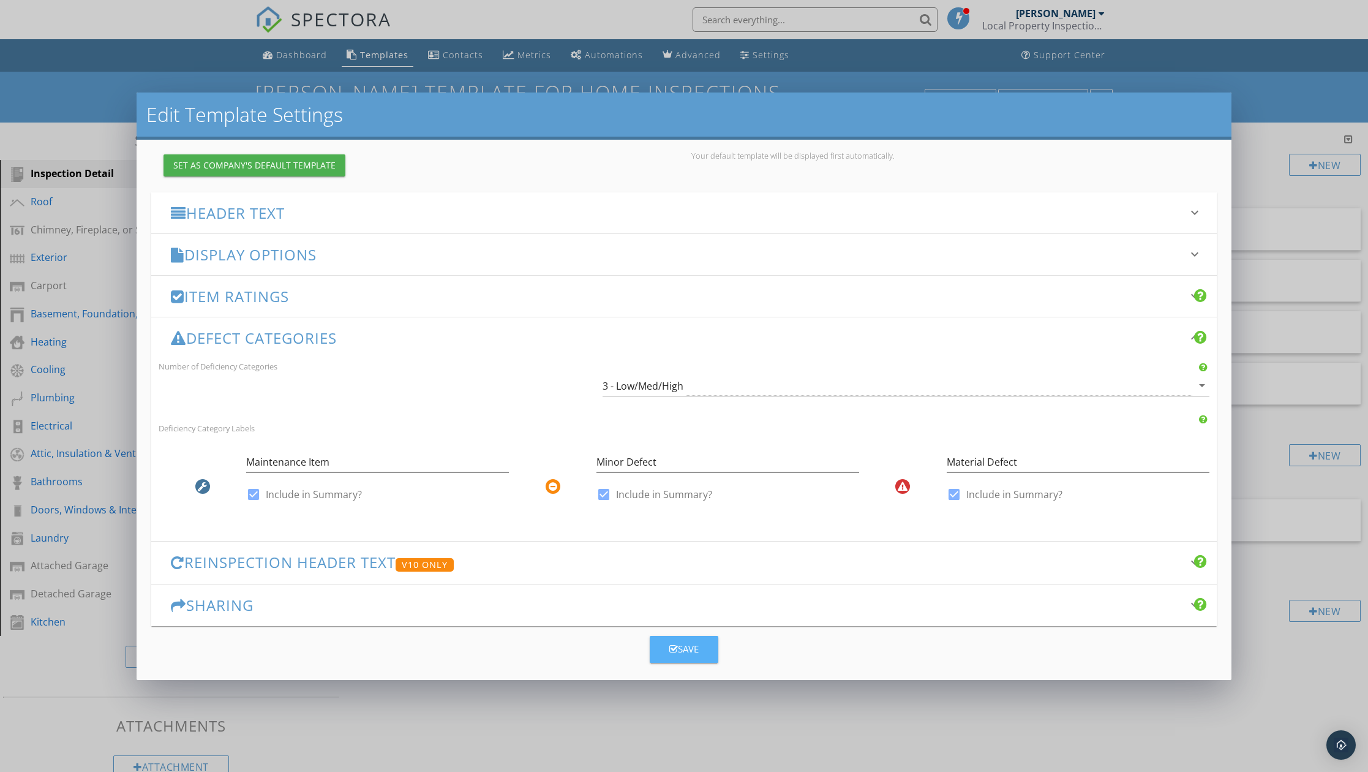
click at [698, 647] on button "Save" at bounding box center [684, 649] width 69 height 27
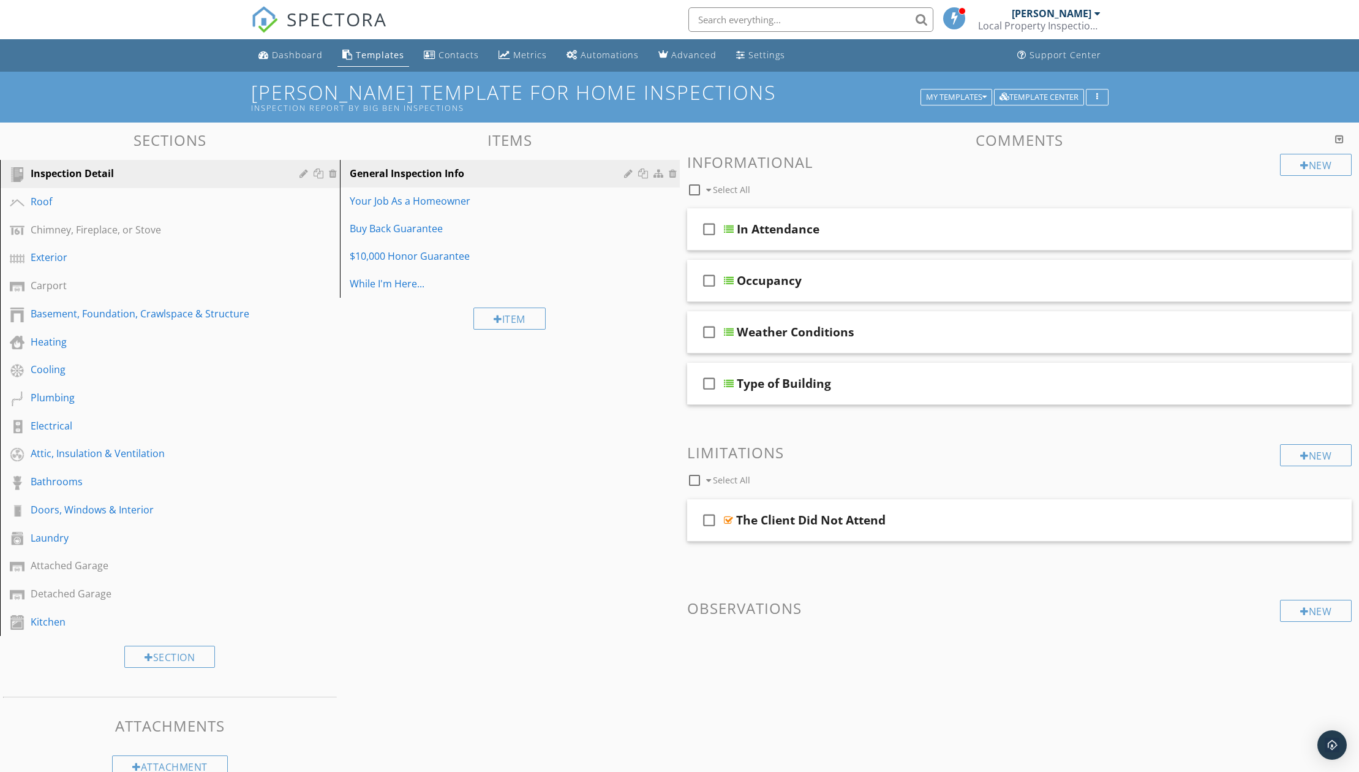
click at [686, 421] on div "Comments New Informational check_box_outline_blank Select All check_box_outline…" at bounding box center [1020, 429] width 680 height 595
